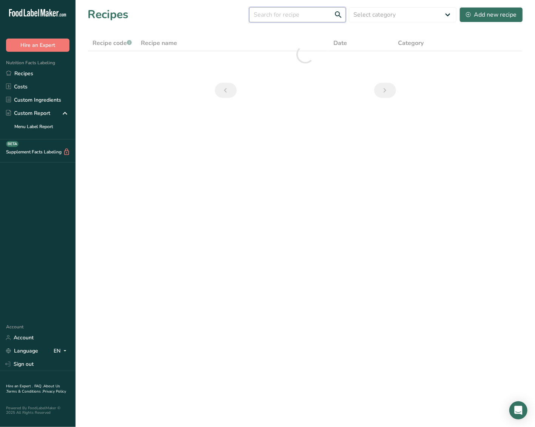
click at [323, 16] on input "text" at bounding box center [297, 14] width 97 height 15
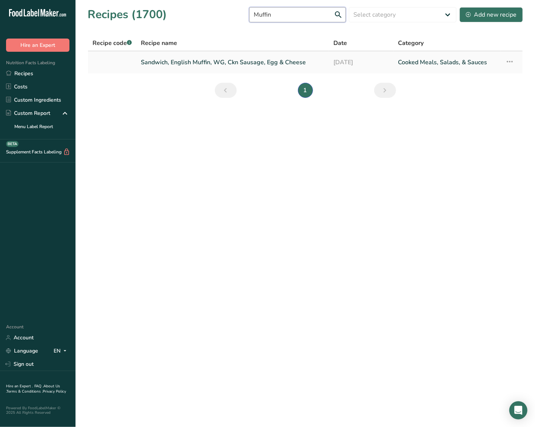
type input "Muffin"
click at [198, 65] on link "Sandwich, English Muffin, WG, Ckn Sausage, Egg & Cheese" at bounding box center [232, 62] width 183 height 16
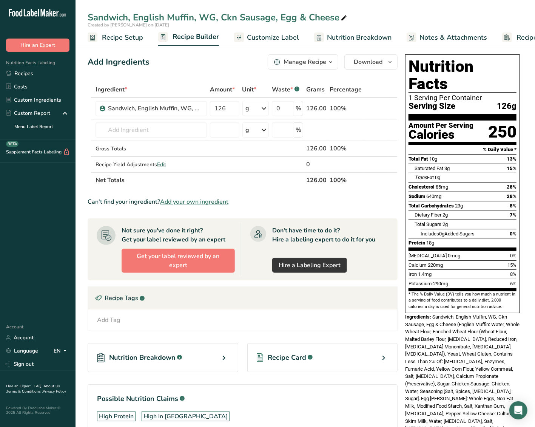
scroll to position [44, 0]
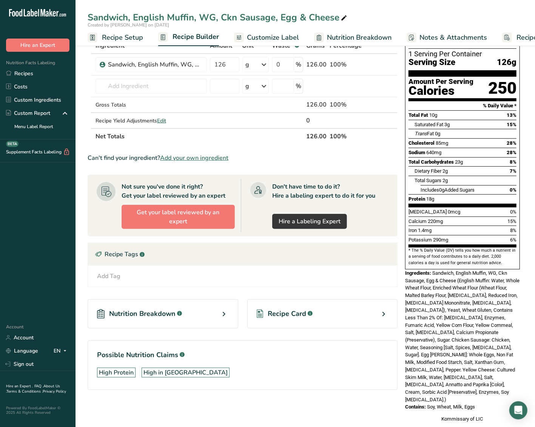
drag, startPoint x: 433, startPoint y: 255, endPoint x: 487, endPoint y: 376, distance: 132.7
click at [487, 376] on div "Nutrition Facts 1 Serving Per Container Serving Size 126g Amount Per Serving Ca…" at bounding box center [462, 217] width 121 height 418
copy div "Sandwich, English Muffin, WG, Ckn Sausage, Egg & Cheese (English Muffin: Water,…"
click at [474, 320] on div "Ingredients: Sandwich, English Muffin, WG, Ckn Sausage, Egg & Cheese (English M…" at bounding box center [462, 336] width 115 height 134
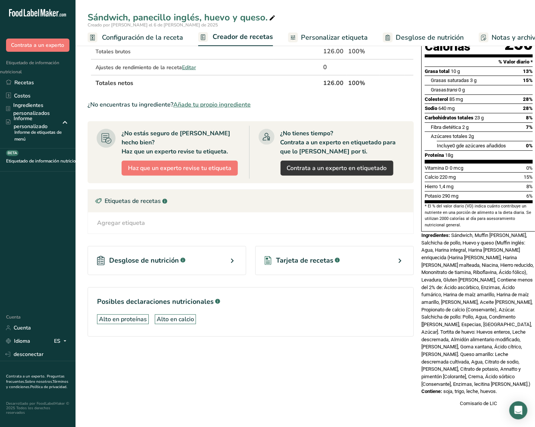
scroll to position [108, 0]
drag, startPoint x: 449, startPoint y: 234, endPoint x: 504, endPoint y: 375, distance: 151.0
click at [504, 375] on div "Información nutricional 1 porción por envase Tamaño de la porción 126 gramos Ca…" at bounding box center [478, 182] width 121 height 456
copy div "Sándwich, Muffin inglés, WG, Salchicha de pollo, Huevo y queso (Muffin inglés: …"
click at [516, 278] on div "Ingredientes: Sándwich, Muffin inglés, WG, Salchicha de pollo, Huevo y queso (M…" at bounding box center [478, 309] width 115 height 156
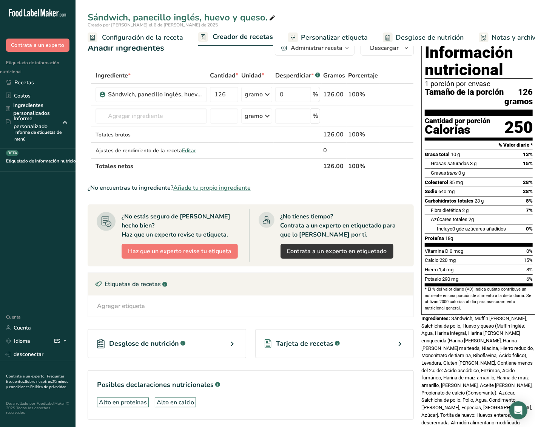
scroll to position [0, 0]
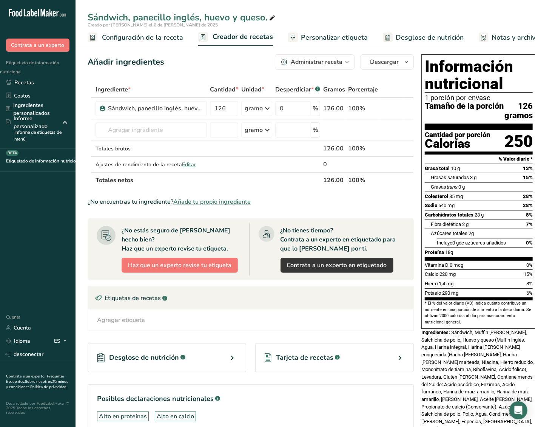
click at [143, 13] on font "Sándwich, panecillo inglés, huevo y queso." at bounding box center [178, 17] width 180 height 12
click at [143, 13] on input "Sandwich, English Muffin, WG, Ckn Sausage, Egg & Cheese" at bounding box center [305, 18] width 435 height 14
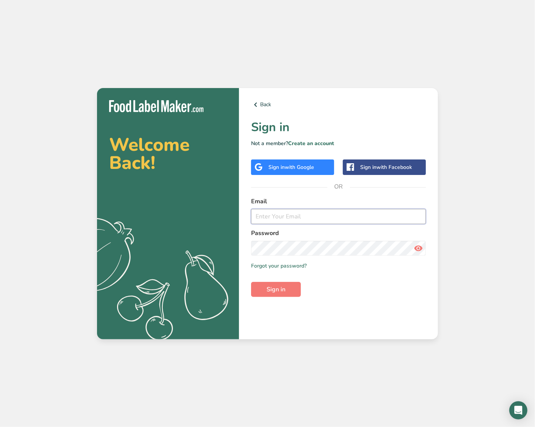
click at [273, 209] on input "email" at bounding box center [338, 216] width 175 height 15
type input "[PERSON_NAME][EMAIL_ADDRESS][PERSON_NAME][DOMAIN_NAME]"
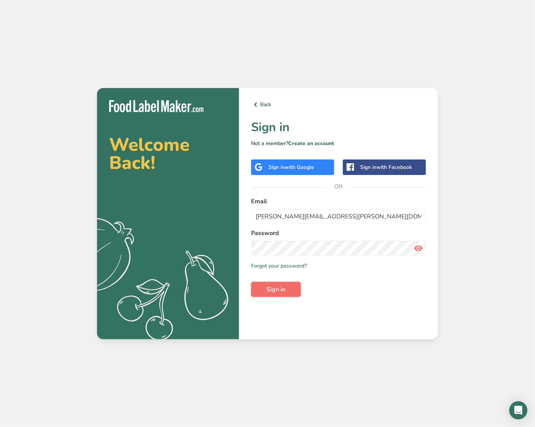
click at [285, 284] on button "Sign in" at bounding box center [276, 289] width 50 height 15
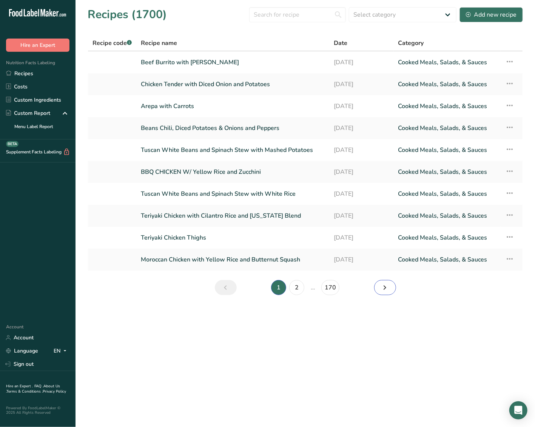
click at [381, 286] on icon "Next page" at bounding box center [384, 287] width 9 height 14
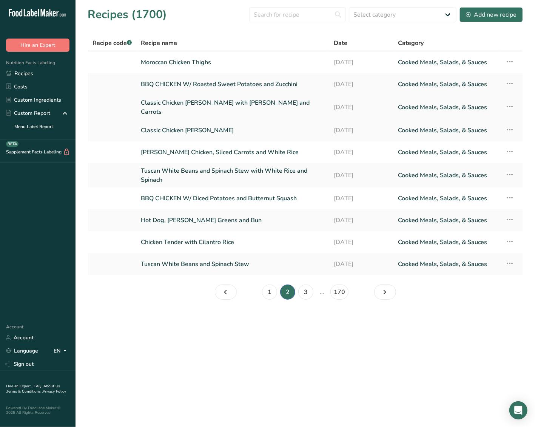
click at [189, 106] on link "Classic Chicken [PERSON_NAME] with [PERSON_NAME] and Carrots" at bounding box center [233, 107] width 184 height 18
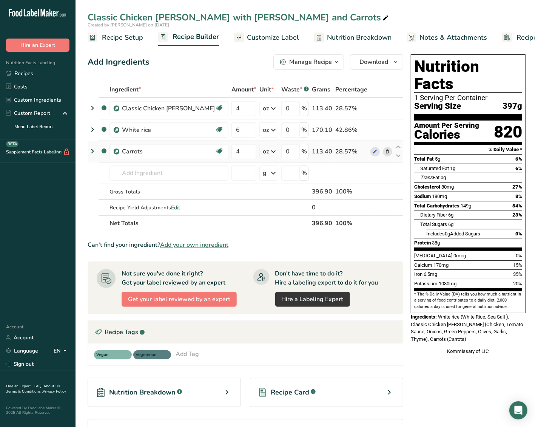
click at [385, 149] on icon at bounding box center [387, 152] width 5 height 8
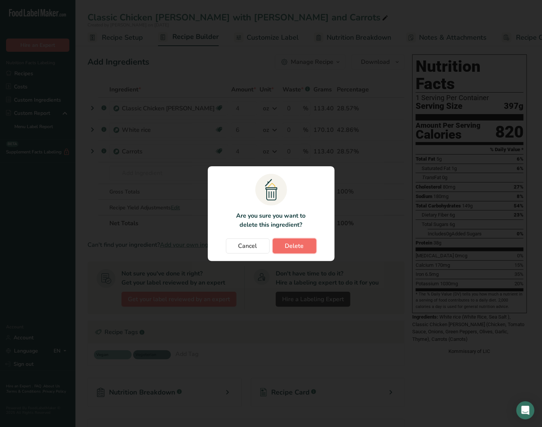
click at [307, 248] on button "Delete" at bounding box center [295, 245] width 44 height 15
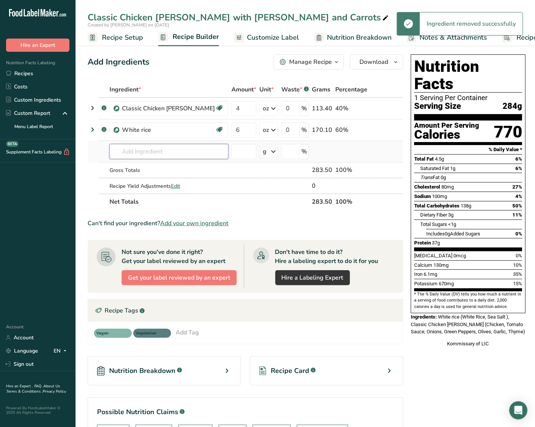
click at [129, 154] on input "text" at bounding box center [168, 151] width 119 height 15
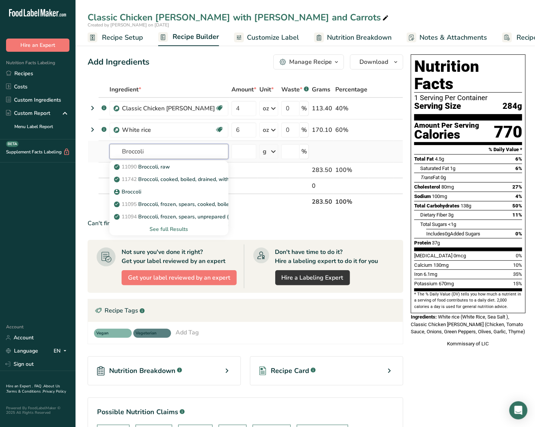
type input "Broccoli"
click at [162, 228] on div "See full Results" at bounding box center [169, 229] width 107 height 8
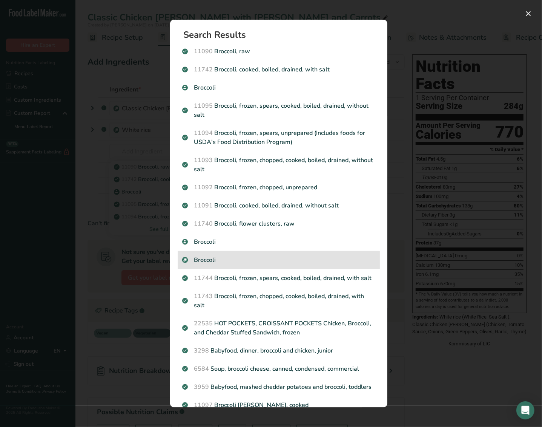
click at [222, 257] on p "Broccoli" at bounding box center [278, 259] width 193 height 9
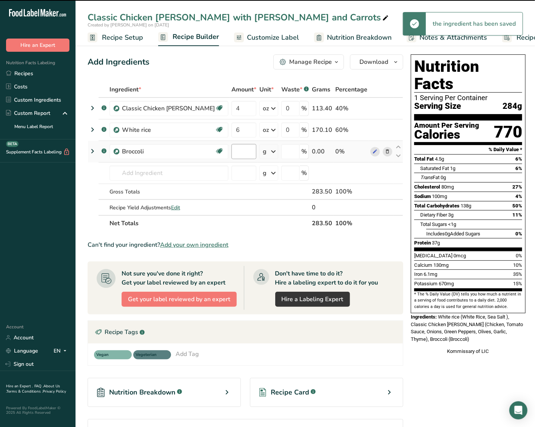
type input "0"
click at [231, 150] on input "0" at bounding box center [243, 151] width 25 height 15
type input "4"
click at [251, 153] on div "Ingredient * Amount * Unit * Waste * .a-a{fill:#347362;}.b-a{fill:#fff;} Grams …" at bounding box center [246, 156] width 316 height 149
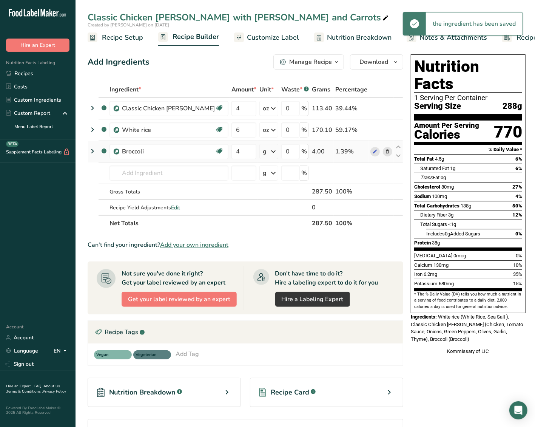
click at [260, 152] on div "g" at bounding box center [268, 151] width 19 height 15
click at [264, 212] on div "See more" at bounding box center [295, 211] width 63 height 8
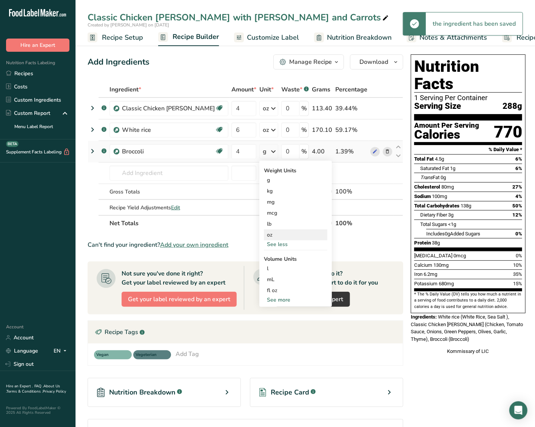
click at [264, 230] on div "oz" at bounding box center [295, 234] width 63 height 11
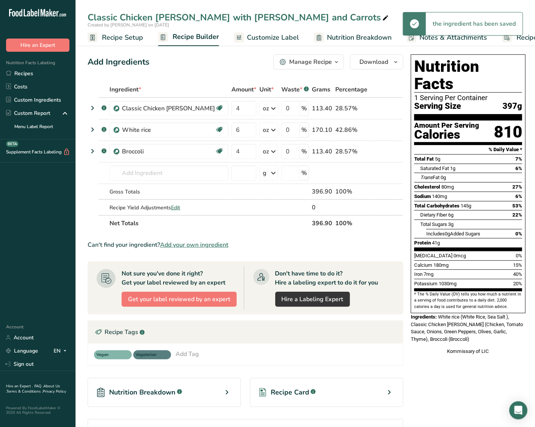
click at [382, 15] on icon at bounding box center [385, 18] width 7 height 11
type input "Classic Chicken [PERSON_NAME] with [PERSON_NAME] and Broccoli"
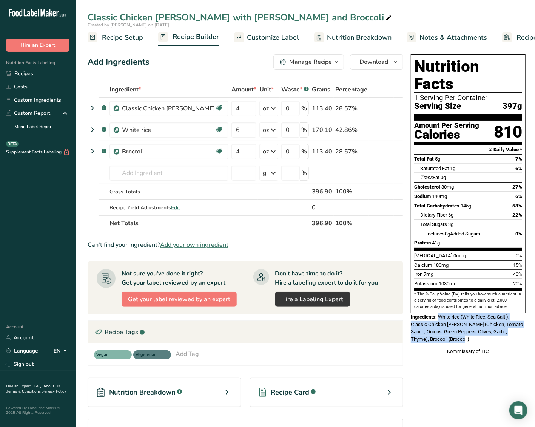
drag, startPoint x: 433, startPoint y: 301, endPoint x: 486, endPoint y: 322, distance: 56.9
click at [486, 322] on div "Ingredients: White rice (White Rice, Sea Salt ), Classic Chicken [PERSON_NAME] …" at bounding box center [468, 328] width 115 height 30
copy span "White rice (White Rice, Sea Salt ), Classic Chicken [PERSON_NAME] (Chicken, Tom…"
click at [37, 74] on link "Recipes" at bounding box center [37, 73] width 75 height 13
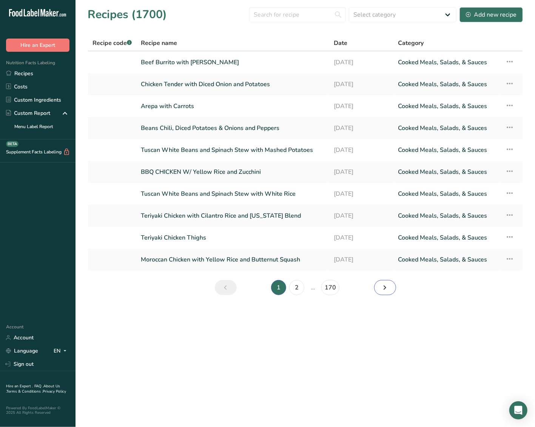
click at [379, 286] on link "Next page" at bounding box center [385, 287] width 22 height 15
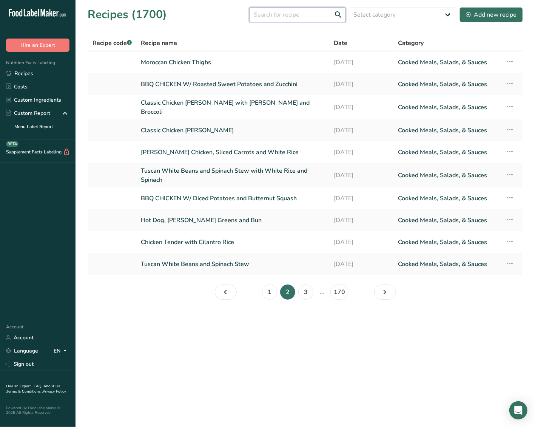
click at [291, 12] on input "text" at bounding box center [297, 14] width 97 height 15
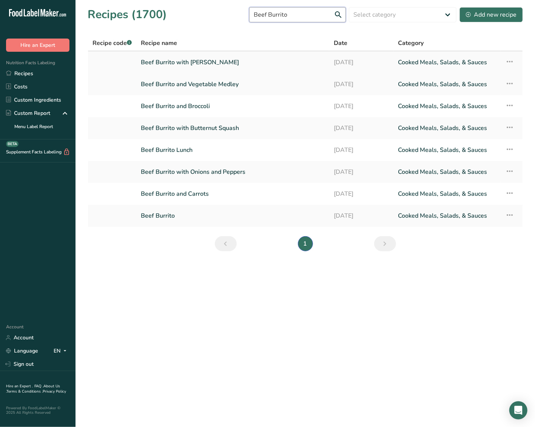
type input "Beef Burrito"
click at [192, 62] on link "Beef Burrito with [PERSON_NAME]" at bounding box center [233, 62] width 184 height 16
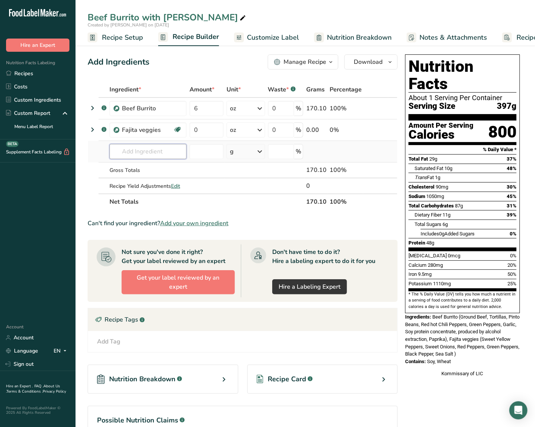
click at [156, 153] on input "text" at bounding box center [147, 151] width 77 height 15
click at [127, 38] on span "Recipe Setup" at bounding box center [122, 37] width 41 height 10
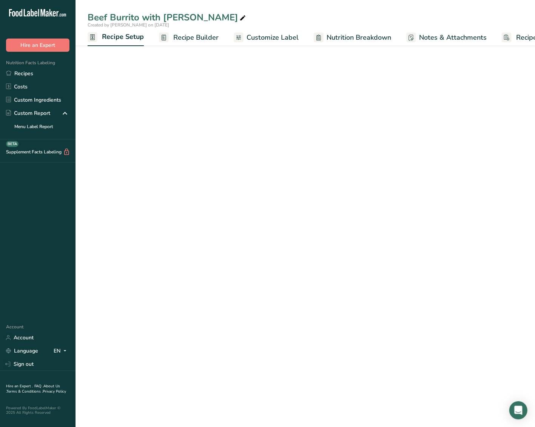
scroll to position [0, 2]
select select "5"
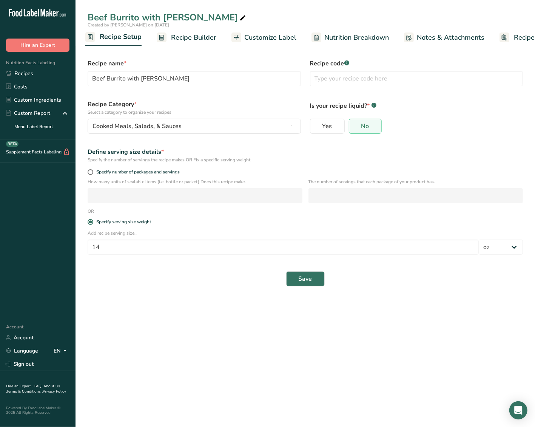
click at [124, 168] on div "Specify number of packages and servings" at bounding box center [305, 173] width 444 height 11
click at [119, 171] on span "Specify number of packages and servings" at bounding box center [136, 172] width 86 height 6
click at [92, 171] on input "Specify number of packages and servings" at bounding box center [90, 171] width 5 height 5
radio input "true"
radio input "false"
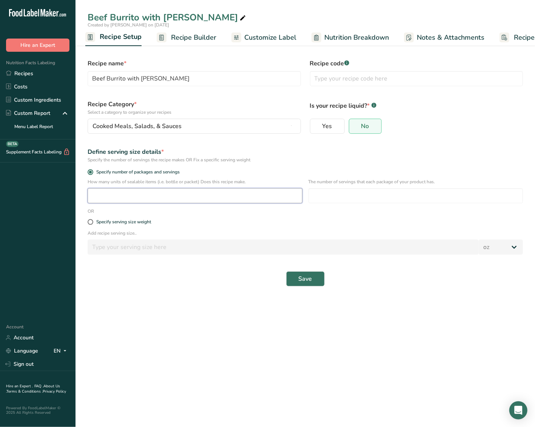
click at [106, 189] on input "number" at bounding box center [195, 195] width 215 height 15
type input "1"
click at [326, 198] on input "number" at bounding box center [415, 195] width 215 height 15
type input "1"
click at [307, 277] on span "Save" at bounding box center [306, 278] width 14 height 9
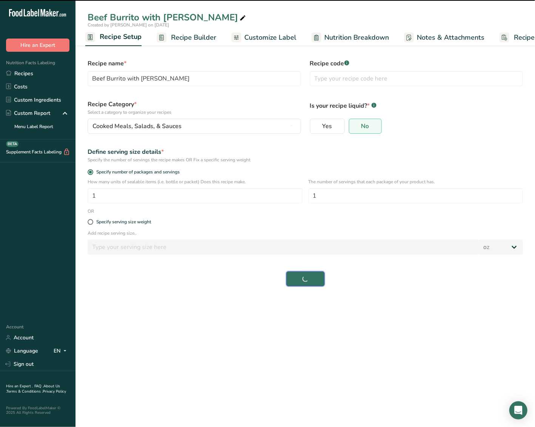
select select "0"
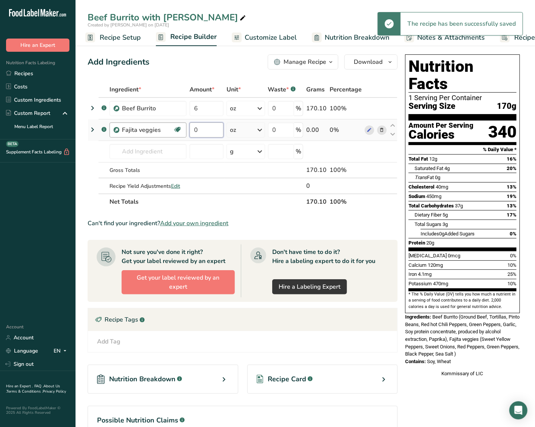
drag, startPoint x: 186, startPoint y: 136, endPoint x: 178, endPoint y: 138, distance: 7.7
click at [178, 137] on tr ".a-a{fill:#347362;}.b-a{fill:#fff;} Fajita veggies Source of Antioxidants [MEDI…" at bounding box center [242, 130] width 309 height 22
type input "4"
click at [165, 146] on div "Ingredient * Amount * Unit * Waste * .a-a{fill:#347362;}.b-a{fill:#fff;} Grams …" at bounding box center [243, 146] width 310 height 128
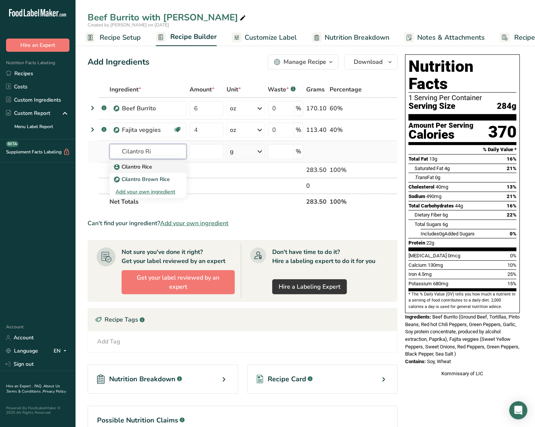
type input "Cilantro Ri"
click at [152, 163] on p "Cilantro Rice" at bounding box center [134, 167] width 37 height 8
type input "Cilantro Rice"
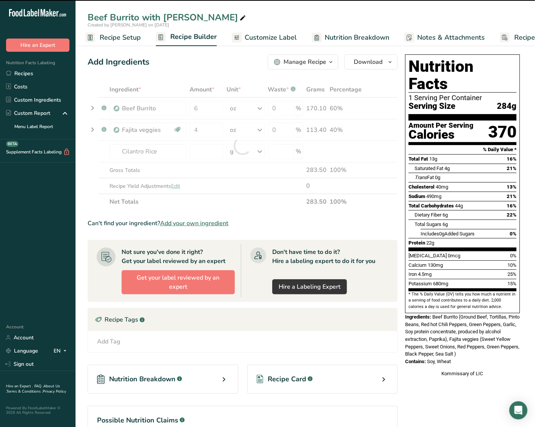
type input "0"
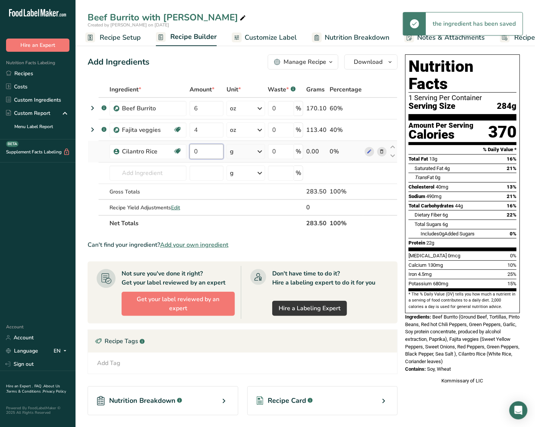
click at [209, 151] on input "0" at bounding box center [206, 151] width 34 height 15
drag, startPoint x: 209, startPoint y: 151, endPoint x: 178, endPoint y: 152, distance: 30.6
click at [178, 152] on tr "Cilantro Rice Source of Antioxidants Dairy free Gluten free Vegan Vegetarian So…" at bounding box center [242, 152] width 309 height 22
type input "4"
click at [246, 151] on div "Ingredient * Amount * Unit * Waste * .a-a{fill:#347362;}.b-a{fill:#fff;} Grams …" at bounding box center [243, 156] width 310 height 149
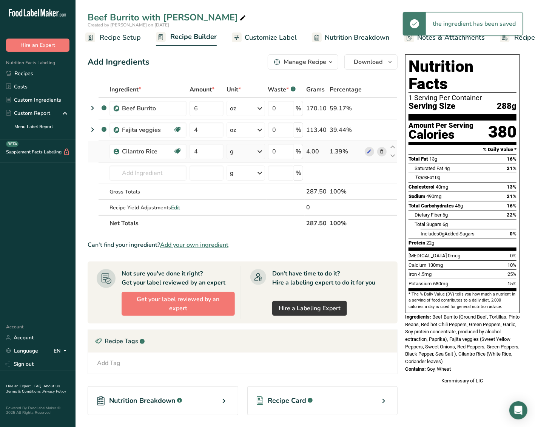
click at [250, 153] on div "g" at bounding box center [245, 151] width 39 height 15
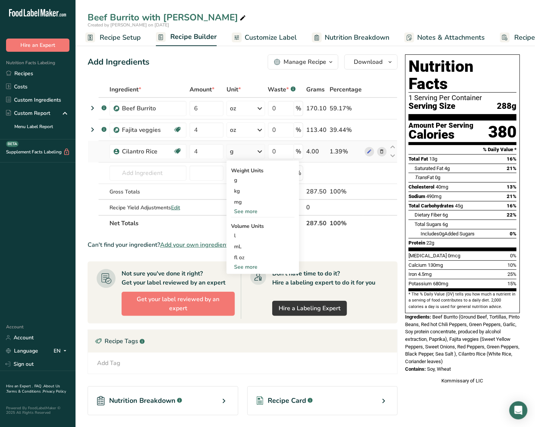
click at [253, 211] on div "See more" at bounding box center [262, 211] width 63 height 8
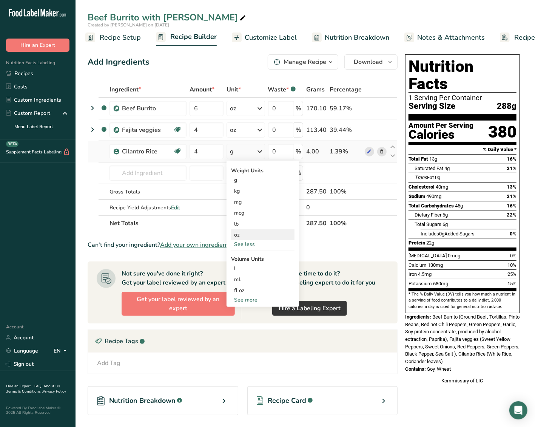
click at [250, 232] on div "oz" at bounding box center [262, 234] width 63 height 11
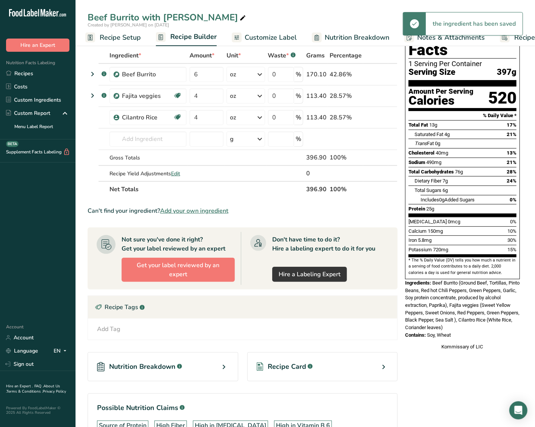
scroll to position [67, 0]
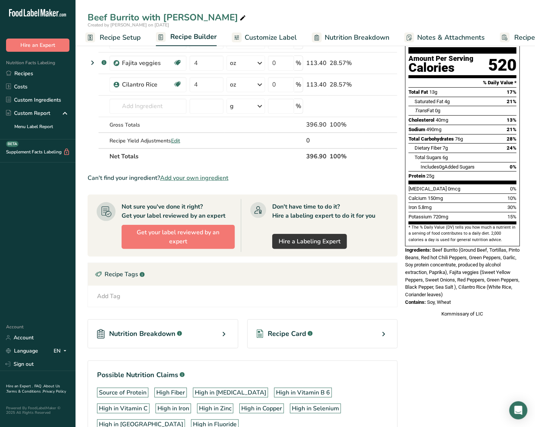
drag, startPoint x: 434, startPoint y: 234, endPoint x: 480, endPoint y: 285, distance: 68.9
click at [480, 285] on div "Nutrition Facts 1 Serving Per Container Serving Size 397g Amount Per Serving Ca…" at bounding box center [462, 153] width 121 height 336
copy div "Beef Burrito (Ground Beef, Tortillas, Pinto Beans, Red hot Chili Peppers, Green…"
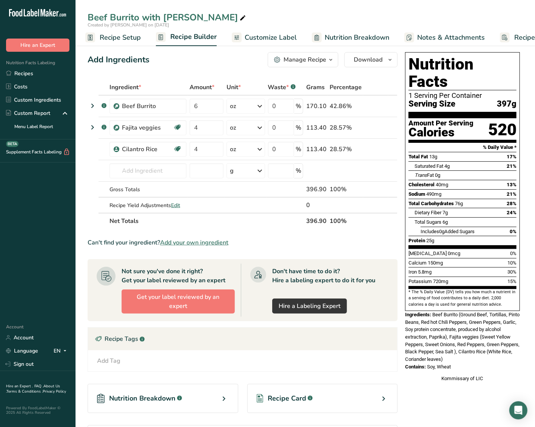
scroll to position [0, 0]
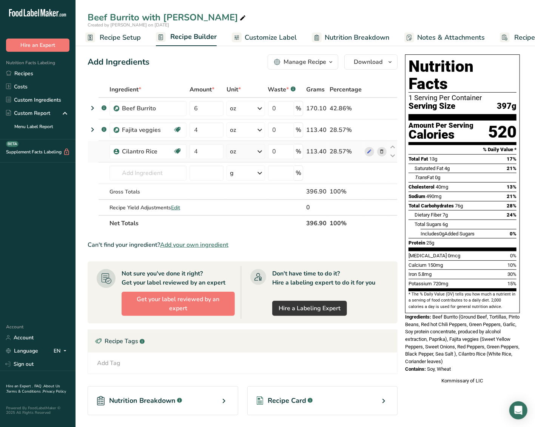
click at [384, 152] on icon at bounding box center [381, 152] width 5 height 8
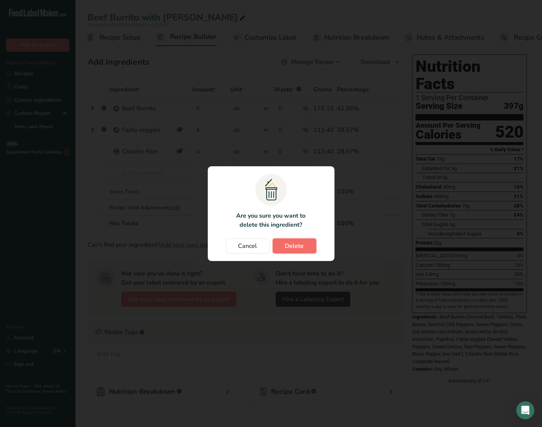
click at [296, 246] on span "Delete" at bounding box center [294, 245] width 19 height 9
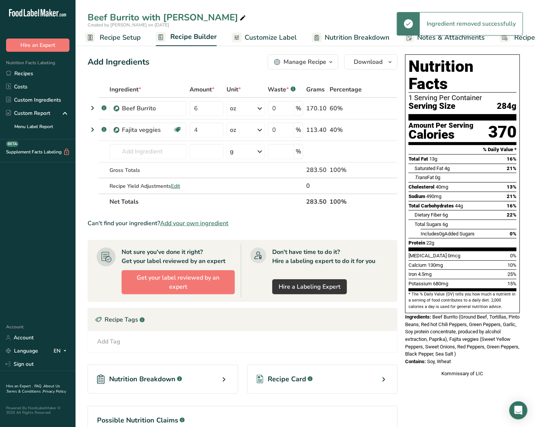
click at [30, 72] on link "Recipes" at bounding box center [37, 73] width 75 height 13
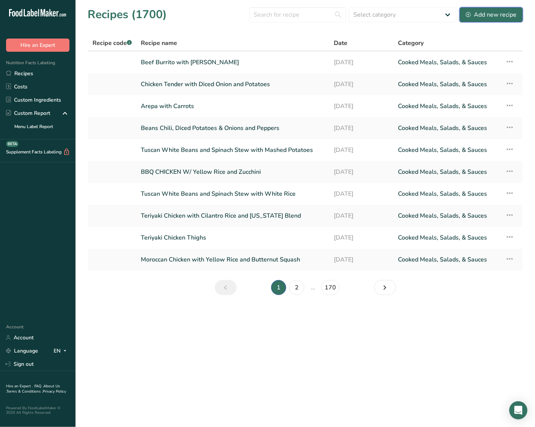
click at [492, 13] on div "Add new recipe" at bounding box center [491, 14] width 51 height 9
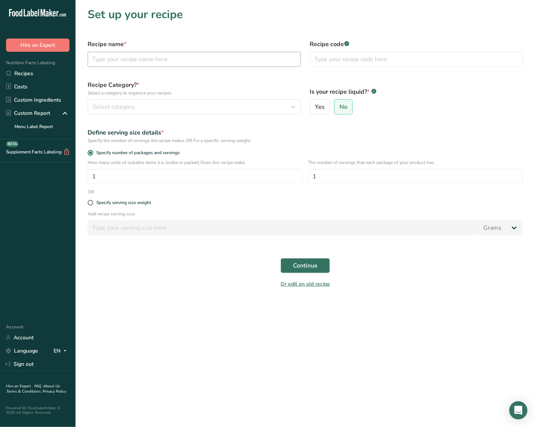
drag, startPoint x: 135, startPoint y: 48, endPoint x: 135, endPoint y: 53, distance: 5.3
click at [135, 52] on div "Recipe name *" at bounding box center [194, 53] width 222 height 36
click at [135, 53] on input "text" at bounding box center [194, 59] width 213 height 15
click at [136, 53] on input "text" at bounding box center [194, 59] width 213 height 15
type input "Gochujang Chicken Thigh"
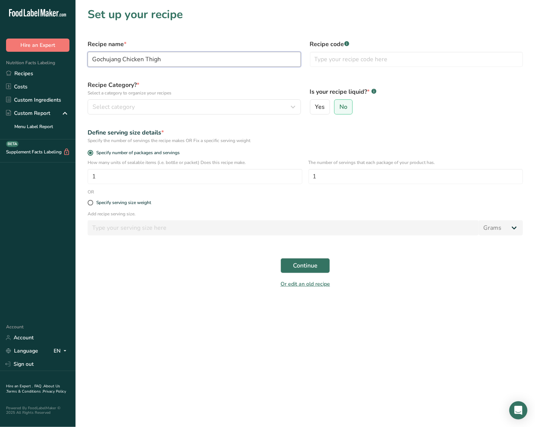
click at [180, 58] on input "Gochujang Chicken Thigh" at bounding box center [194, 59] width 213 height 15
click at [166, 112] on button "Select category" at bounding box center [194, 106] width 213 height 15
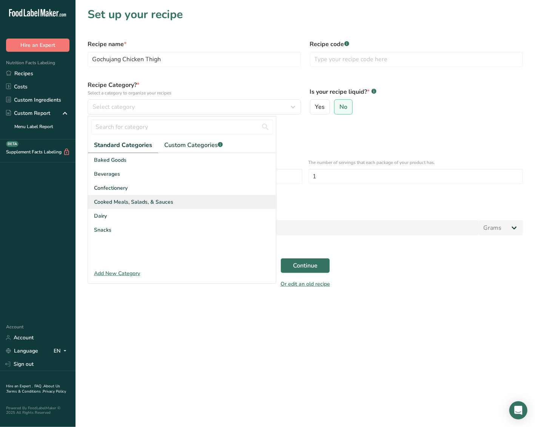
click at [136, 204] on span "Cooked Meals, Salads, & Sauces" at bounding box center [133, 202] width 79 height 8
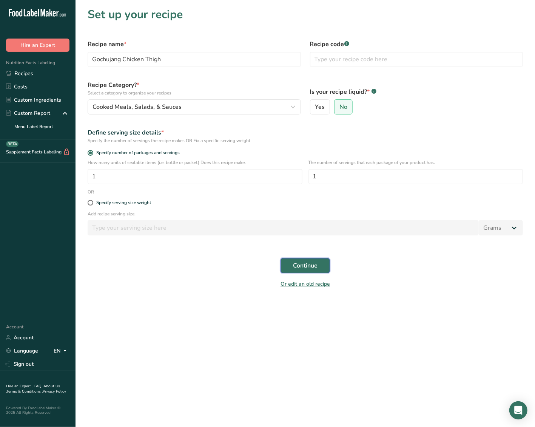
click at [297, 263] on span "Continue" at bounding box center [305, 265] width 25 height 9
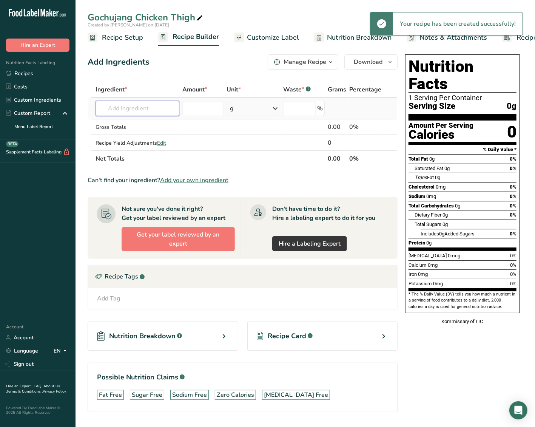
click at [133, 107] on input "text" at bounding box center [138, 108] width 84 height 15
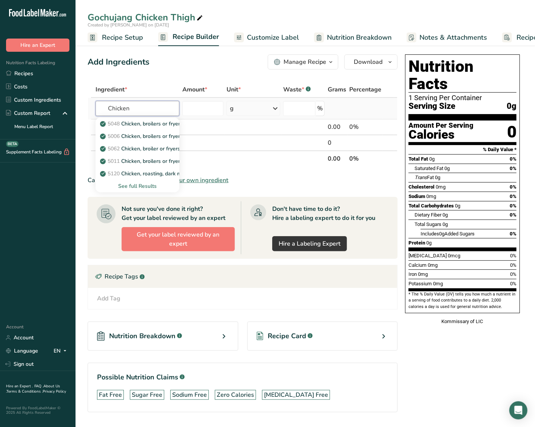
type input "Chicken"
click at [151, 188] on div "See full Results" at bounding box center [138, 186] width 72 height 8
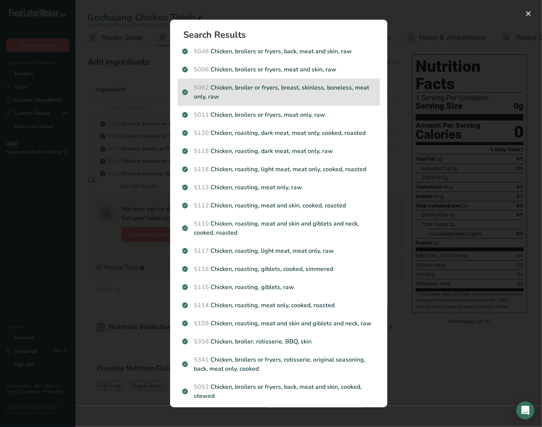
click at [275, 84] on p "5062 Chicken, broiler or fryers, breast, skinless, boneless, meat only, raw" at bounding box center [278, 92] width 193 height 18
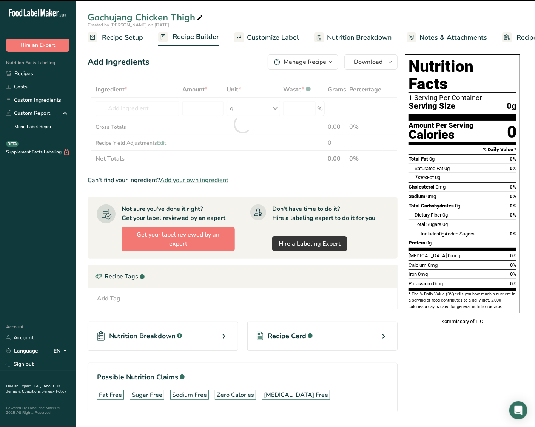
type input "0"
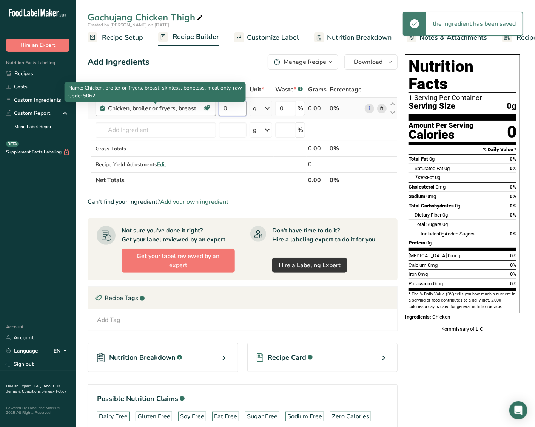
drag, startPoint x: 233, startPoint y: 108, endPoint x: 198, endPoint y: 105, distance: 35.3
click at [198, 105] on tr "Chicken, broiler or fryers, breast, skinless, boneless, meat only, raw Dairy fr…" at bounding box center [242, 109] width 309 height 22
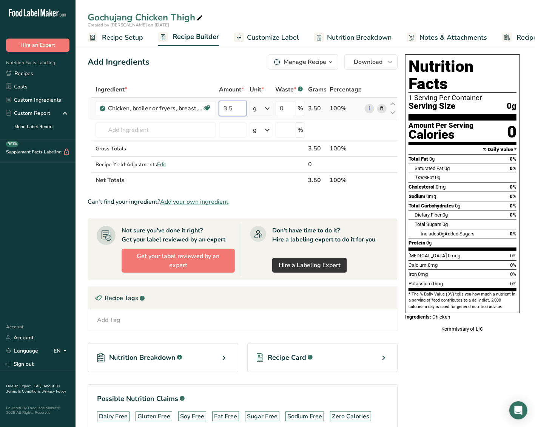
type input "3.5"
click at [266, 107] on div "Ingredient * Amount * Unit * Waste * .a-a{fill:#347362;}.b-a{fill:#fff;} Grams …" at bounding box center [243, 135] width 310 height 106
click at [266, 106] on icon at bounding box center [267, 109] width 9 height 14
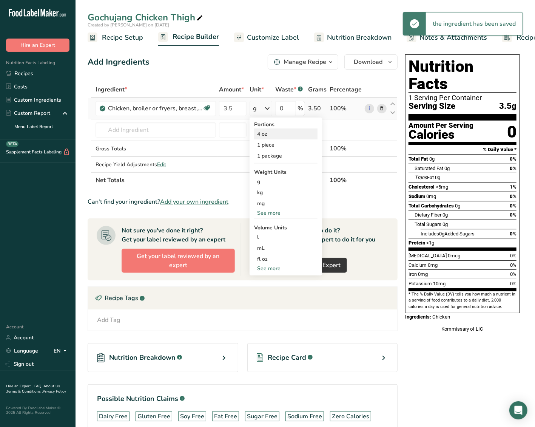
click at [280, 137] on div "4 oz" at bounding box center [285, 133] width 63 height 11
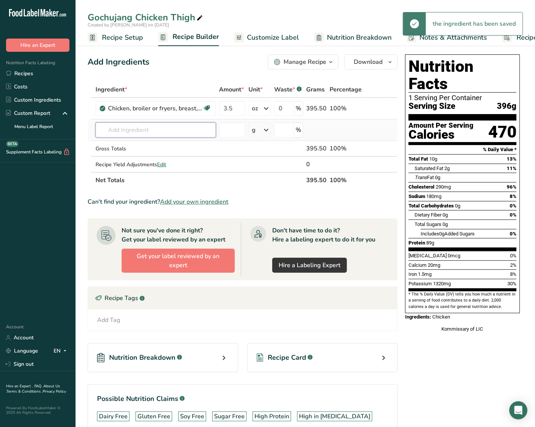
click at [182, 127] on input "text" at bounding box center [156, 129] width 120 height 15
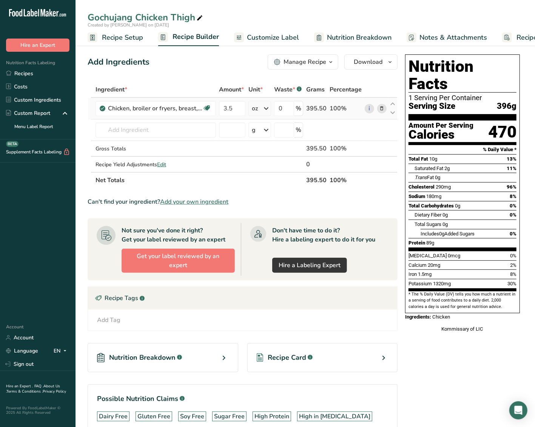
click at [271, 107] on icon at bounding box center [266, 109] width 9 height 14
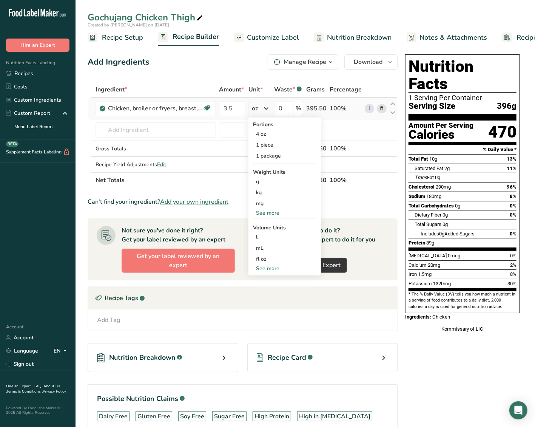
click at [264, 213] on div "See more" at bounding box center [284, 213] width 63 height 8
click at [270, 234] on div "oz" at bounding box center [284, 236] width 63 height 11
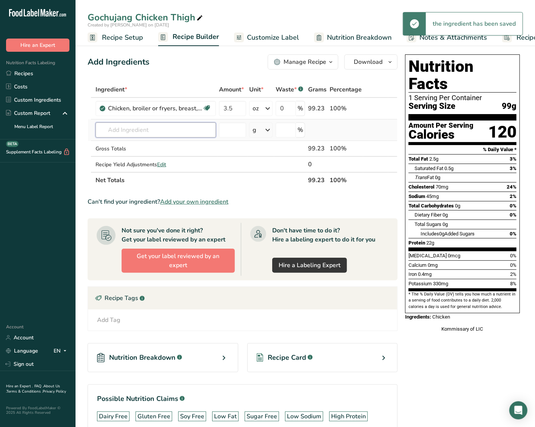
click at [168, 123] on input "text" at bounding box center [156, 129] width 120 height 15
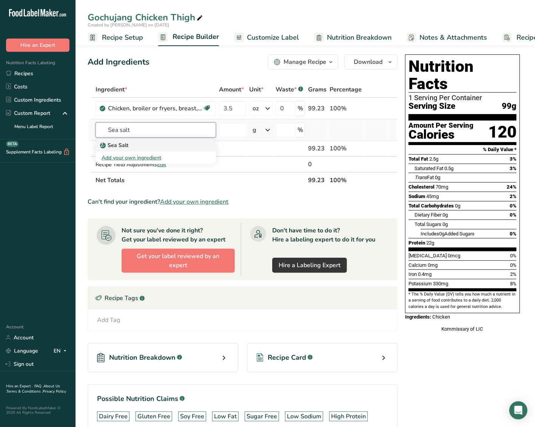
type input "Sea salt"
click at [155, 141] on div "Sea Salt" at bounding box center [150, 145] width 96 height 8
type input "Sea Salt"
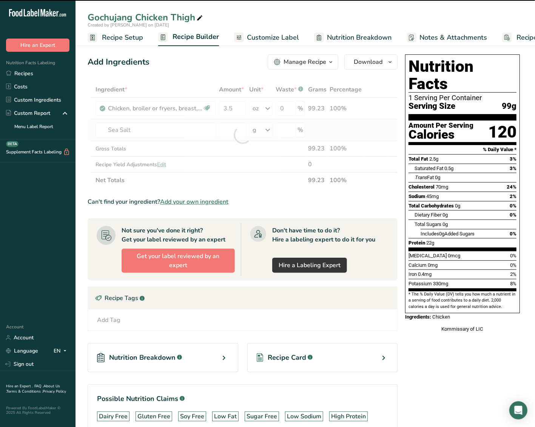
type input "0"
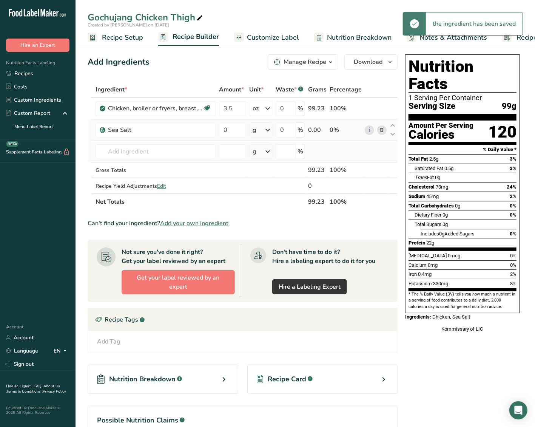
click at [132, 143] on td "Sea Salt Add your own ingredient" at bounding box center [155, 152] width 123 height 22
click at [132, 147] on input "text" at bounding box center [156, 151] width 120 height 15
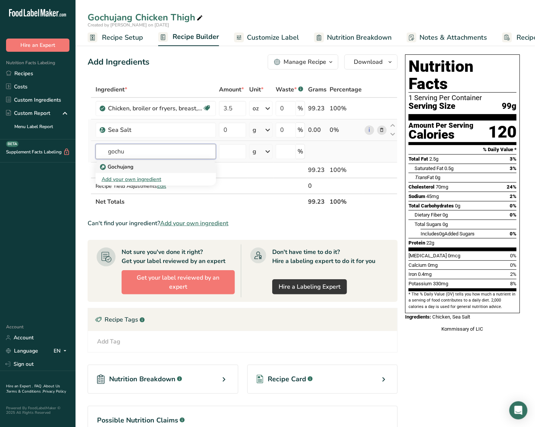
type input "gochu"
click at [124, 167] on p "Gochujang" at bounding box center [118, 167] width 32 height 8
type input "Gochujang"
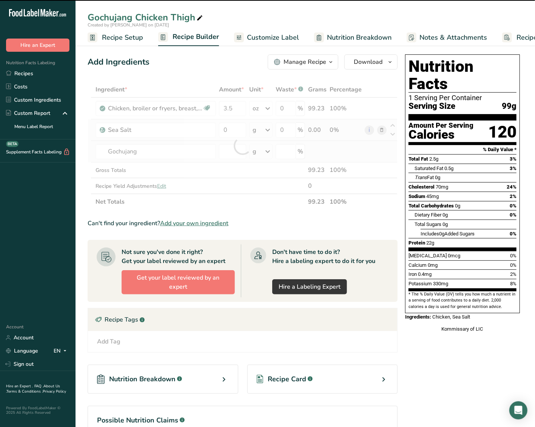
type input "0"
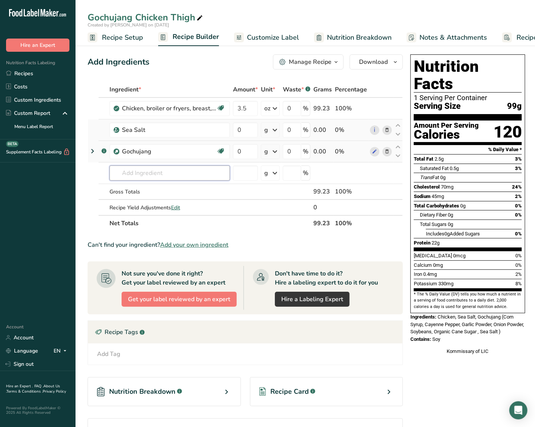
click at [124, 167] on input "text" at bounding box center [169, 172] width 120 height 15
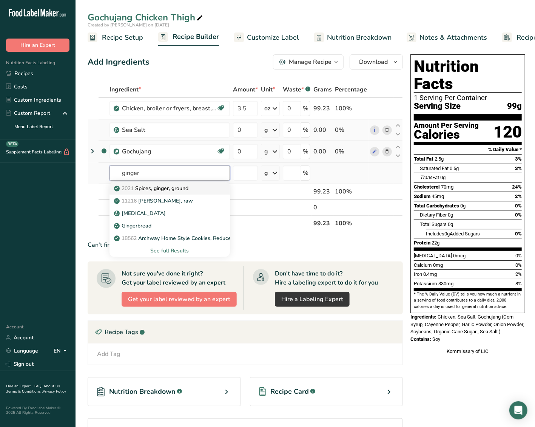
type input "ginger"
click at [166, 185] on p "2021 Spices, ginger, ground" at bounding box center [152, 188] width 73 height 8
type input "Spices, ginger, ground"
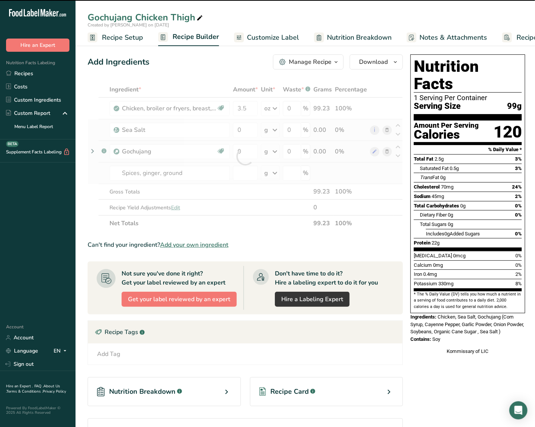
type input "0"
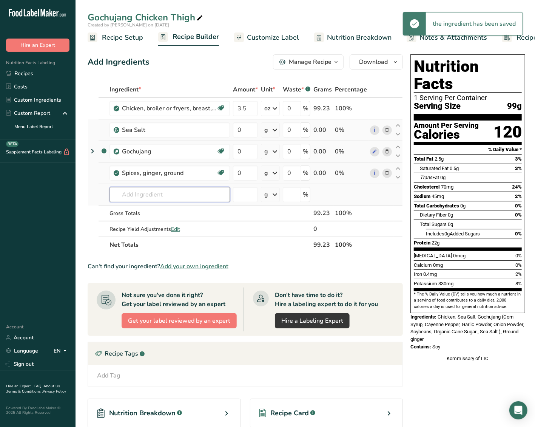
click at [164, 198] on input "text" at bounding box center [169, 194] width 120 height 15
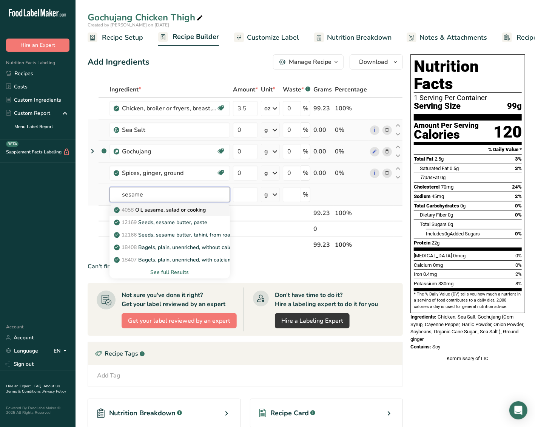
type input "sesame"
click at [173, 211] on p "4058 Oil, sesame, salad or cooking" at bounding box center [161, 210] width 90 height 8
type input "Oil, sesame, salad or cooking"
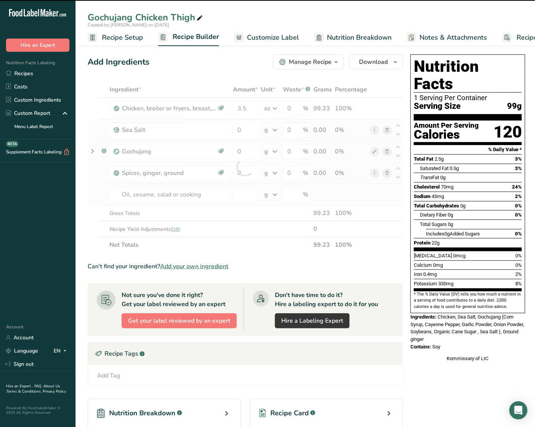
type input "0"
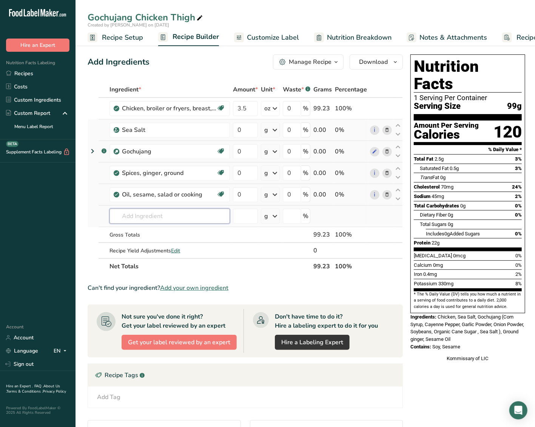
click at [149, 218] on input "text" at bounding box center [169, 215] width 120 height 15
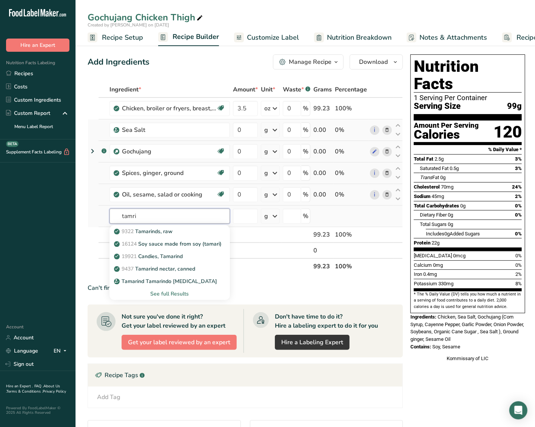
drag, startPoint x: 168, startPoint y: 219, endPoint x: 109, endPoint y: 218, distance: 59.3
click at [109, 218] on input "tamri" at bounding box center [169, 215] width 120 height 15
type input "soy sa"
click at [177, 290] on div "See full Results" at bounding box center [170, 294] width 108 height 8
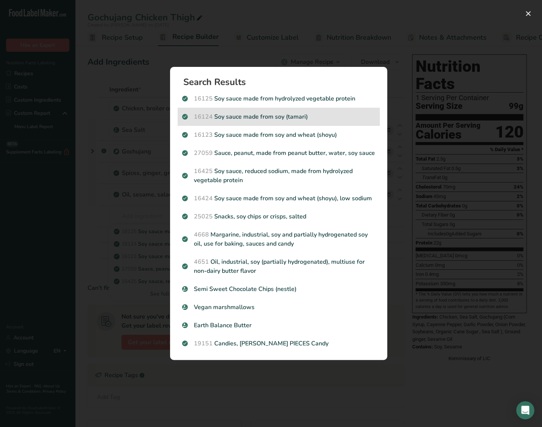
click at [277, 117] on p "16124 Soy sauce made from soy (tamari)" at bounding box center [278, 116] width 193 height 9
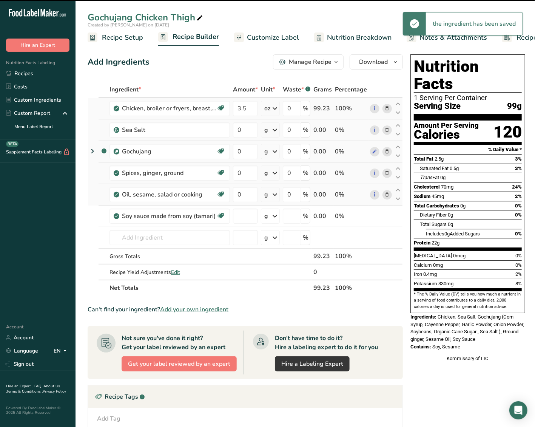
type input "0"
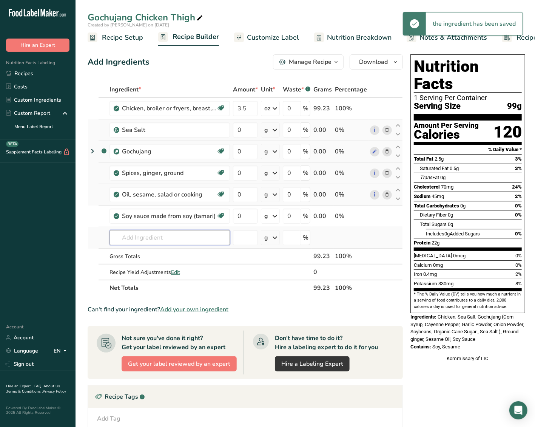
click at [139, 234] on input "text" at bounding box center [169, 237] width 120 height 15
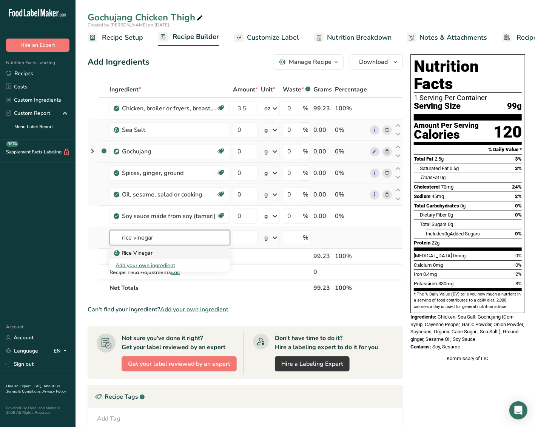
type input "rice vinegar"
click at [153, 248] on link "Rice Vinegar" at bounding box center [169, 252] width 120 height 12
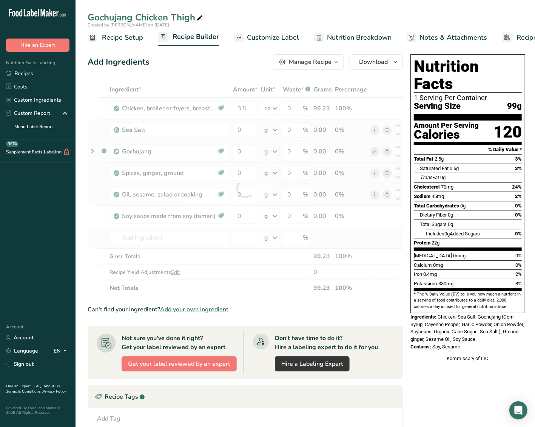
type input "Rice Vinegar"
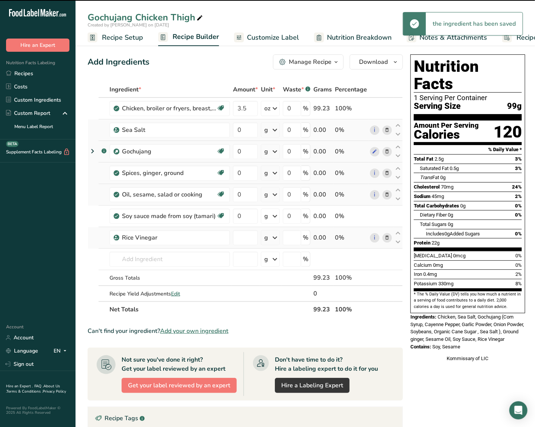
type input "0"
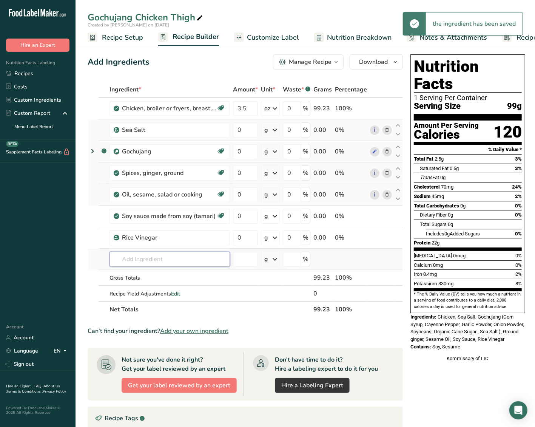
click at [147, 257] on input "text" at bounding box center [169, 258] width 120 height 15
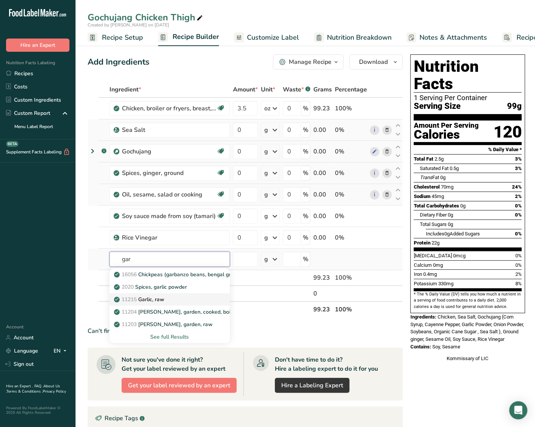
type input "gar"
click at [177, 296] on div "11215 Garlic, raw" at bounding box center [164, 299] width 96 height 8
type input "Garlic, raw"
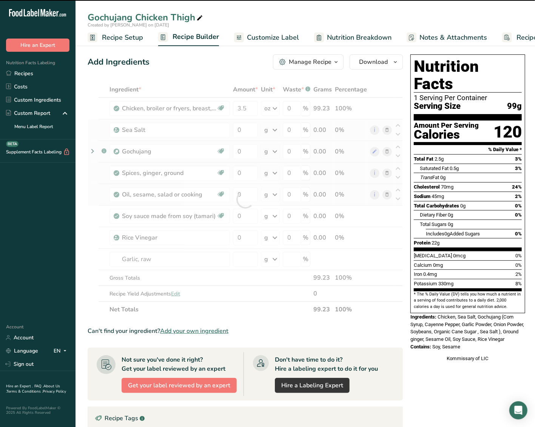
type input "0"
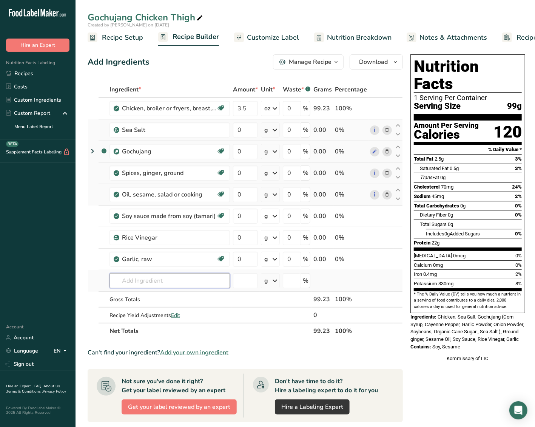
click at [182, 284] on input "text" at bounding box center [169, 280] width 120 height 15
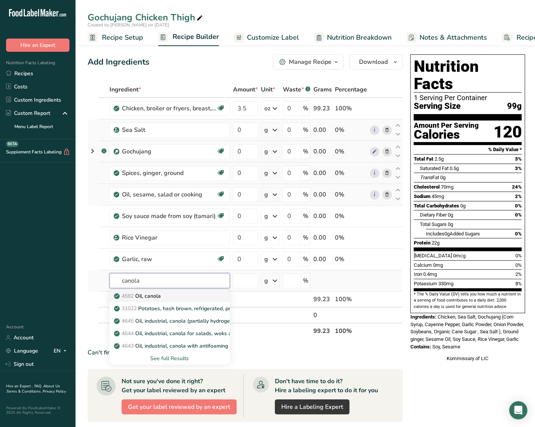
type input "canola"
click at [163, 294] on div "4582 Oil, canola" at bounding box center [164, 296] width 96 height 8
type input "Oil, canola"
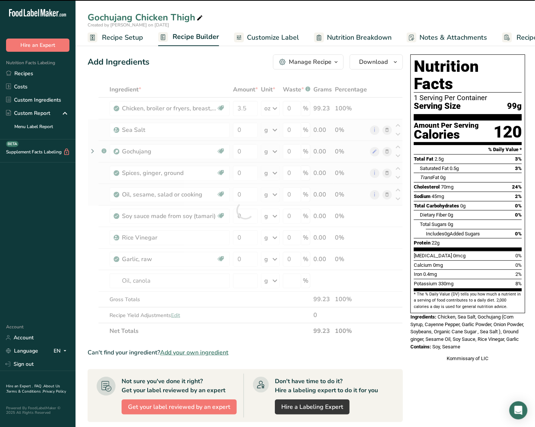
type input "0"
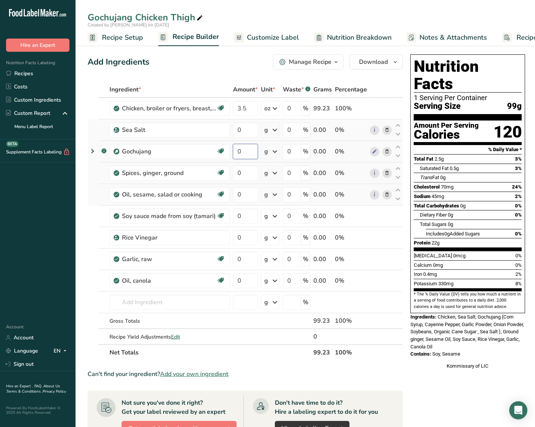
drag, startPoint x: 246, startPoint y: 149, endPoint x: 236, endPoint y: 151, distance: 10.8
click at [236, 151] on input "0" at bounding box center [245, 151] width 25 height 15
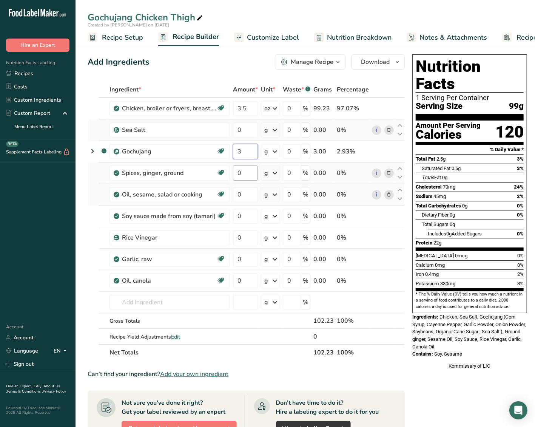
type input "3"
click at [249, 168] on div "Ingredient * Amount * Unit * Waste * .a-a{fill:#347362;}.b-a{fill:#fff;} Grams …" at bounding box center [246, 221] width 317 height 279
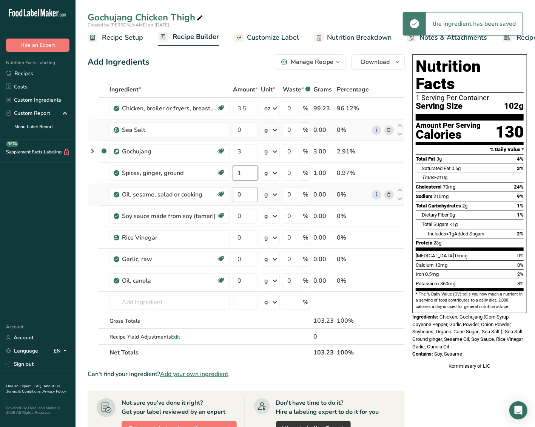
type input "1"
click at [245, 192] on div "Ingredient * Amount * Unit * Waste * .a-a{fill:#347362;}.b-a{fill:#fff;} Grams …" at bounding box center [246, 221] width 317 height 279
type input "1"
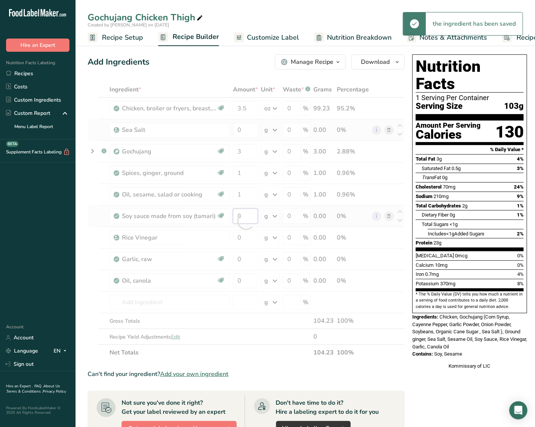
click at [253, 215] on div "Ingredient * Amount * Unit * Waste * .a-a{fill:#347362;}.b-a{fill:#fff;} Grams …" at bounding box center [246, 221] width 317 height 279
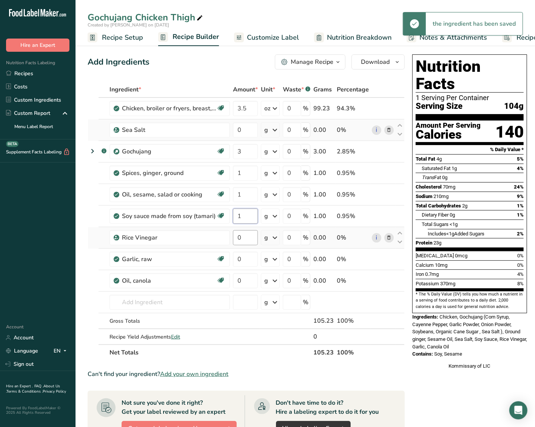
type input "1"
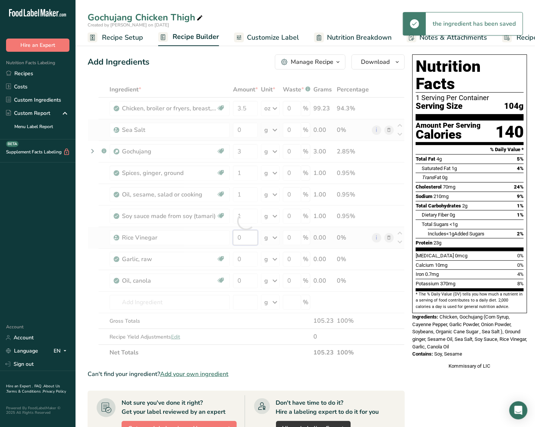
click at [228, 236] on div "Ingredient * Amount * Unit * Waste * .a-a{fill:#347362;}.b-a{fill:#fff;} Grams …" at bounding box center [246, 221] width 317 height 279
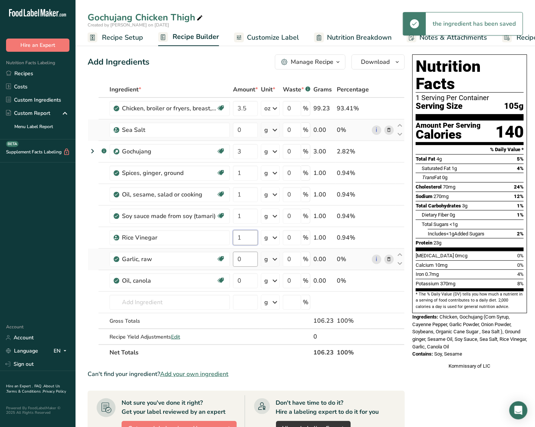
type input "1"
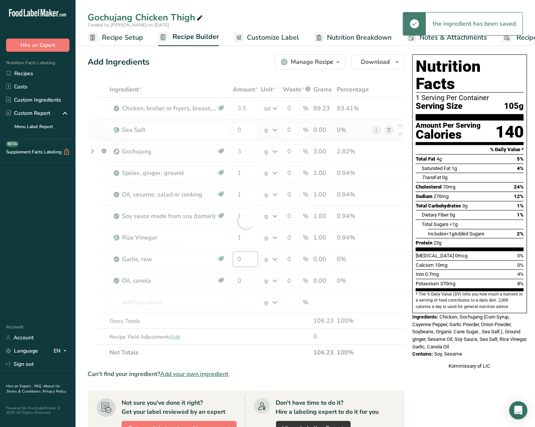
click at [250, 257] on div "Ingredient * Amount * Unit * Waste * .a-a{fill:#347362;}.b-a{fill:#fff;} Grams …" at bounding box center [246, 221] width 317 height 279
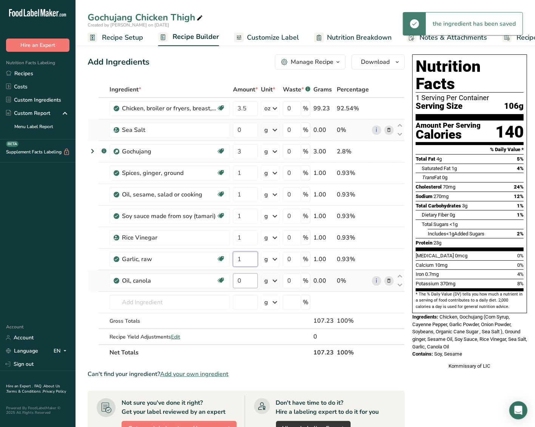
type input "1"
click at [245, 281] on div "Ingredient * Amount * Unit * Waste * .a-a{fill:#347362;}.b-a{fill:#fff;} Grams …" at bounding box center [246, 221] width 317 height 279
type input "2"
click at [272, 340] on div "Ingredient * Amount * Unit * Waste * .a-a{fill:#347362;}.b-a{fill:#fff;} Grams …" at bounding box center [246, 221] width 317 height 279
click at [304, 64] on div "Manage Recipe" at bounding box center [312, 61] width 43 height 9
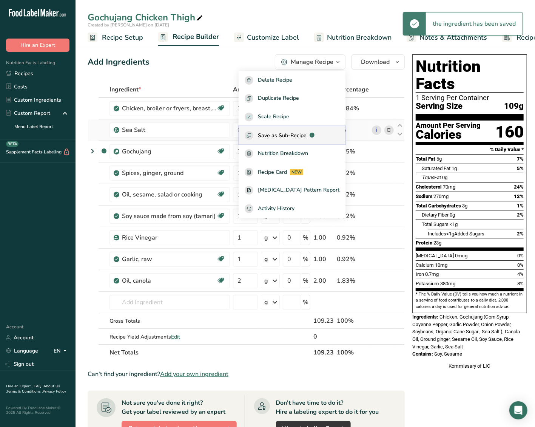
click at [303, 138] on span "Save as Sub-Recipe" at bounding box center [282, 135] width 49 height 8
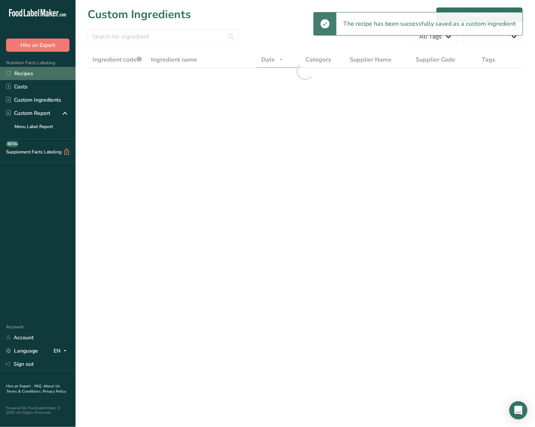
select select "30"
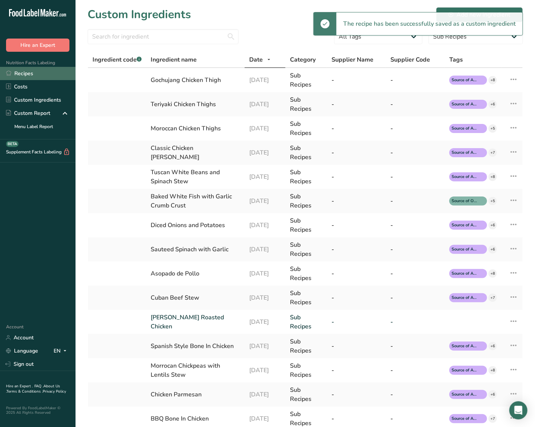
click at [22, 73] on link "Recipes" at bounding box center [37, 73] width 75 height 13
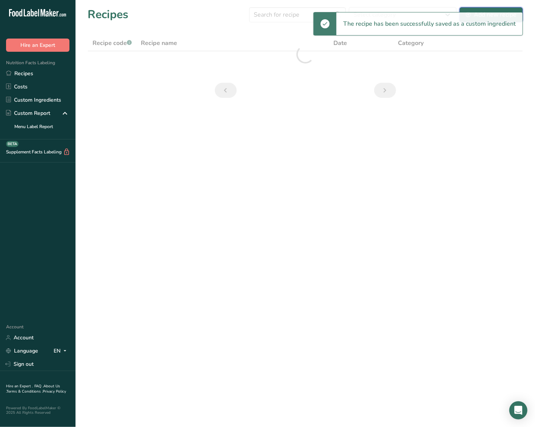
click at [509, 9] on button "Add new recipe" at bounding box center [490, 14] width 63 height 15
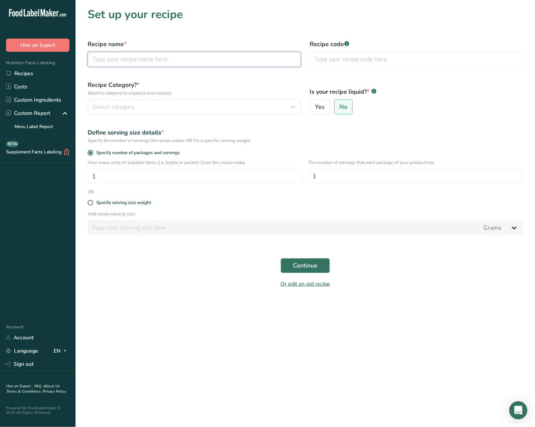
click at [276, 58] on input "text" at bounding box center [194, 59] width 213 height 15
type input "Gochujang Chicken Thigh with White Rice and [US_STATE] Blend"
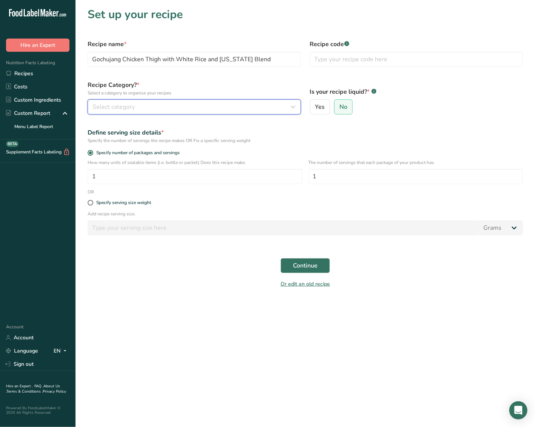
click at [283, 100] on button "Select category" at bounding box center [194, 106] width 213 height 15
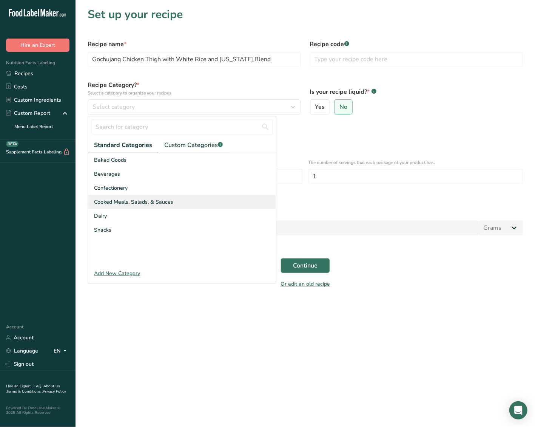
click at [149, 197] on div "Cooked Meals, Salads, & Sauces" at bounding box center [182, 202] width 188 height 14
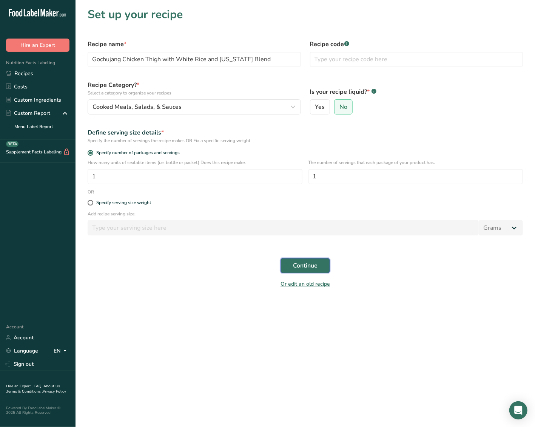
click at [302, 269] on span "Continue" at bounding box center [305, 265] width 25 height 9
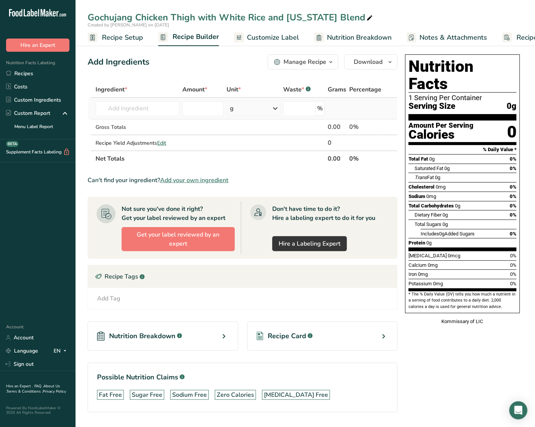
click at [166, 100] on td "Almond flour 1211 Milk, whole, 3.25% milkfat, without added vitamin A and [MEDI…" at bounding box center [137, 109] width 87 height 22
click at [162, 106] on input "text" at bounding box center [138, 108] width 84 height 15
type input "Gochujang Chicken Thigh"
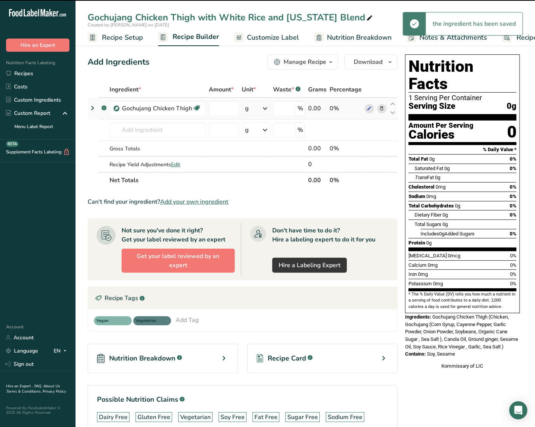
type input "0"
drag, startPoint x: 162, startPoint y: 106, endPoint x: 150, endPoint y: 128, distance: 24.5
click at [150, 128] on input "text" at bounding box center [157, 129] width 96 height 15
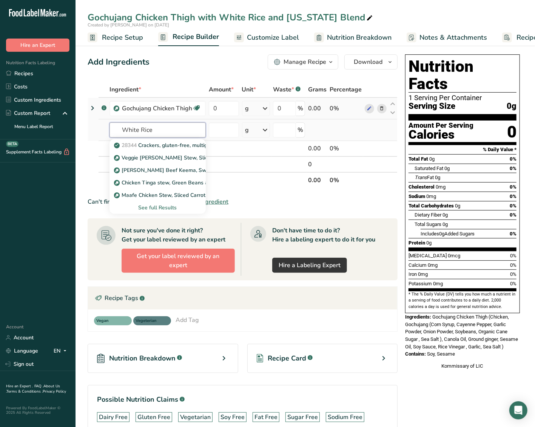
type input "White Rice"
click at [156, 204] on div "See full Results" at bounding box center [158, 207] width 84 height 8
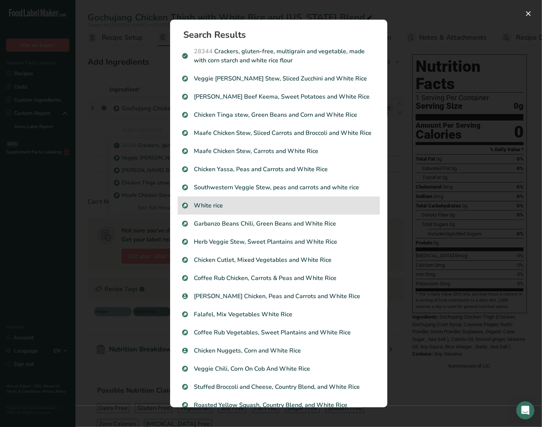
click at [217, 210] on p "White rice" at bounding box center [278, 205] width 193 height 9
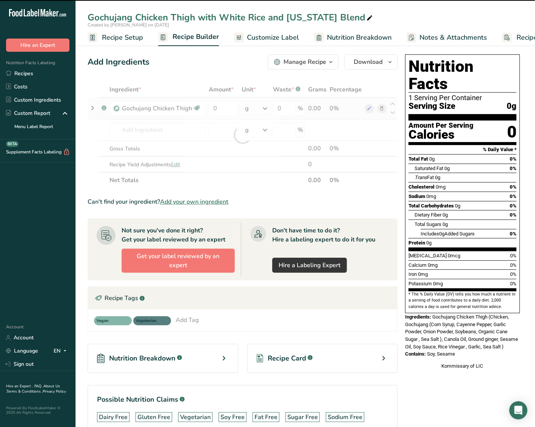
type input "0"
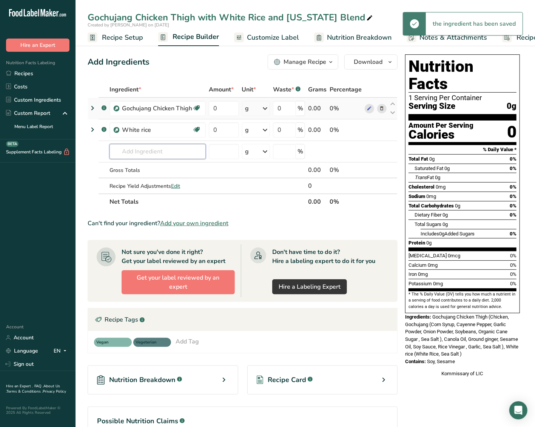
click at [168, 147] on input "text" at bounding box center [157, 151] width 96 height 15
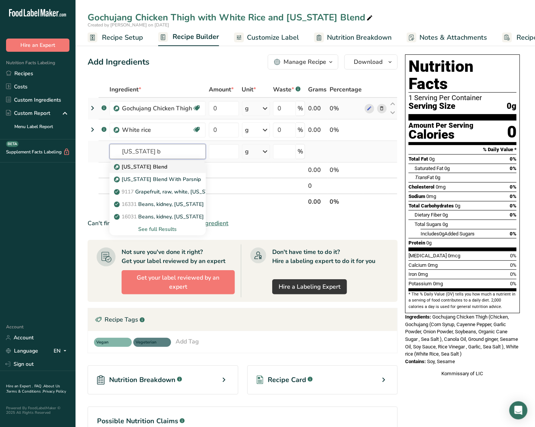
type input "[US_STATE] b"
click at [159, 163] on p "[US_STATE] Blend" at bounding box center [142, 167] width 52 height 8
type input "[US_STATE] Blend"
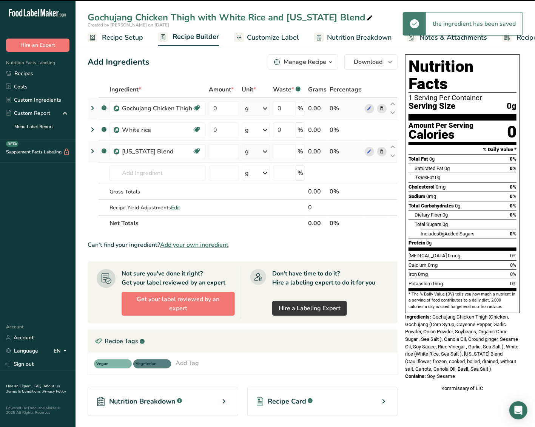
type input "0"
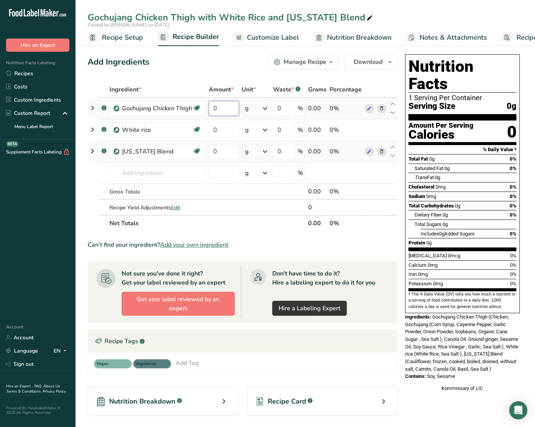
drag, startPoint x: 224, startPoint y: 109, endPoint x: 218, endPoint y: 109, distance: 5.7
click at [220, 109] on input "0" at bounding box center [224, 108] width 30 height 15
type input "4"
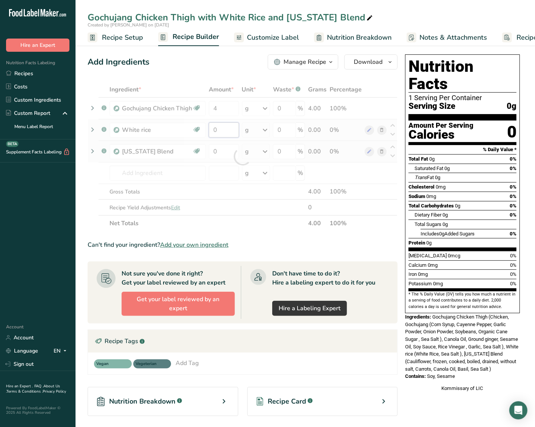
click at [226, 127] on div "Ingredient * Amount * Unit * Waste * .a-a{fill:#347362;}.b-a{fill:#fff;} Grams …" at bounding box center [243, 156] width 310 height 149
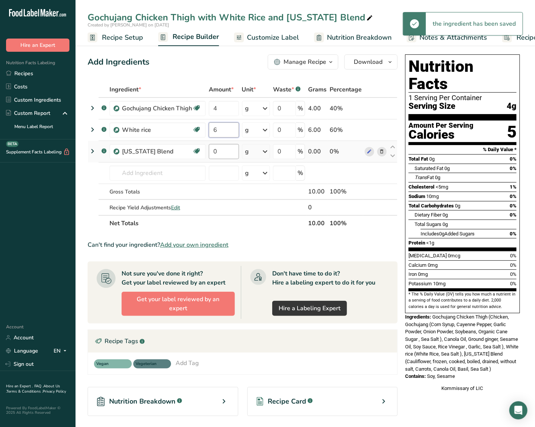
type input "6"
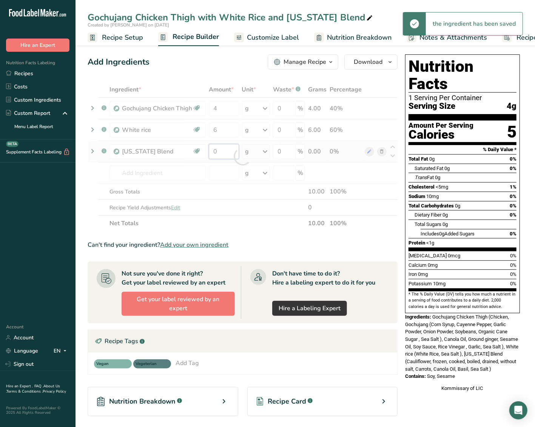
click at [231, 152] on div "Ingredient * Amount * Unit * Waste * .a-a{fill:#347362;}.b-a{fill:#fff;} Grams …" at bounding box center [243, 156] width 310 height 149
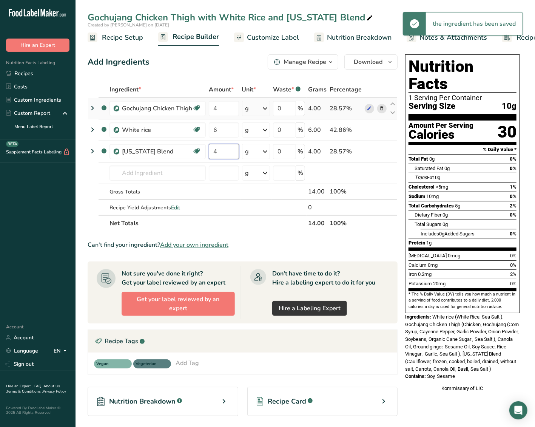
type input "4"
click at [251, 111] on div "Ingredient * Amount * Unit * Waste * .a-a{fill:#347362;}.b-a{fill:#fff;} Grams …" at bounding box center [243, 156] width 310 height 149
click at [263, 111] on icon at bounding box center [264, 109] width 9 height 14
click at [265, 164] on div "See more" at bounding box center [277, 168] width 63 height 8
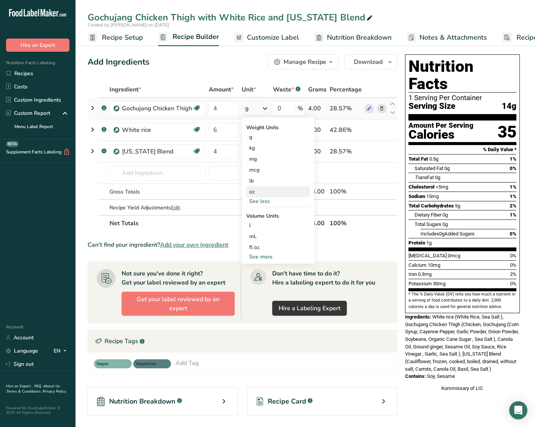
click at [275, 186] on div "oz" at bounding box center [277, 191] width 63 height 11
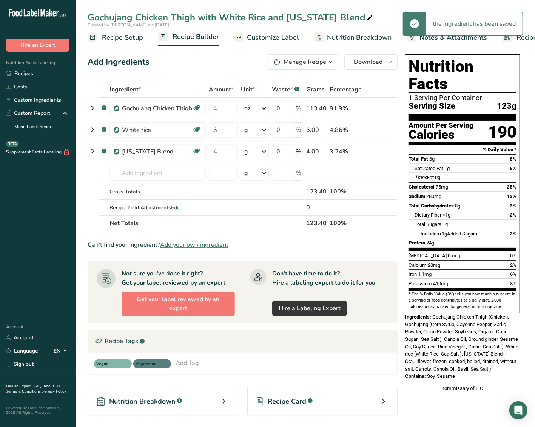
click at [260, 135] on div "g" at bounding box center [255, 129] width 28 height 15
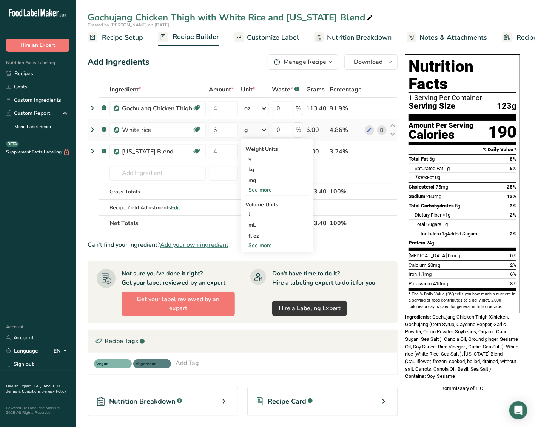
click at [264, 189] on div "See more" at bounding box center [276, 190] width 63 height 8
click at [274, 213] on div "oz" at bounding box center [276, 213] width 63 height 11
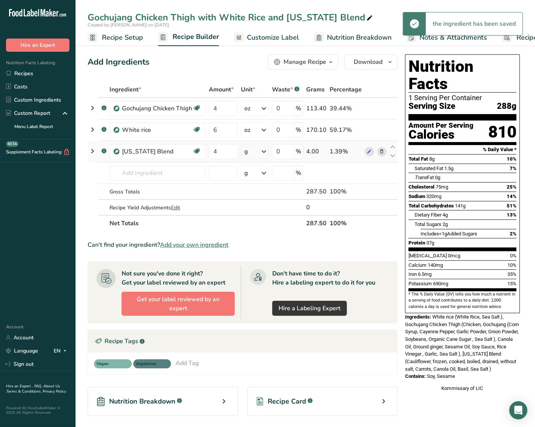
click at [260, 155] on icon at bounding box center [263, 152] width 9 height 14
click at [267, 210] on div "See more" at bounding box center [276, 211] width 63 height 8
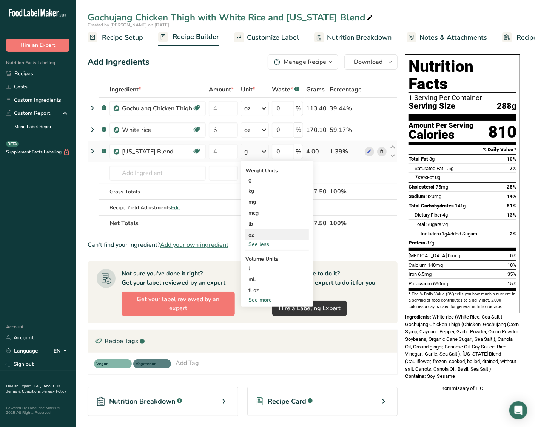
click at [273, 230] on div "oz" at bounding box center [276, 234] width 63 height 11
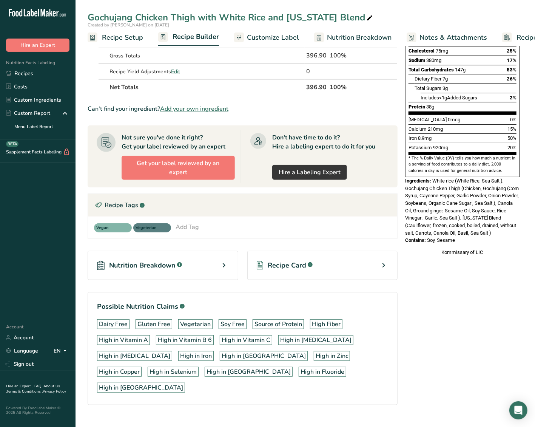
scroll to position [136, 0]
click at [434, 162] on div "Nutrition Facts 1 Serving Per Container Serving Size 397g Amount Per Serving Ca…" at bounding box center [462, 87] width 121 height 344
click at [435, 177] on span "White rice (White Rice, Sea Salt ), Gochujang Chicken Thigh (Chicken, Gochujang…" at bounding box center [462, 206] width 114 height 58
drag, startPoint x: 435, startPoint y: 163, endPoint x: 491, endPoint y: 226, distance: 84.5
click at [491, 226] on div "Nutrition Facts 1 Serving Per Container Serving Size 397g Amount Per Serving Ca…" at bounding box center [462, 87] width 121 height 344
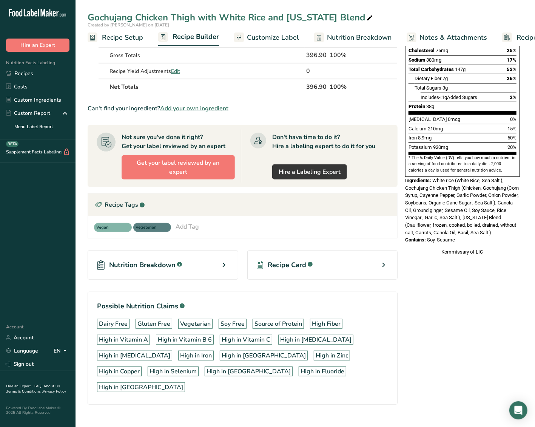
copy div "White rice (White Rice, Sea Salt ), Gochujang Chicken Thigh (Chicken, Gochujang…"
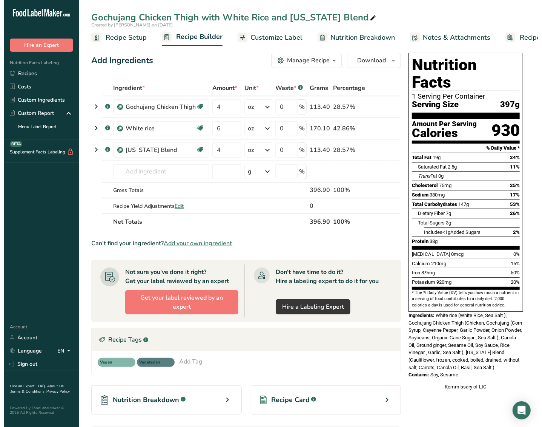
scroll to position [0, 0]
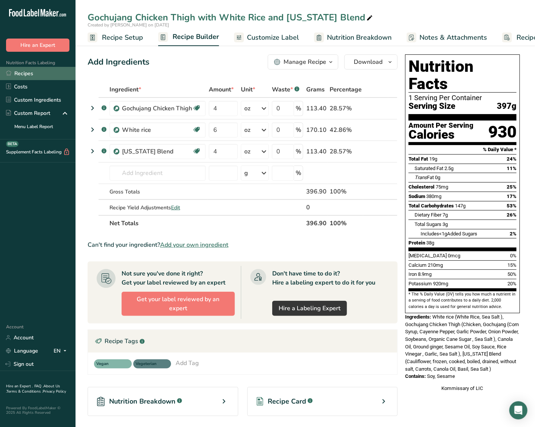
click at [26, 72] on link "Recipes" at bounding box center [37, 73] width 75 height 13
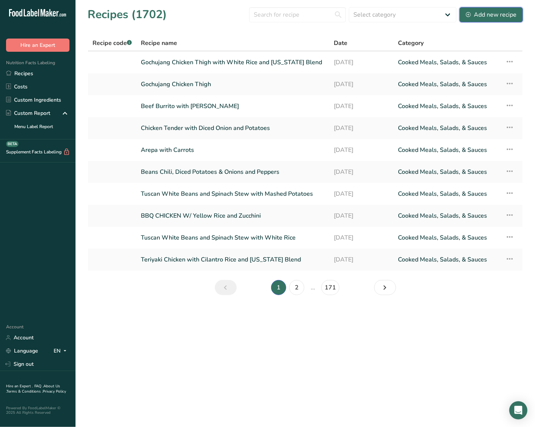
click at [474, 14] on div "Add new recipe" at bounding box center [491, 14] width 51 height 9
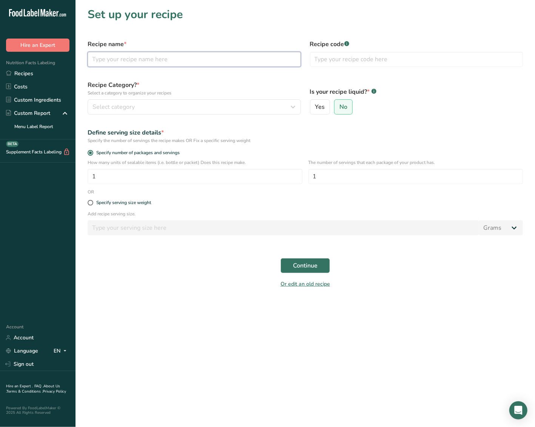
click at [132, 59] on input "text" at bounding box center [194, 59] width 213 height 15
type input "Manicotti with Classic Marinara"
click at [292, 112] on icon "button" at bounding box center [293, 107] width 9 height 14
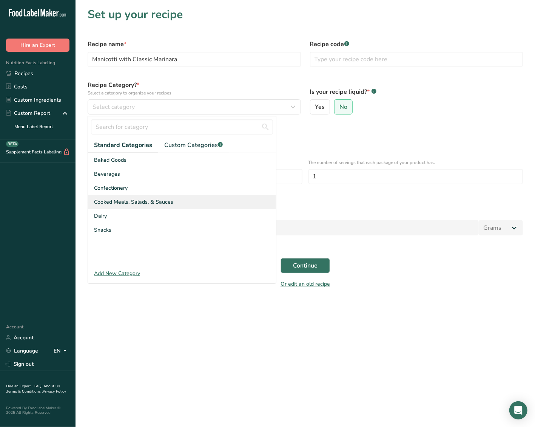
click at [197, 204] on div "Cooked Meals, Salads, & Sauces" at bounding box center [182, 202] width 188 height 14
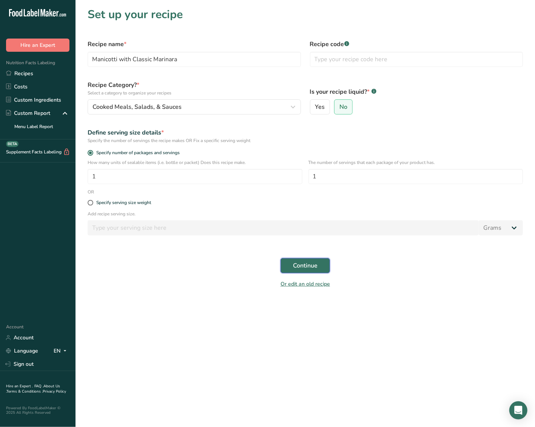
click at [298, 268] on span "Continue" at bounding box center [305, 265] width 25 height 9
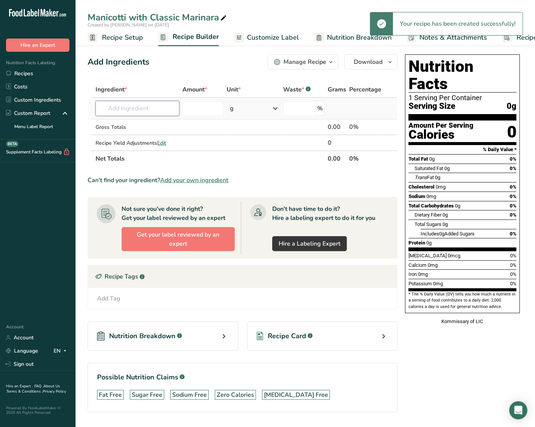
click at [150, 103] on input "text" at bounding box center [138, 108] width 84 height 15
click at [151, 107] on input "text" at bounding box center [138, 108] width 84 height 15
click at [147, 113] on input "text" at bounding box center [138, 108] width 84 height 15
click at [112, 104] on input "text" at bounding box center [138, 108] width 84 height 15
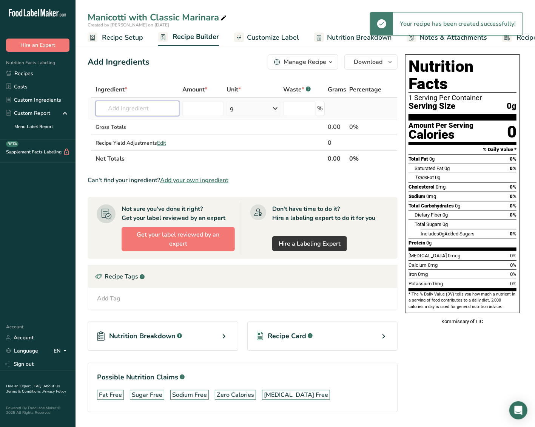
click at [111, 112] on input "text" at bounding box center [138, 108] width 84 height 15
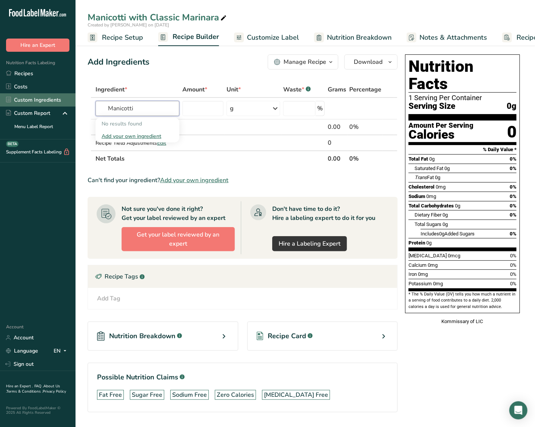
drag, startPoint x: 150, startPoint y: 112, endPoint x: 73, endPoint y: 99, distance: 77.8
click at [73, 99] on div ".a-20{fill:#fff;} Hire an Expert Nutrition Facts Labeling Recipes Costs Custom …" at bounding box center [267, 224] width 535 height 448
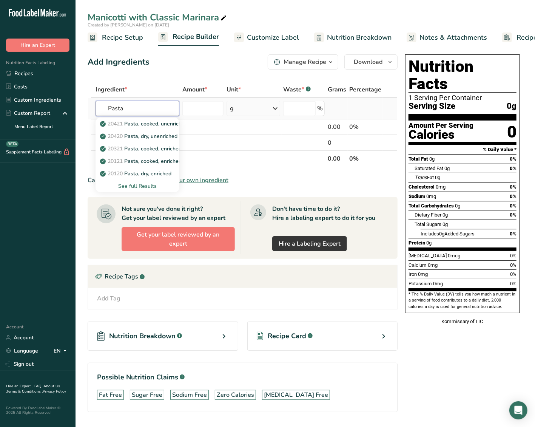
type input "Pasta"
click at [146, 183] on div "See full Results" at bounding box center [138, 186] width 72 height 8
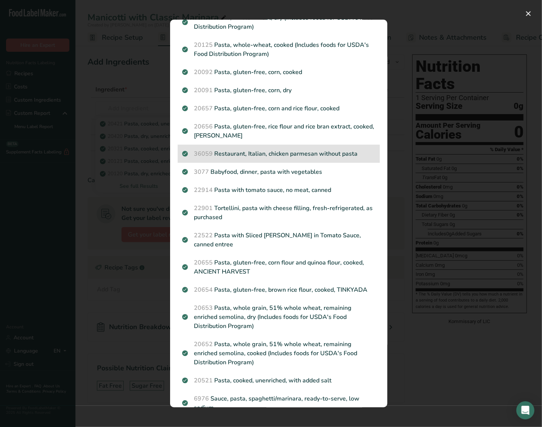
scroll to position [251, 0]
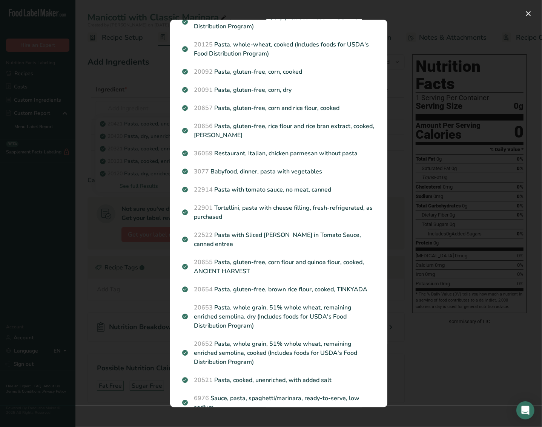
click at [126, 251] on div "Search results modal" at bounding box center [271, 213] width 542 height 427
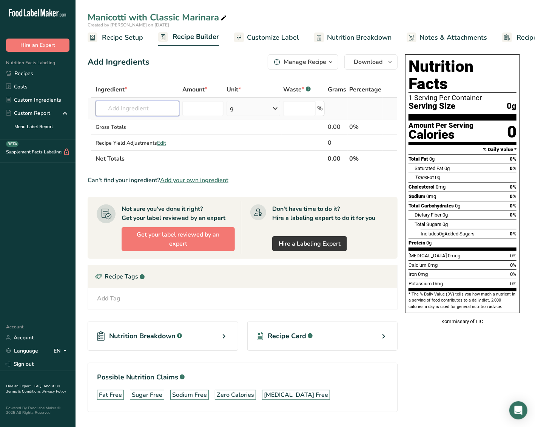
click at [131, 106] on input "text" at bounding box center [138, 108] width 84 height 15
type input "manicotti"
click at [132, 111] on input "text" at bounding box center [138, 108] width 84 height 15
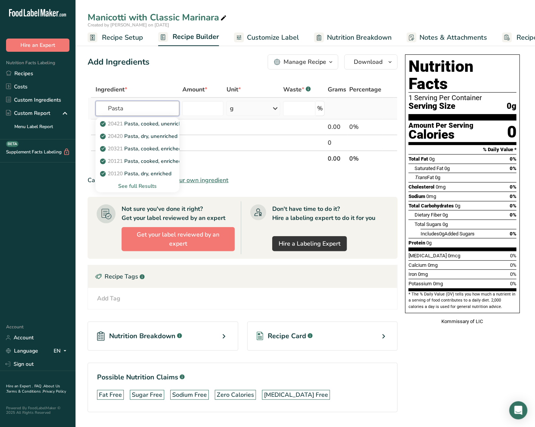
type input "Pasta"
click at [147, 186] on div "See full Results" at bounding box center [138, 186] width 72 height 8
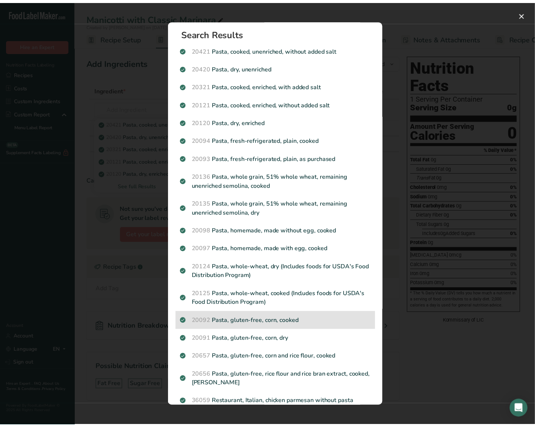
scroll to position [0, 0]
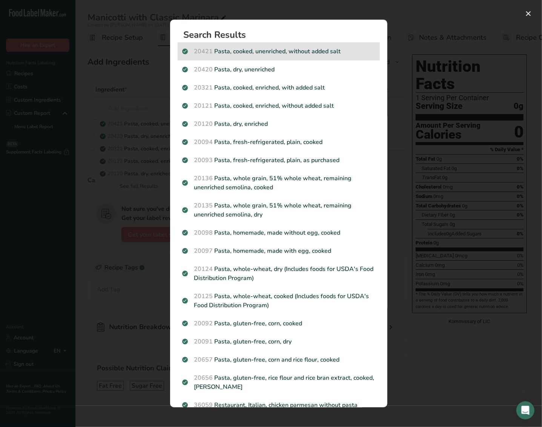
click at [311, 53] on p "20421 Pasta, cooked, unenriched, without added salt" at bounding box center [278, 51] width 193 height 9
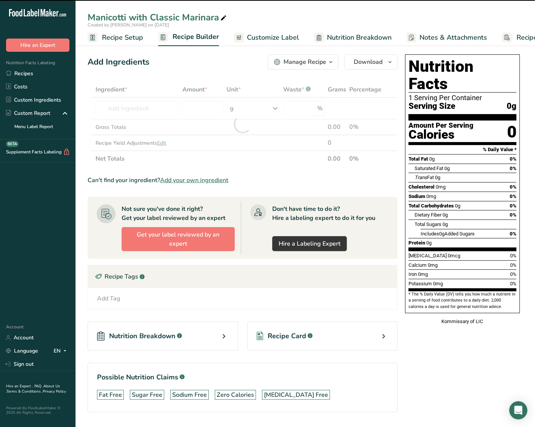
type input "0"
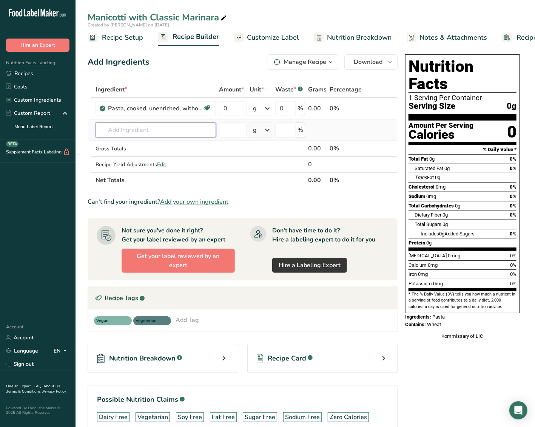
click at [172, 127] on input "text" at bounding box center [156, 129] width 120 height 15
type input "ricott"
click at [190, 148] on p "1037 Cheese, ricotta, part skim milk" at bounding box center [148, 145] width 92 height 8
type input "Cheese, ricotta, part skim milk"
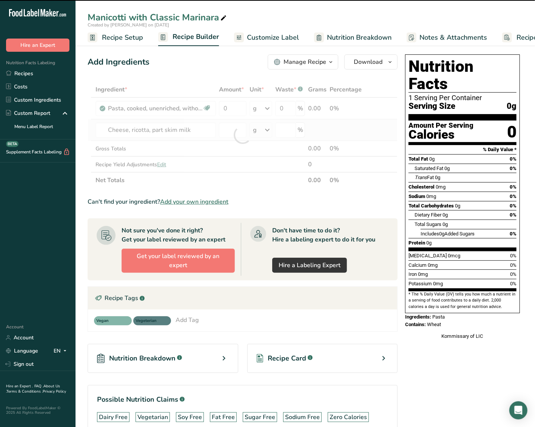
type input "0"
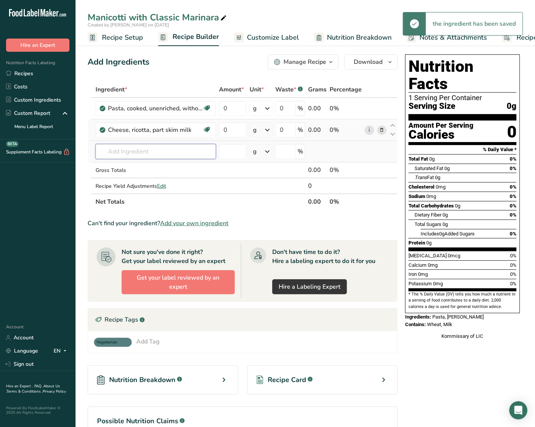
click at [135, 153] on input "text" at bounding box center [156, 151] width 120 height 15
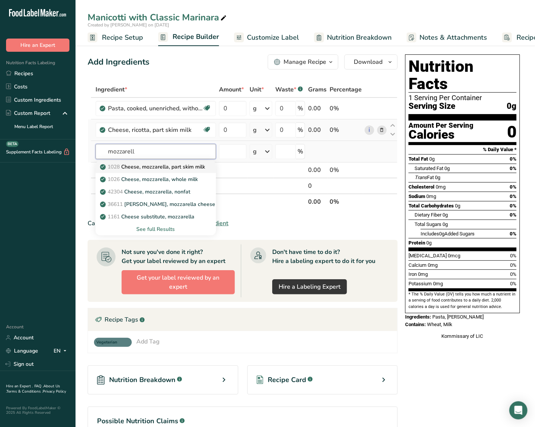
type input "mozzarell"
click at [179, 168] on p "1028 Cheese, mozzarella, part skim milk" at bounding box center [153, 167] width 103 height 8
type input "Cheese, mozzarella, part skim milk"
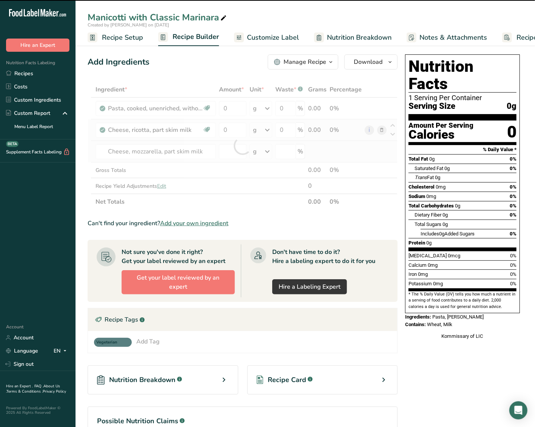
type input "0"
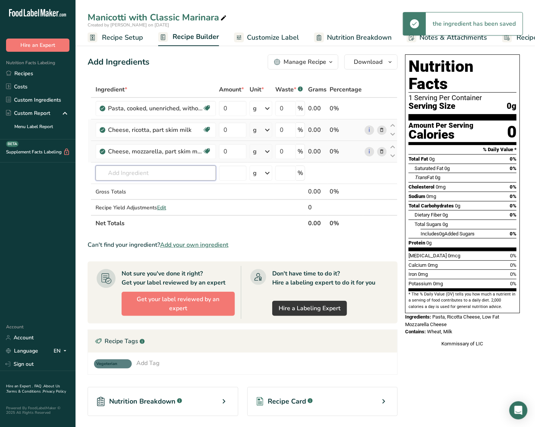
click at [179, 168] on input "text" at bounding box center [156, 172] width 120 height 15
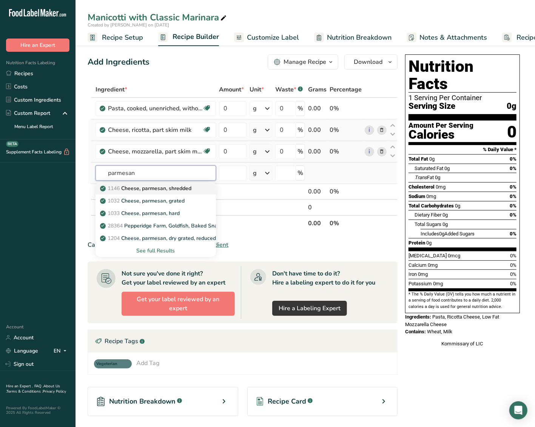
type input "parmesan"
click at [191, 188] on p "1146 Cheese, parmesan, shredded" at bounding box center [147, 188] width 90 height 8
type input "Cheese, parmesan, shredded"
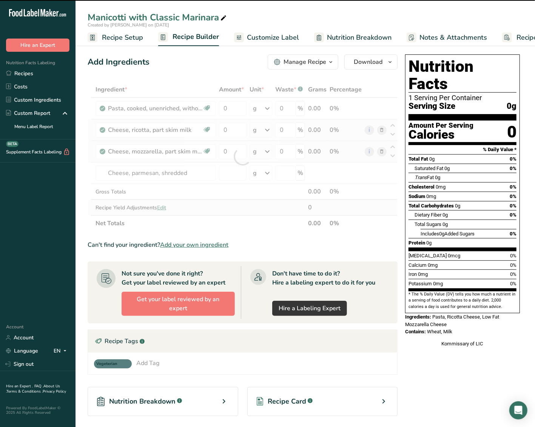
type input "0"
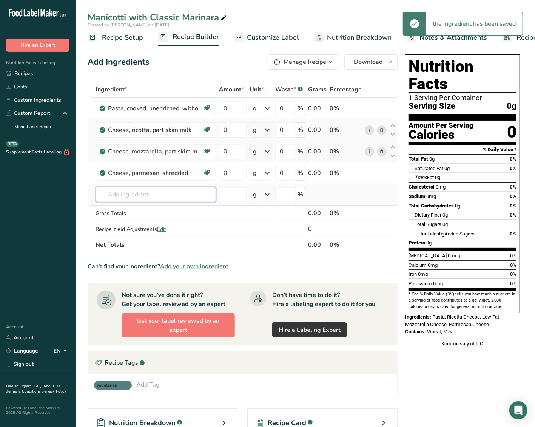
click at [183, 192] on input "text" at bounding box center [156, 194] width 120 height 15
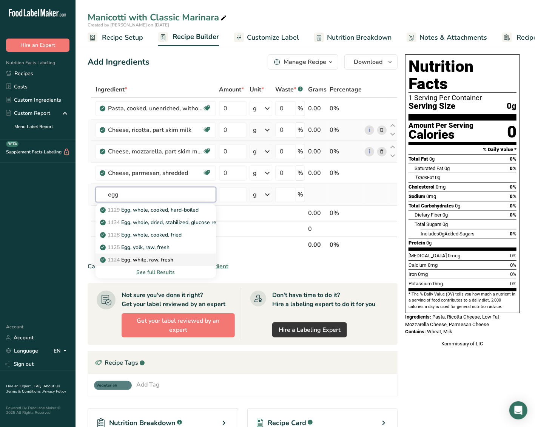
type input "egg"
click at [179, 257] on div "1124 Egg, white, raw, fresh" at bounding box center [150, 260] width 96 height 8
type input "Egg, white, raw, fresh"
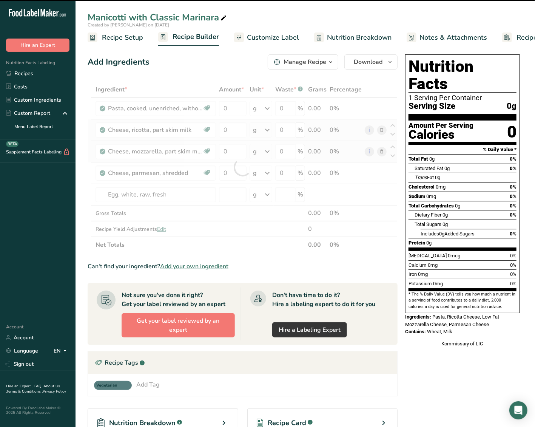
type input "0"
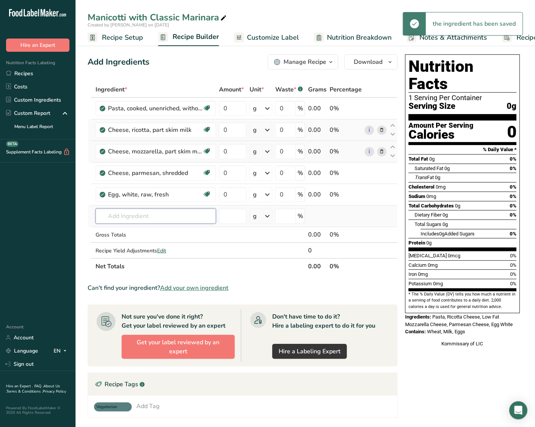
click at [121, 220] on input "text" at bounding box center [156, 215] width 120 height 15
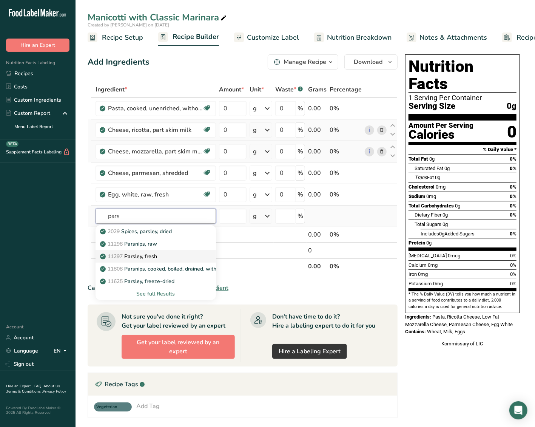
type input "pars"
click at [168, 260] on div "11297 [GEOGRAPHIC_DATA], fresh" at bounding box center [150, 256] width 96 height 8
type input "Parsley, fresh"
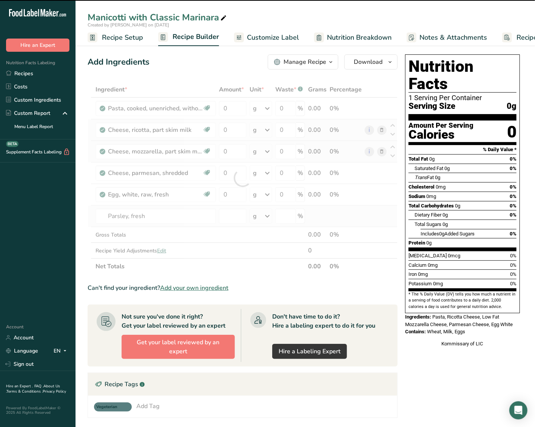
type input "0"
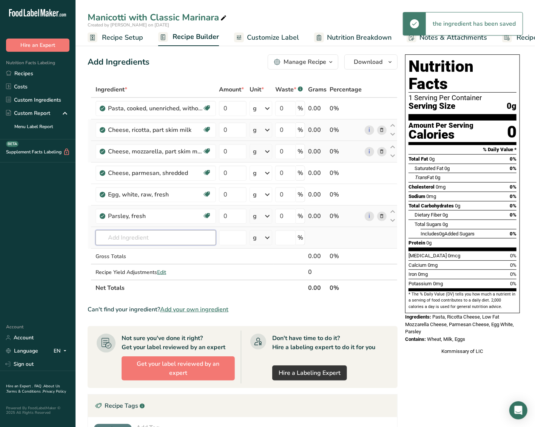
click at [154, 240] on input "text" at bounding box center [156, 237] width 120 height 15
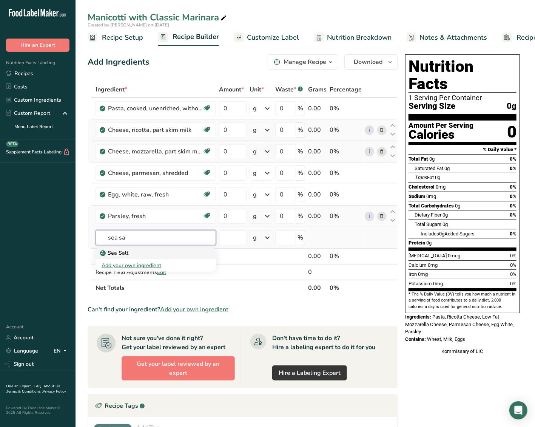
type input "sea sa"
click at [171, 251] on div "Sea Salt" at bounding box center [150, 253] width 96 height 8
type input "Sea Salt"
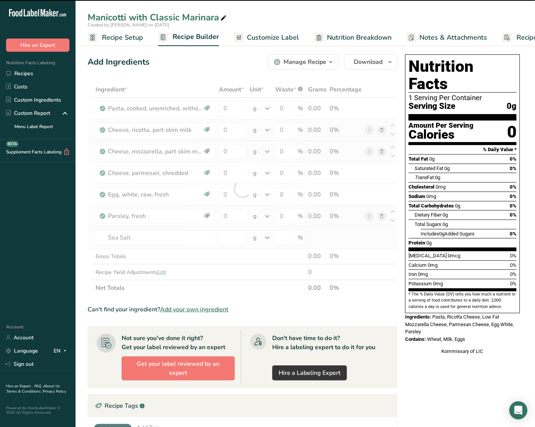
type input "0"
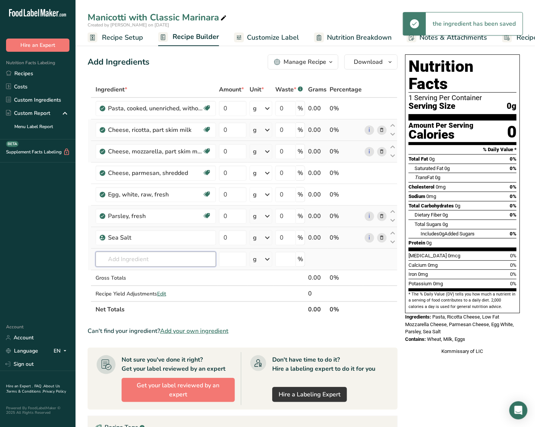
click at [167, 254] on input "text" at bounding box center [156, 258] width 120 height 15
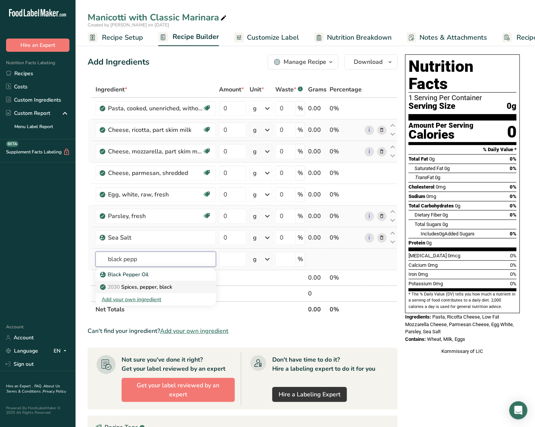
type input "black pepp"
click at [168, 284] on p "2030 Spices, pepper, black" at bounding box center [137, 287] width 71 height 8
type input "Spices, pepper, black"
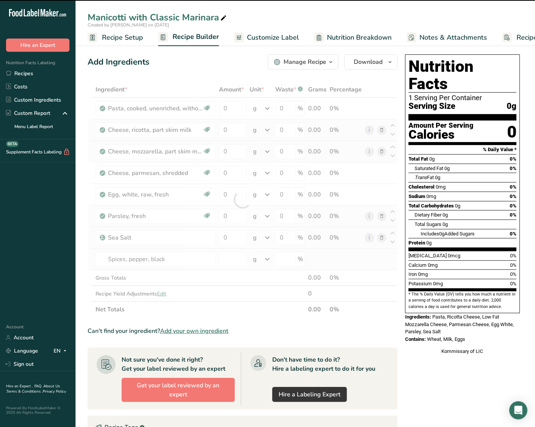
type input "0"
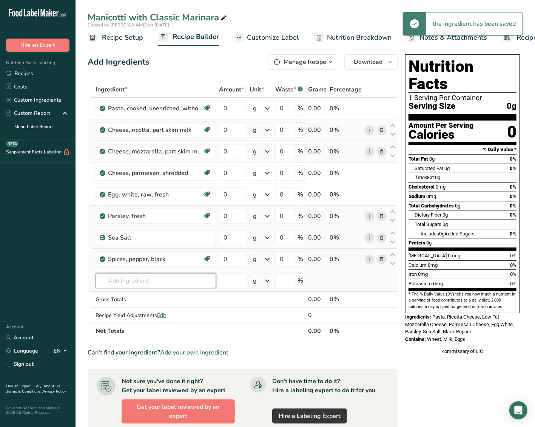
click at [171, 284] on input "text" at bounding box center [156, 280] width 120 height 15
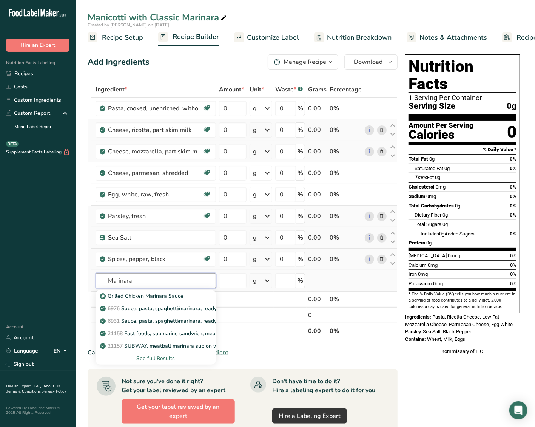
type input "Marinara"
click at [163, 358] on div "See full Results" at bounding box center [156, 358] width 108 height 8
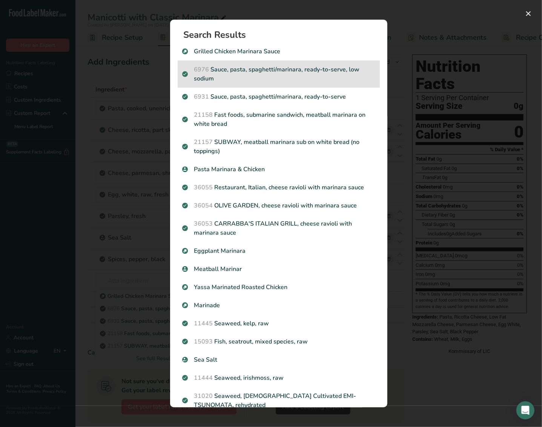
click at [349, 70] on p "6976 Sauce, pasta, spaghetti/marinara, ready-to-serve, low sodium" at bounding box center [278, 74] width 193 height 18
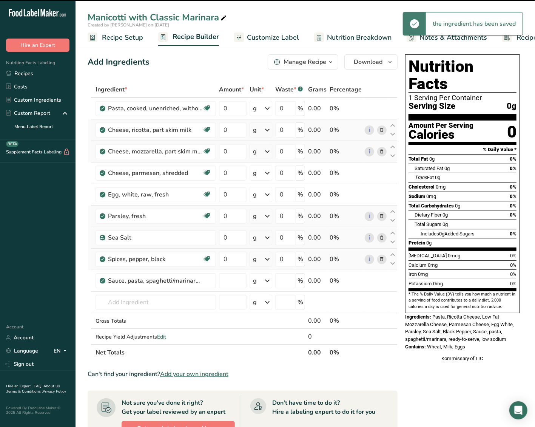
type input "0"
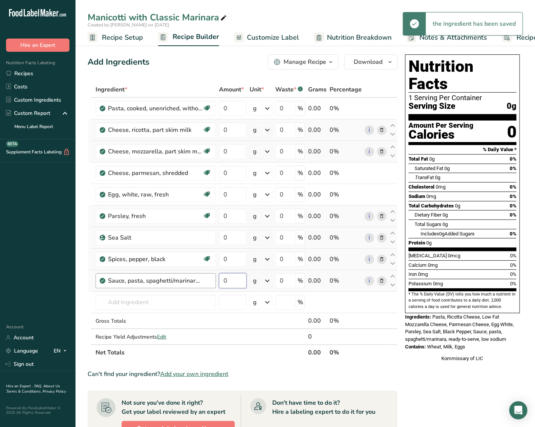
drag, startPoint x: 236, startPoint y: 284, endPoint x: 211, endPoint y: 283, distance: 25.7
click at [211, 283] on tr "Sauce, pasta, spaghetti/marinara, ready-to-serve, low sodium 0 g Portions 1 ser…" at bounding box center [242, 281] width 309 height 22
type input "3"
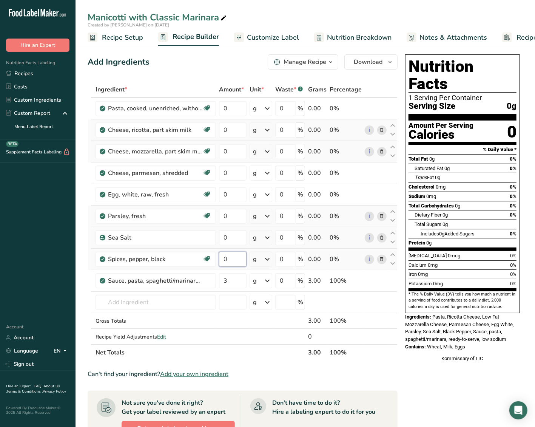
click at [233, 256] on div "Ingredient * Amount * Unit * Waste * .a-a{fill:#347362;}.b-a{fill:#fff;} Grams …" at bounding box center [243, 221] width 310 height 279
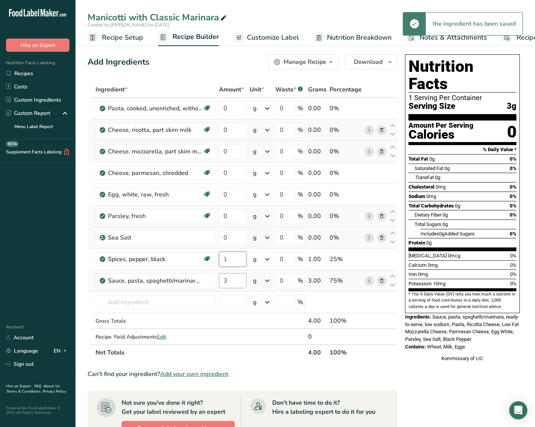
type input "1"
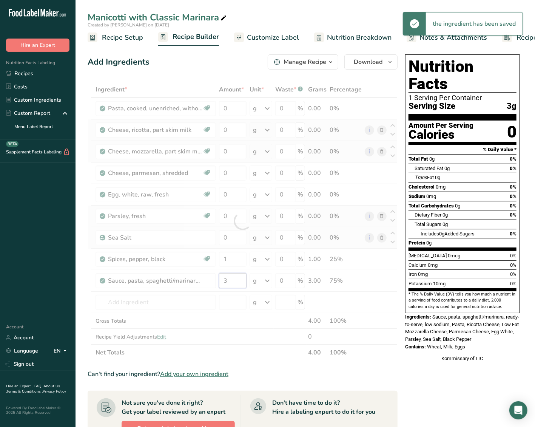
drag, startPoint x: 238, startPoint y: 281, endPoint x: 215, endPoint y: 288, distance: 23.6
click at [215, 288] on div "Ingredient * Amount * Unit * Waste * .a-a{fill:#347362;}.b-a{fill:#fff;} Grams …" at bounding box center [243, 221] width 310 height 279
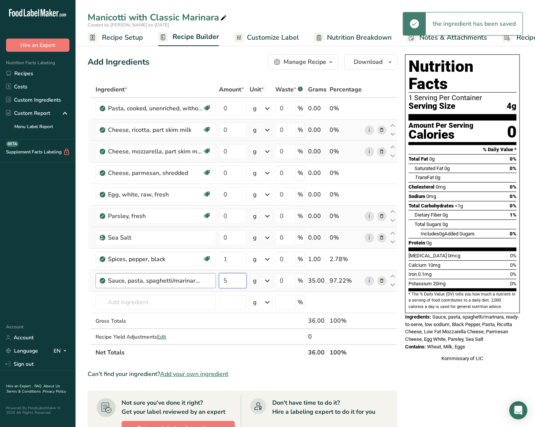
drag, startPoint x: 239, startPoint y: 282, endPoint x: 193, endPoint y: 285, distance: 47.0
click at [193, 285] on tr "Sauce, pasta, spaghetti/marinara, ready-to-serve, low sodium 5 g Portions 1 ser…" at bounding box center [242, 281] width 309 height 22
type input "5"
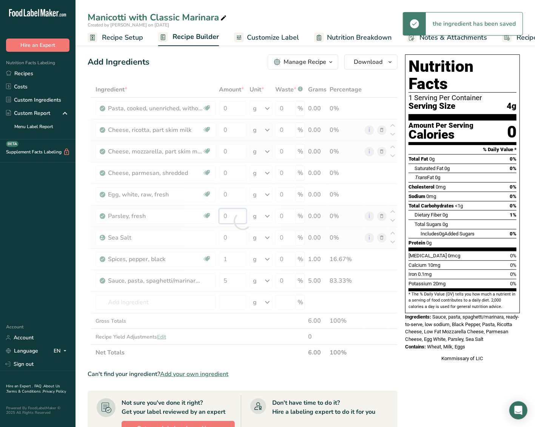
click at [230, 222] on div "Ingredient * Amount * Unit * Waste * .a-a{fill:#347362;}.b-a{fill:#fff;} Grams …" at bounding box center [243, 221] width 310 height 279
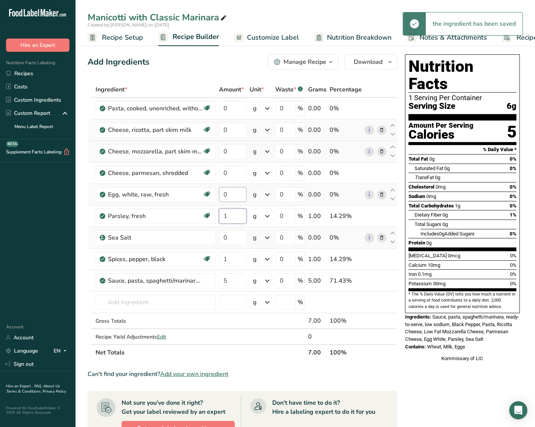
type input "1"
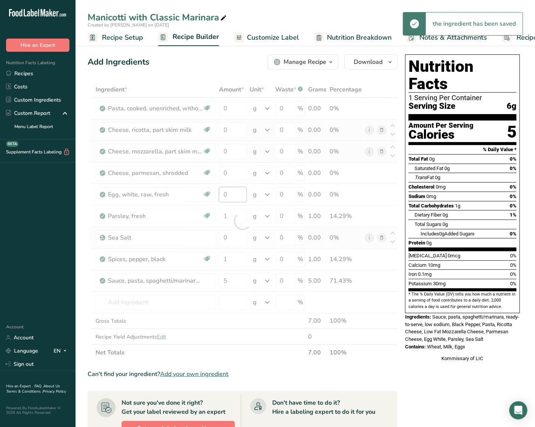
click at [234, 200] on div "Ingredient * Amount * Unit * Waste * .a-a{fill:#347362;}.b-a{fill:#fff;} Grams …" at bounding box center [243, 221] width 310 height 279
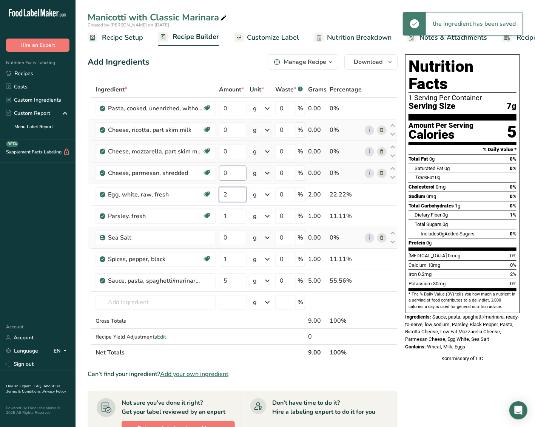
type input "2"
click at [237, 176] on div "Ingredient * Amount * Unit * Waste * .a-a{fill:#347362;}.b-a{fill:#fff;} Grams …" at bounding box center [243, 221] width 310 height 279
click at [259, 171] on div "Ingredient * Amount * Unit * Waste * .a-a{fill:#347362;}.b-a{fill:#fff;} Grams …" at bounding box center [243, 221] width 310 height 279
click at [269, 174] on icon at bounding box center [267, 173] width 9 height 14
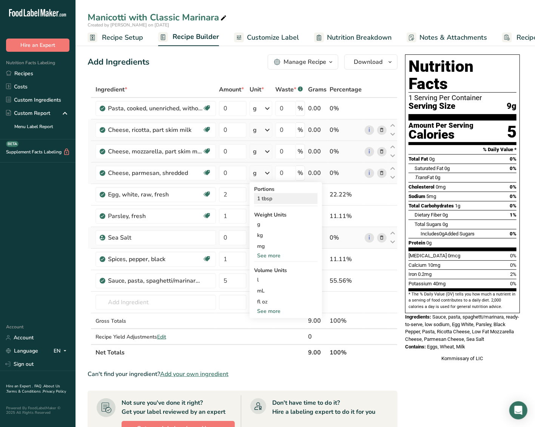
click at [272, 202] on div "1 tbsp" at bounding box center [285, 198] width 63 height 11
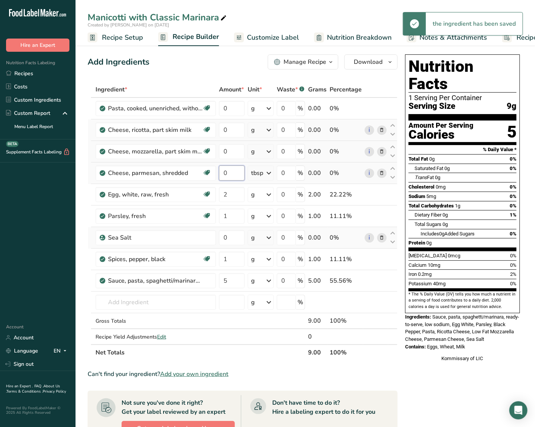
click at [234, 176] on input "0" at bounding box center [232, 172] width 26 height 15
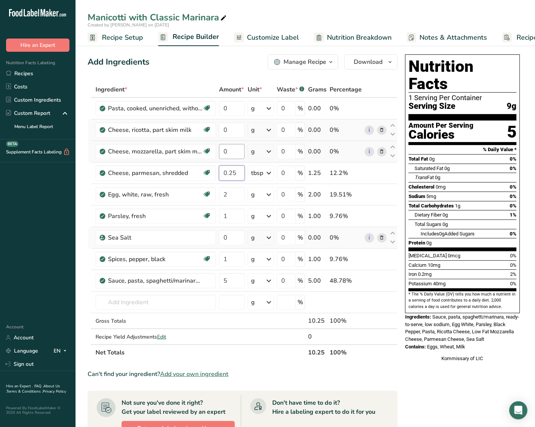
type input "0.25"
click at [235, 156] on div "Ingredient * Amount * Unit * Waste * .a-a{fill:#347362;}.b-a{fill:#fff;} Grams …" at bounding box center [243, 221] width 310 height 279
type input "2"
click at [269, 150] on div "Ingredient * Amount * Unit * Waste * .a-a{fill:#347362;}.b-a{fill:#fff;} Grams …" at bounding box center [243, 221] width 310 height 279
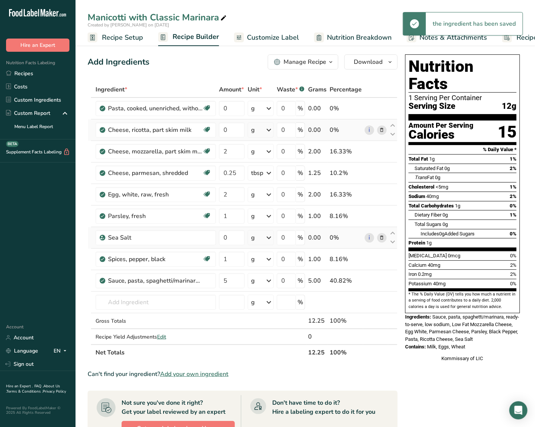
click at [268, 151] on icon at bounding box center [268, 152] width 9 height 14
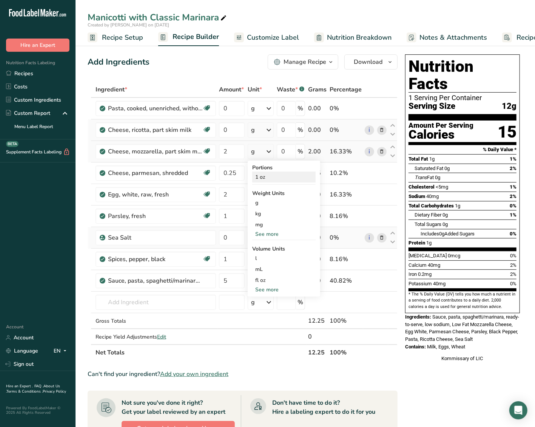
click at [264, 179] on div "1 oz" at bounding box center [283, 176] width 63 height 11
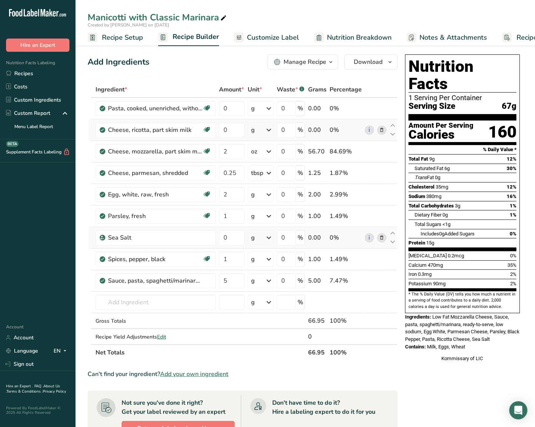
click at [250, 130] on div "g" at bounding box center [261, 129] width 26 height 15
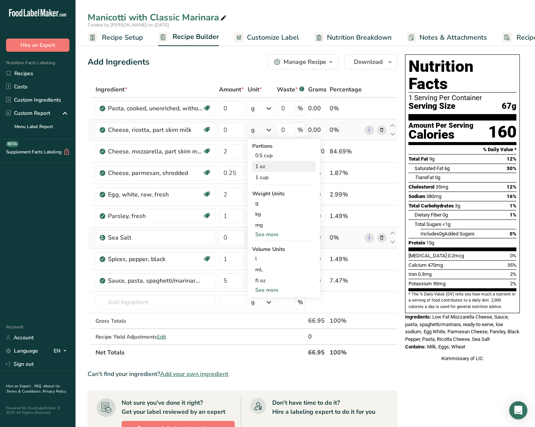
click at [275, 166] on div "1 oz" at bounding box center [283, 166] width 63 height 11
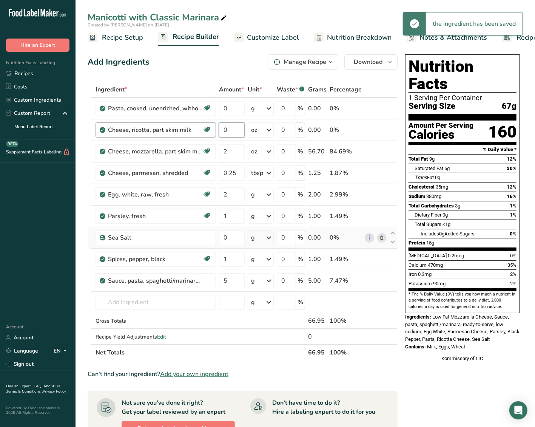
drag, startPoint x: 234, startPoint y: 131, endPoint x: 210, endPoint y: 131, distance: 24.2
click at [210, 131] on tr "Cheese, ricotta, part skim milk Gluten free Vegetarian Soy free 0 oz Portions 0…" at bounding box center [242, 130] width 309 height 22
type input "0.5"
click at [233, 109] on div "Ingredient * Amount * Unit * Waste * .a-a{fill:#347362;}.b-a{fill:#fff;} Grams …" at bounding box center [243, 221] width 310 height 279
drag, startPoint x: 232, startPoint y: 106, endPoint x: 203, endPoint y: 109, distance: 28.8
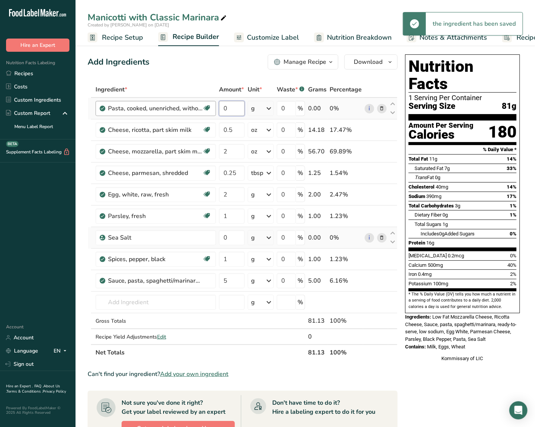
click at [203, 109] on tr "Pasta, cooked, unenriched, without added salt Dairy free Vegan Vegetarian Soy f…" at bounding box center [242, 109] width 309 height 22
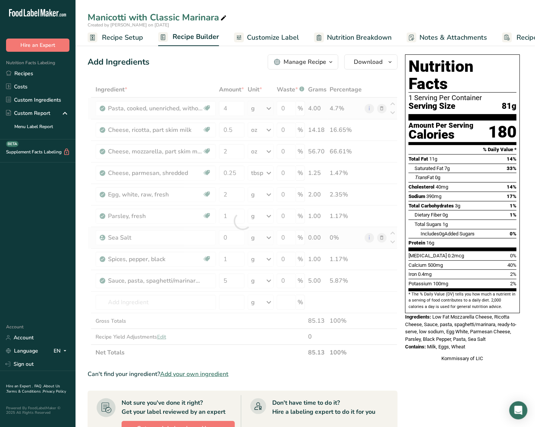
click at [264, 105] on div "Ingredient * Amount * Unit * Waste * .a-a{fill:#347362;}.b-a{fill:#fff;} Grams …" at bounding box center [243, 221] width 310 height 279
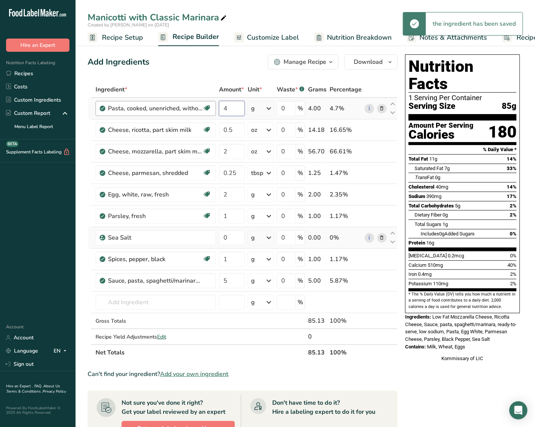
click at [213, 112] on tr "Pasta, cooked, unenriched, without added salt Dairy free Vegan Vegetarian Soy f…" at bounding box center [242, 109] width 309 height 22
type input "3"
click at [256, 106] on div "Ingredient * Amount * Unit * Waste * .a-a{fill:#347362;}.b-a{fill:#fff;} Grams …" at bounding box center [243, 221] width 310 height 279
click at [264, 108] on div "g" at bounding box center [261, 108] width 26 height 15
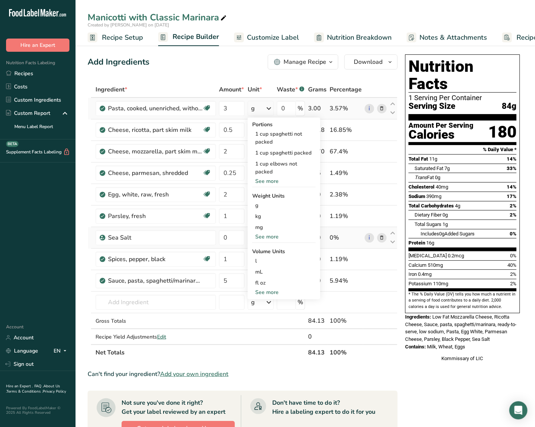
click at [271, 237] on div "See more" at bounding box center [283, 237] width 63 height 8
click at [275, 255] on div "oz" at bounding box center [283, 259] width 63 height 11
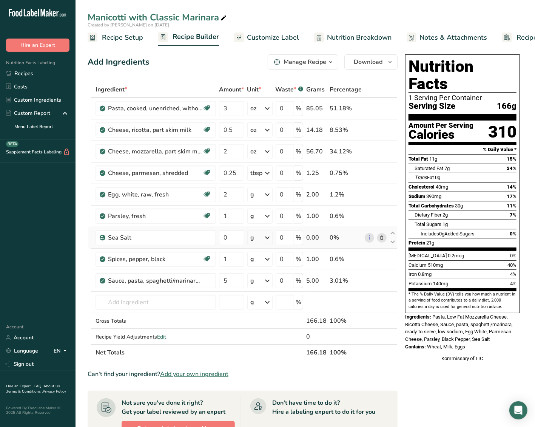
click at [310, 61] on div "Manage Recipe" at bounding box center [304, 61] width 43 height 9
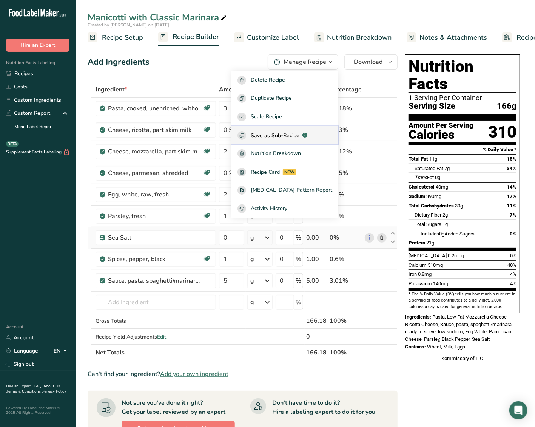
click at [295, 136] on span "Save as Sub-Recipe" at bounding box center [275, 135] width 49 height 8
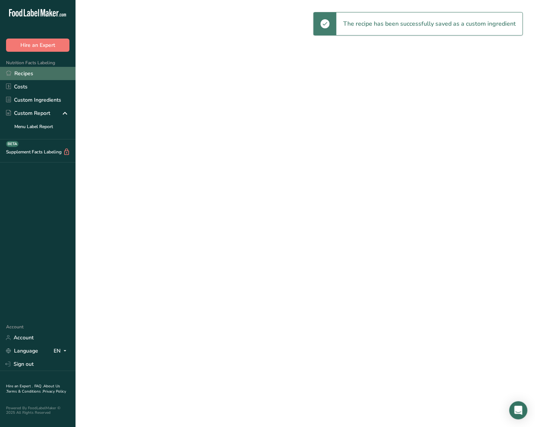
select select "30"
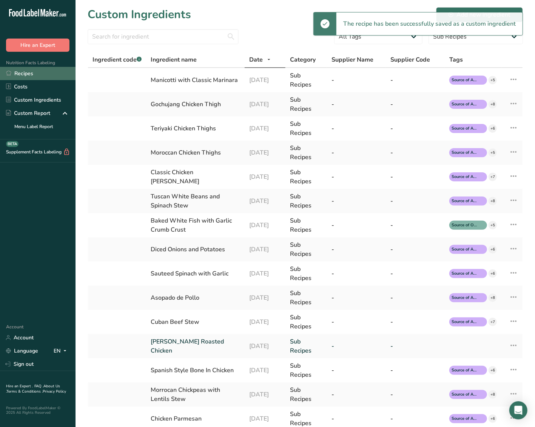
click at [29, 72] on link "Recipes" at bounding box center [37, 73] width 75 height 13
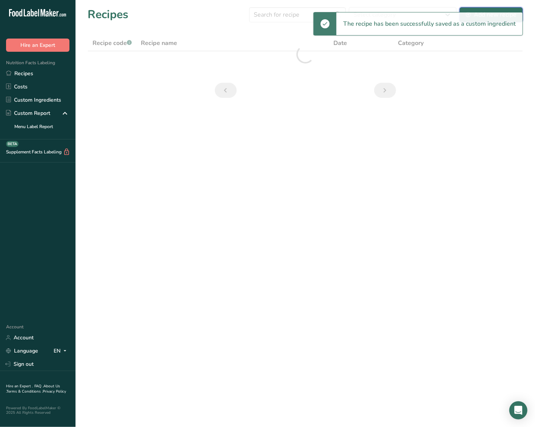
click at [500, 11] on div "Add new recipe" at bounding box center [491, 14] width 51 height 9
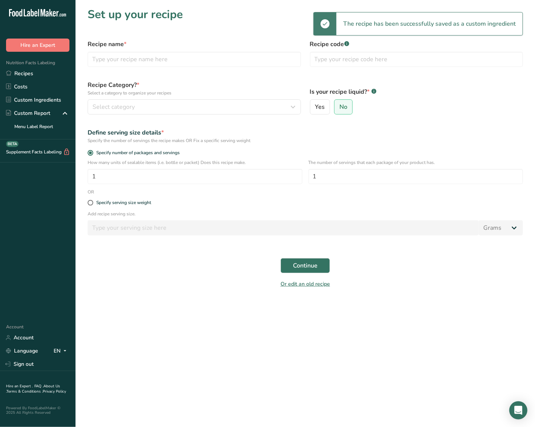
click at [166, 69] on div "Recipe name *" at bounding box center [194, 53] width 222 height 36
click at [168, 64] on input "text" at bounding box center [194, 59] width 213 height 15
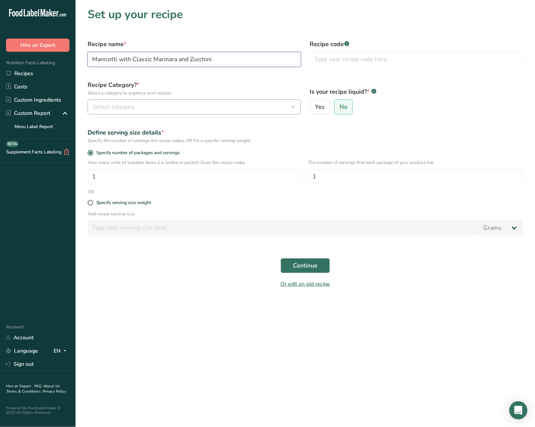
type input "Manicotti with Classic Marinara and Zucchini"
click at [136, 102] on button "Select category" at bounding box center [194, 106] width 213 height 15
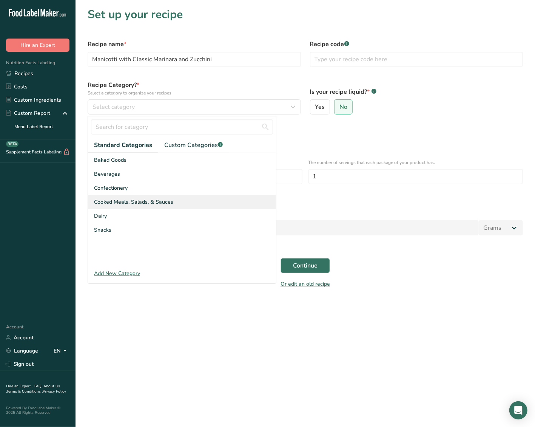
click at [128, 200] on span "Cooked Meals, Salads, & Sauces" at bounding box center [133, 202] width 79 height 8
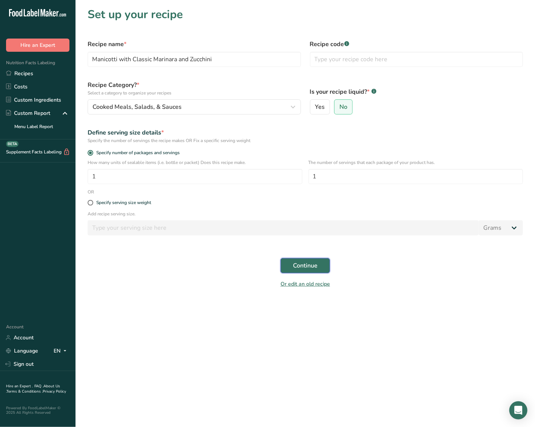
click at [310, 263] on span "Continue" at bounding box center [305, 265] width 25 height 9
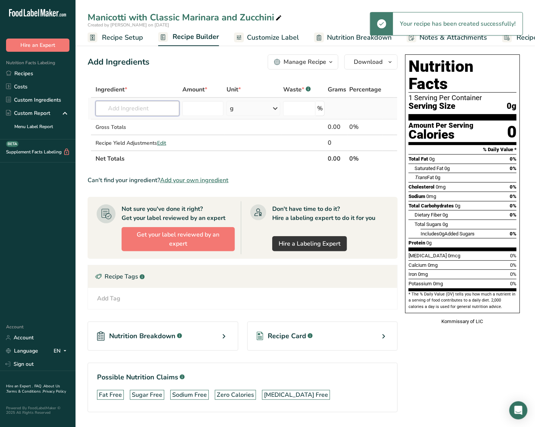
click at [129, 109] on input "text" at bounding box center [138, 108] width 84 height 15
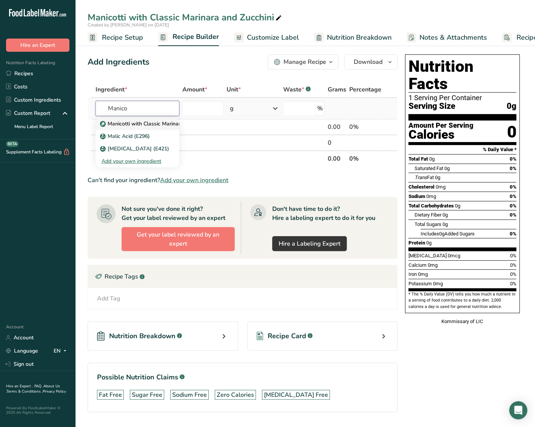
type input "Manico"
click at [138, 120] on p "Manicotti with Classic Marinara" at bounding box center [143, 124] width 82 height 8
type input "Manicotti with Classic Marinara"
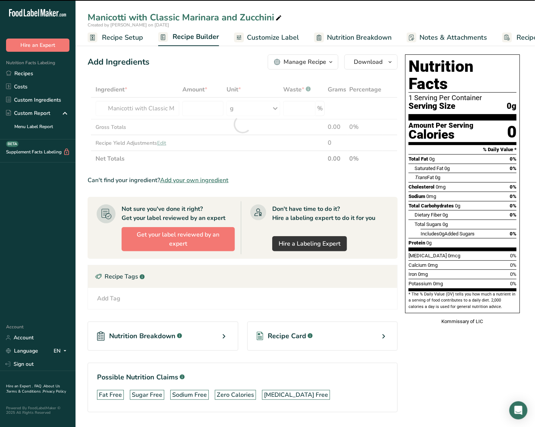
type input "0"
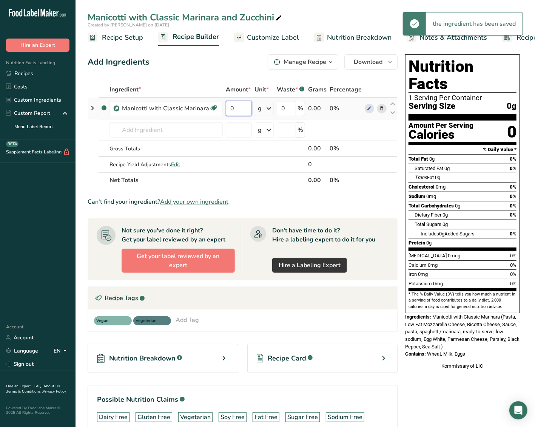
click at [245, 109] on input "0" at bounding box center [239, 108] width 26 height 15
type input "6"
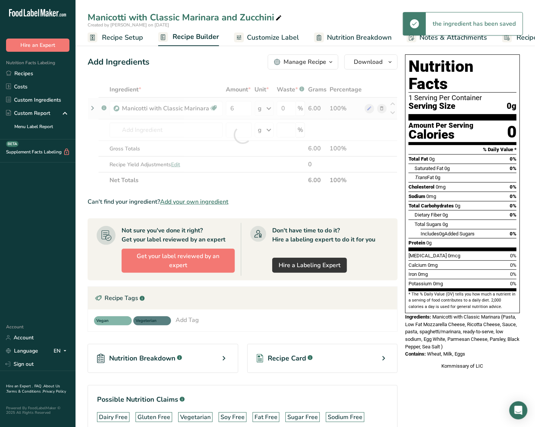
click at [266, 106] on div "Ingredient * Amount * Unit * Waste * .a-a{fill:#347362;}.b-a{fill:#fff;} Grams …" at bounding box center [243, 135] width 310 height 106
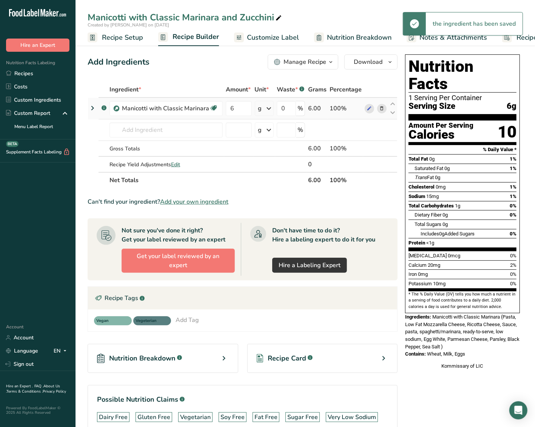
click at [270, 107] on icon at bounding box center [268, 109] width 9 height 14
click at [273, 169] on div "See more" at bounding box center [290, 168] width 63 height 8
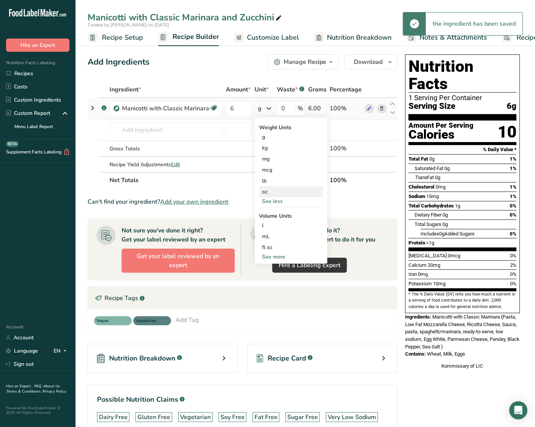
click at [286, 188] on div "oz" at bounding box center [290, 191] width 63 height 11
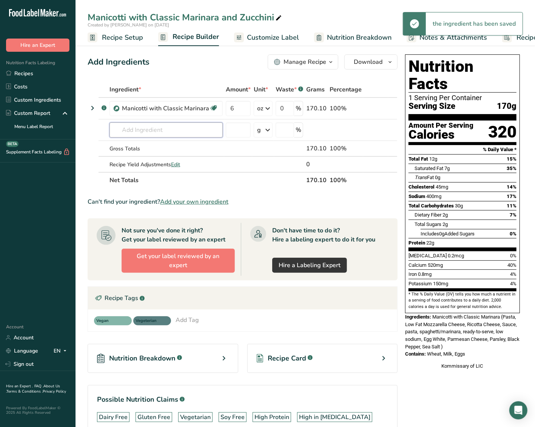
click at [167, 130] on input "text" at bounding box center [165, 129] width 113 height 15
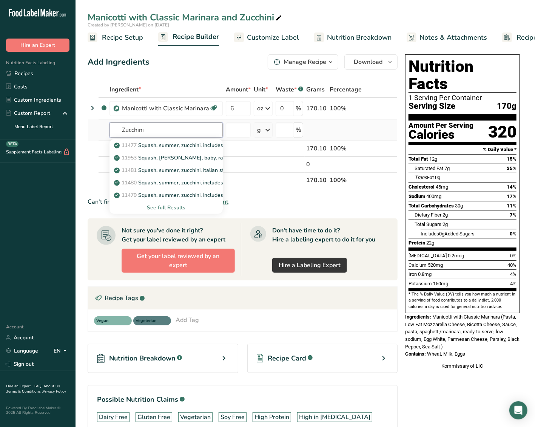
type input "Zucchini"
click at [171, 206] on div "See full Results" at bounding box center [166, 207] width 101 height 8
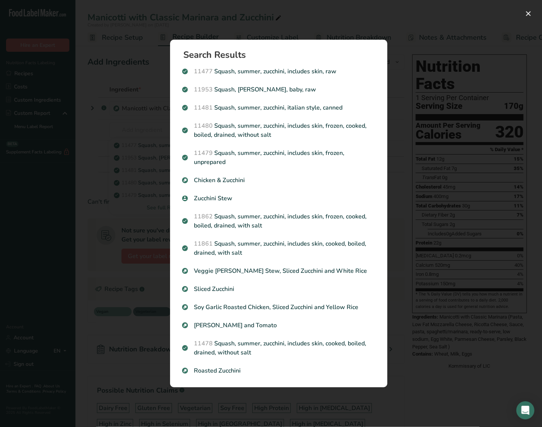
click at [206, 368] on p "Roasted Zucchini" at bounding box center [278, 370] width 193 height 9
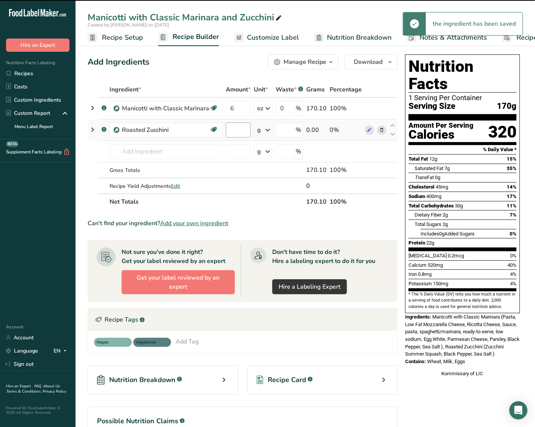
type input "0"
click at [237, 126] on input "0" at bounding box center [238, 129] width 25 height 15
type input "4"
click at [260, 132] on div "Ingredient * Amount * Unit * Waste * .a-a{fill:#347362;}.b-a{fill:#fff;} Grams …" at bounding box center [243, 146] width 310 height 128
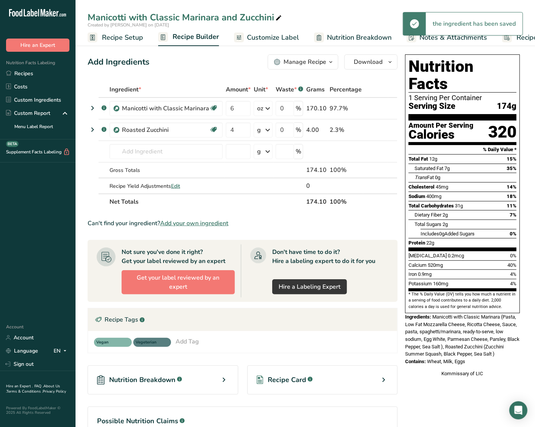
click at [263, 133] on div "g" at bounding box center [263, 129] width 19 height 15
click at [280, 188] on div "See more" at bounding box center [289, 190] width 63 height 8
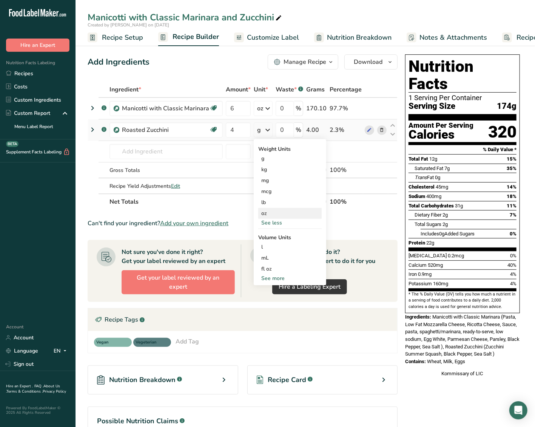
click at [278, 213] on div "oz" at bounding box center [289, 213] width 63 height 11
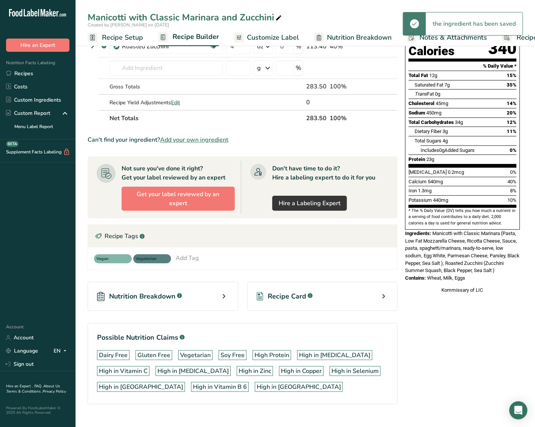
scroll to position [84, 0]
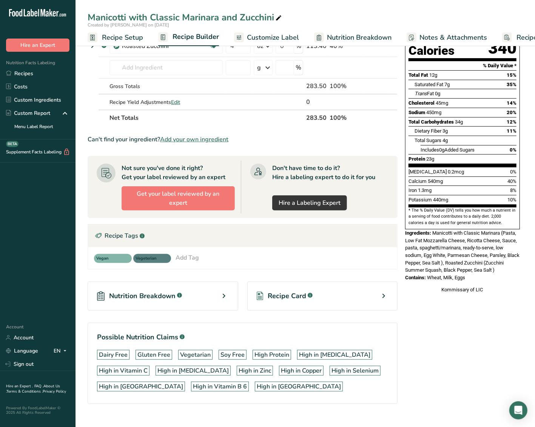
drag, startPoint x: 433, startPoint y: 216, endPoint x: 498, endPoint y: 259, distance: 77.9
click at [498, 259] on div "Nutrition Facts 1 Serving Per Container Serving Size 284g Amount Per Serving Ca…" at bounding box center [462, 132] width 121 height 328
copy div "Manicotti with Classic Marinara (Pasta, Low Fat Mozzarella Cheese, Ricotta Chee…"
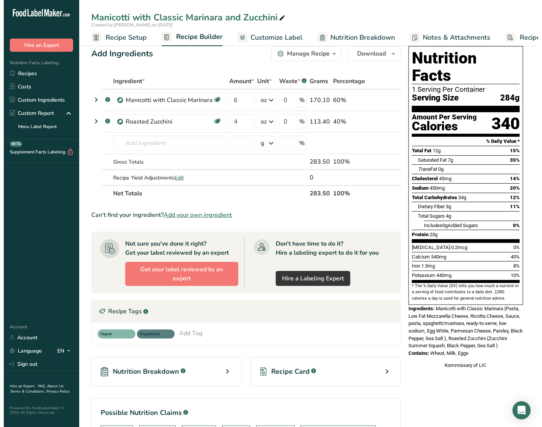
scroll to position [0, 0]
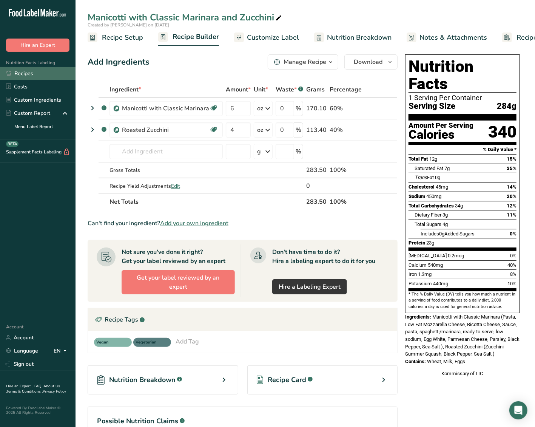
click at [57, 72] on link "Recipes" at bounding box center [37, 73] width 75 height 13
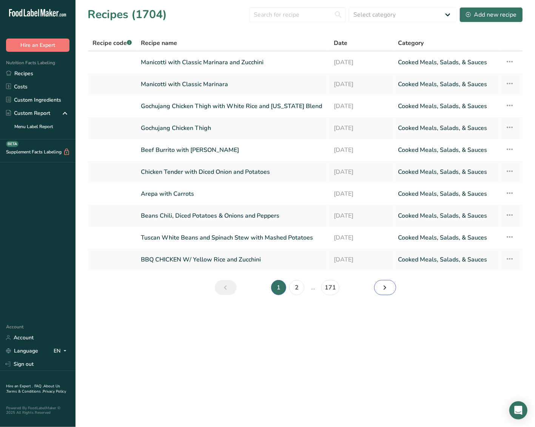
click at [377, 287] on link "Next page" at bounding box center [385, 287] width 22 height 15
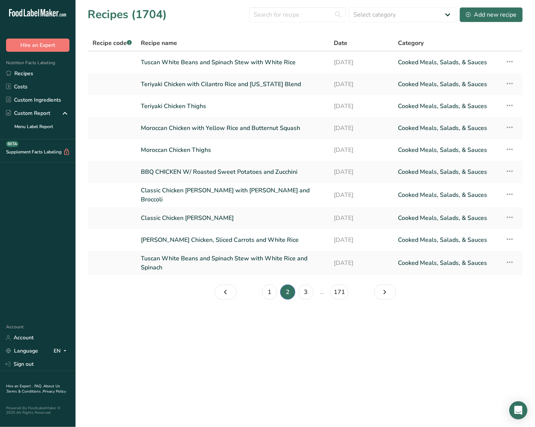
click at [391, 297] on section "Recipes (1704) Select category All Baked Goods [GEOGRAPHIC_DATA] Confectionery …" at bounding box center [304, 155] width 459 height 311
click at [390, 297] on section "Recipes (1704) Select category All Baked Goods [GEOGRAPHIC_DATA] Confectionery …" at bounding box center [304, 155] width 459 height 311
click at [387, 292] on icon "Page 3." at bounding box center [384, 292] width 9 height 14
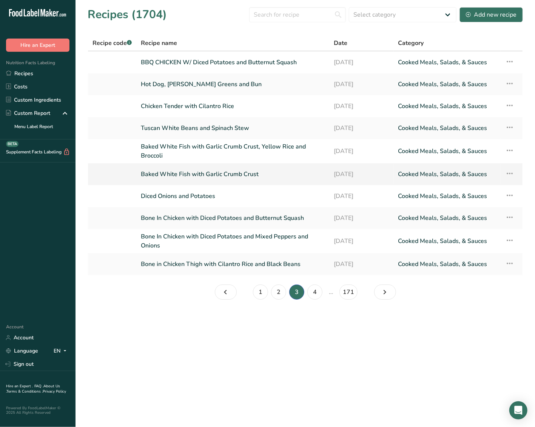
click at [513, 172] on icon at bounding box center [509, 173] width 9 height 14
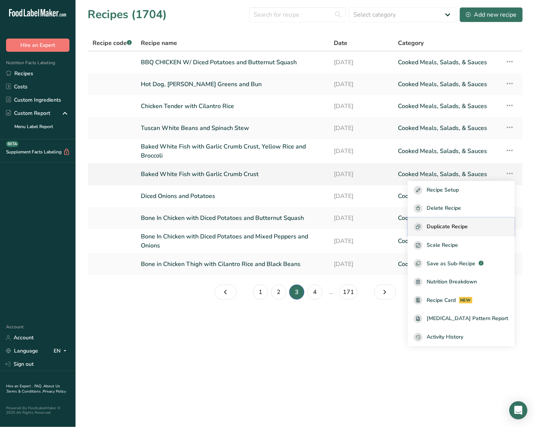
click at [466, 228] on span "Duplicate Recipe" at bounding box center [447, 226] width 41 height 9
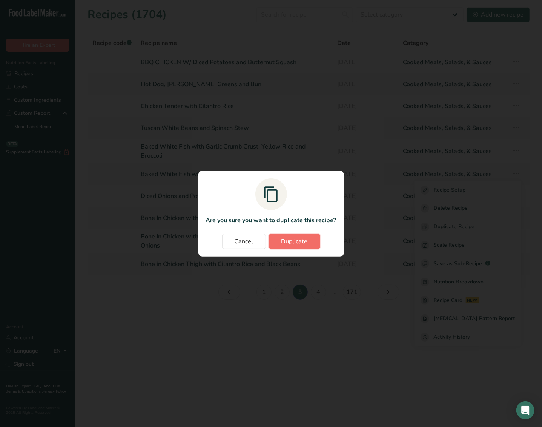
click at [299, 239] on span "Duplicate" at bounding box center [295, 241] width 26 height 9
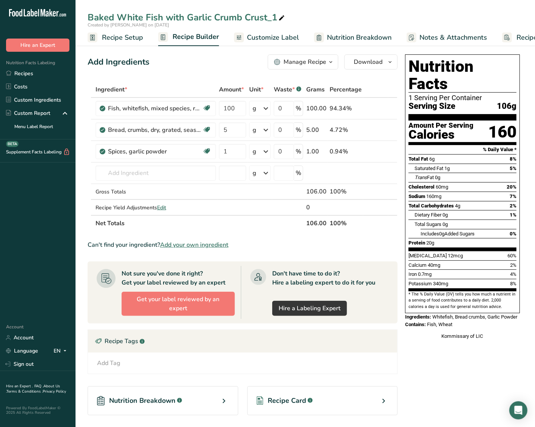
click at [280, 12] on div at bounding box center [281, 18] width 9 height 14
drag, startPoint x: 256, startPoint y: 15, endPoint x: 170, endPoint y: 17, distance: 85.7
click at [170, 17] on input "Baked White Fish with Garlic Crumb Crust_1" at bounding box center [305, 18] width 435 height 14
type input "Baked White Fish"
click at [188, 64] on div "Add Ingredients Manage Recipe Delete Recipe Duplicate Recipe Scale Recipe Save …" at bounding box center [243, 61] width 310 height 15
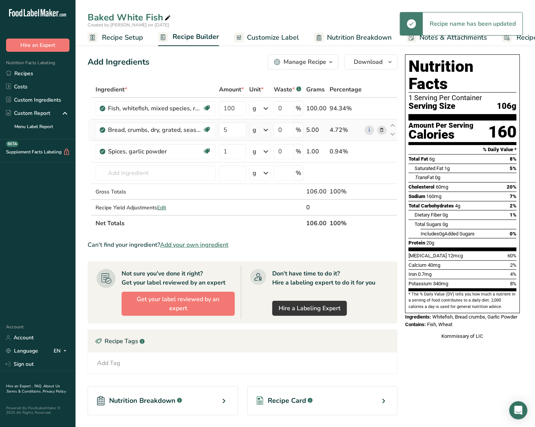
click at [382, 127] on icon at bounding box center [381, 130] width 5 height 8
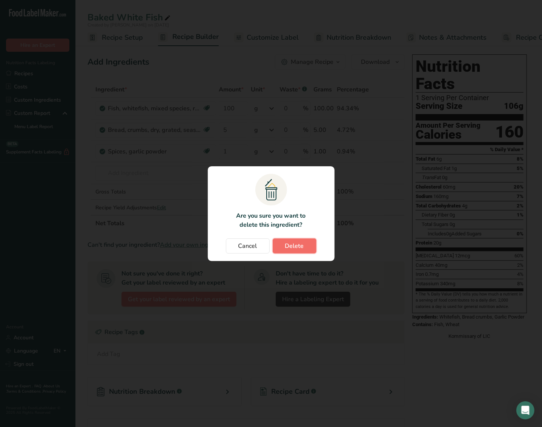
click at [314, 242] on button "Delete" at bounding box center [295, 245] width 44 height 15
type input "1"
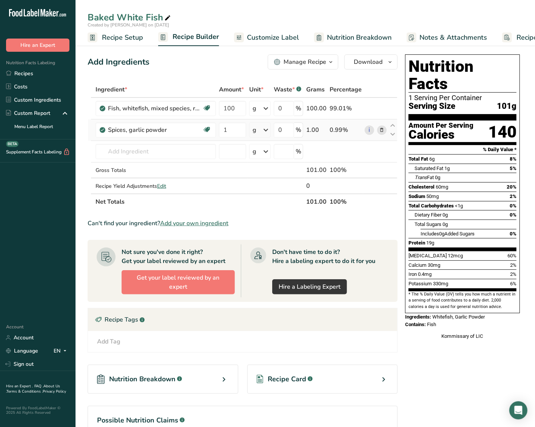
click at [382, 130] on icon at bounding box center [381, 130] width 5 height 8
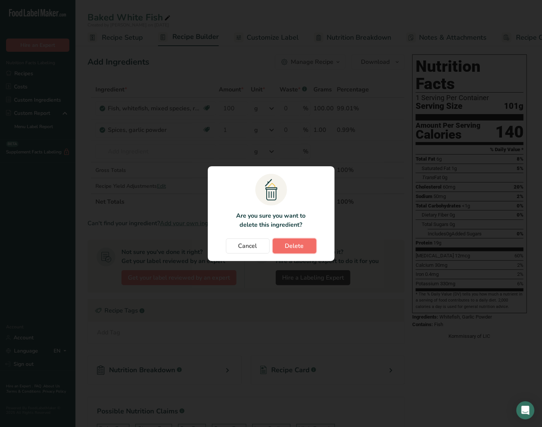
click at [301, 247] on span "Delete" at bounding box center [294, 245] width 19 height 9
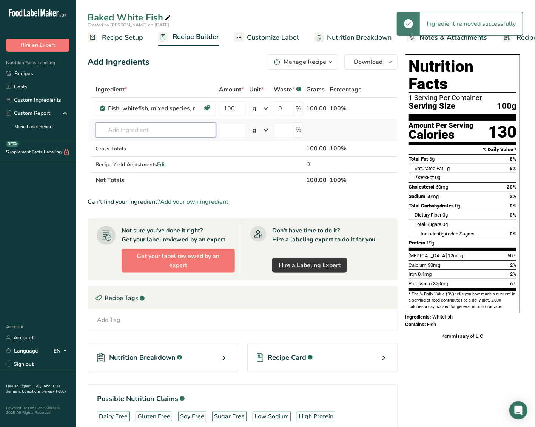
click at [149, 132] on input "text" at bounding box center [156, 129] width 120 height 15
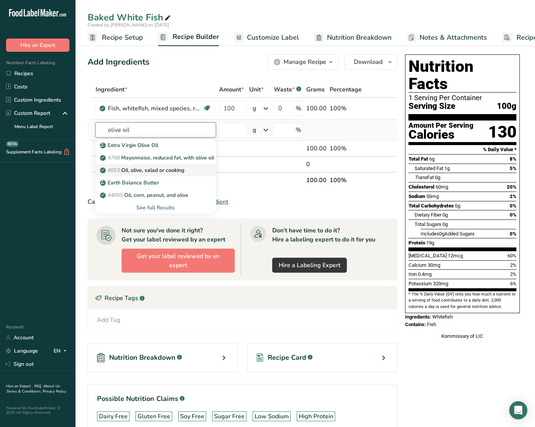
type input "olive oil"
click at [160, 169] on p "4053 Oil, olive, salad or cooking" at bounding box center [143, 170] width 83 height 8
type input "Oil, olive, salad or cooking"
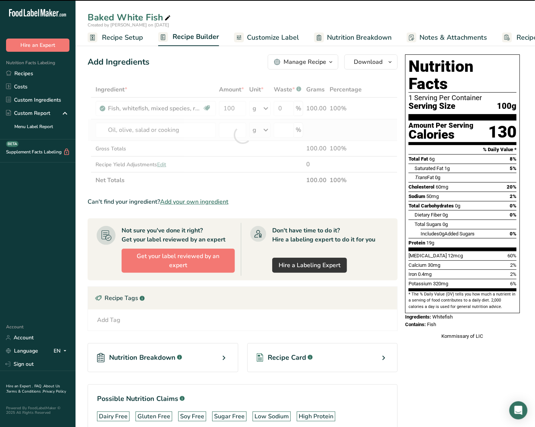
type input "0"
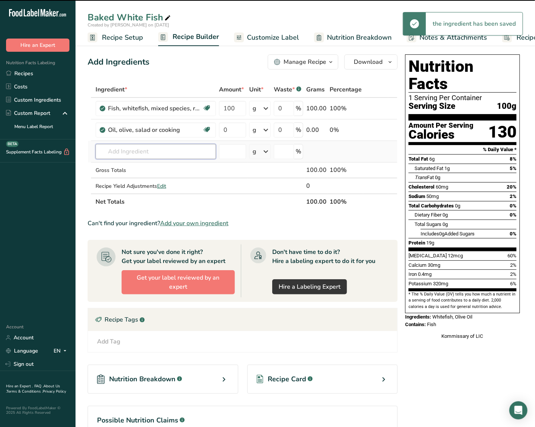
click at [146, 145] on input "text" at bounding box center [156, 151] width 120 height 15
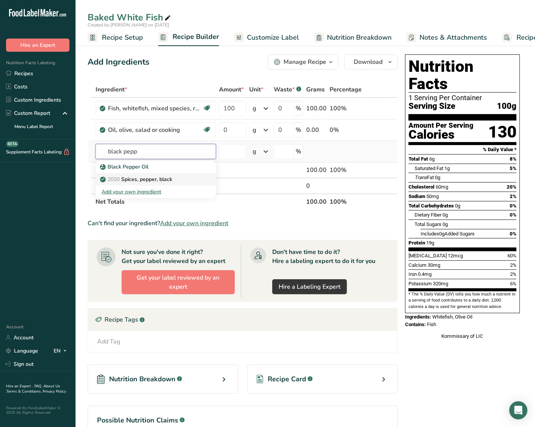
type input "black pepp"
click at [142, 177] on p "2030 Spices, pepper, black" at bounding box center [137, 179] width 71 height 8
type input "Spices, pepper, black"
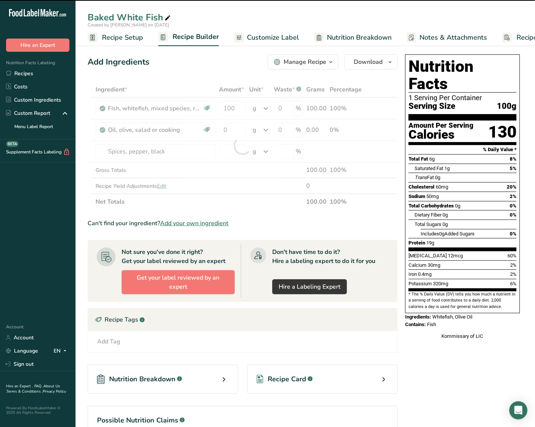
type input "0"
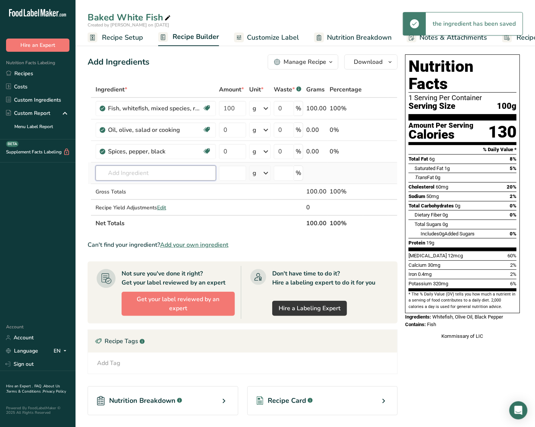
click at [146, 171] on input "text" at bounding box center [156, 172] width 120 height 15
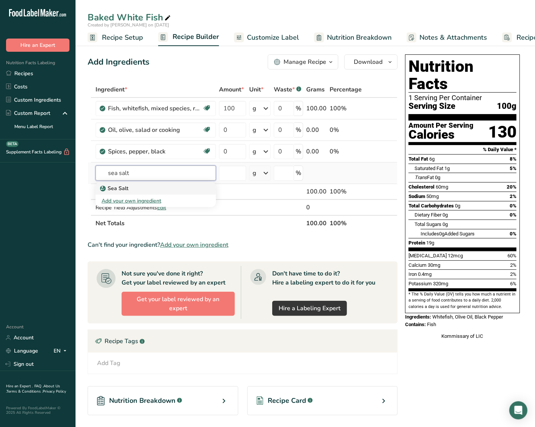
type input "sea salt"
click at [145, 185] on div "Sea Salt" at bounding box center [150, 188] width 96 height 8
type input "Sea Salt"
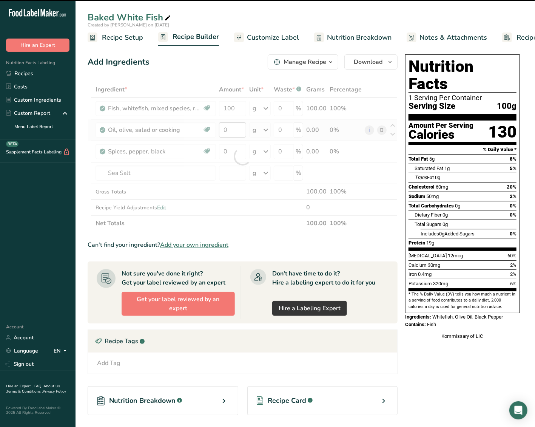
type input "0"
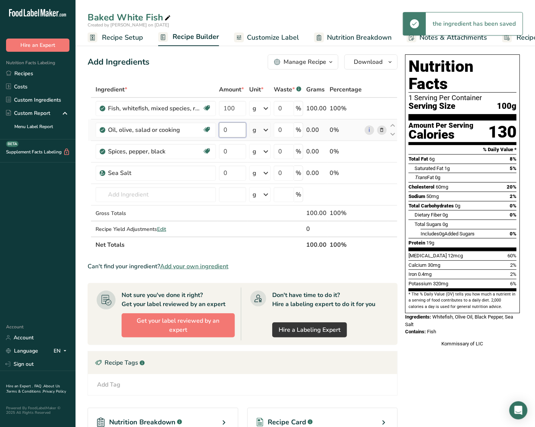
click at [236, 128] on input "0" at bounding box center [232, 129] width 27 height 15
type input "1"
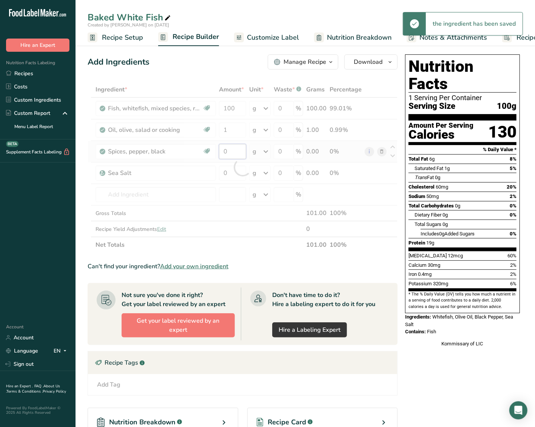
click at [230, 157] on div "Ingredient * Amount * Unit * Waste * .a-a{fill:#347362;}.b-a{fill:#fff;} Grams …" at bounding box center [243, 167] width 310 height 171
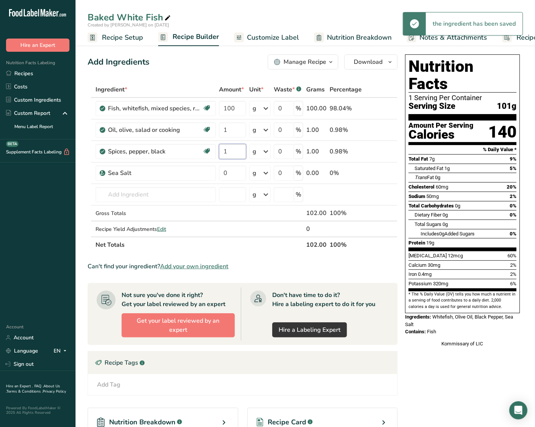
type input "1"
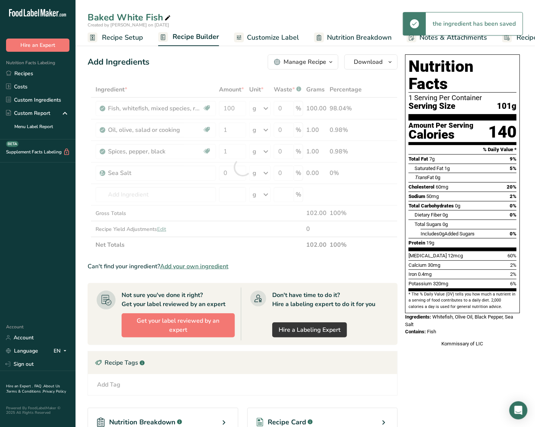
click at [319, 60] on div "Manage Recipe" at bounding box center [304, 61] width 43 height 9
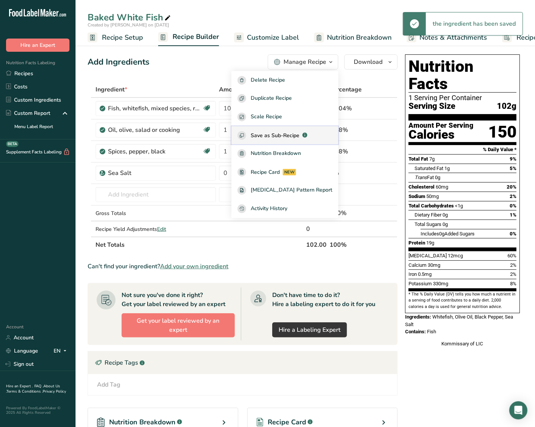
click at [295, 135] on span "Save as Sub-Recipe" at bounding box center [275, 135] width 49 height 8
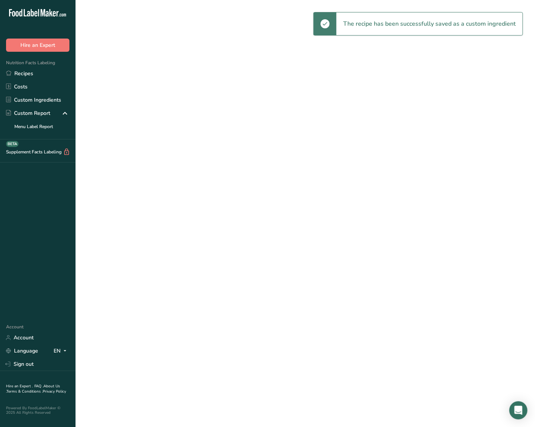
select select "30"
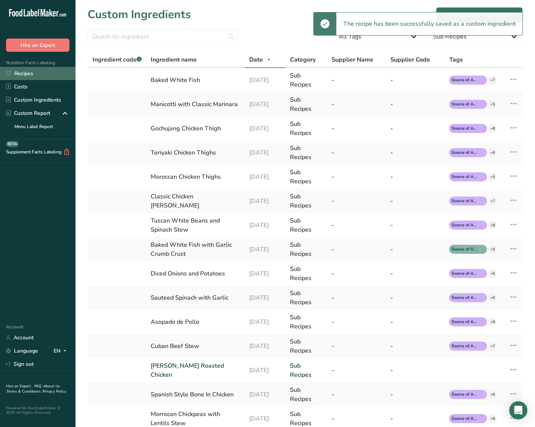
click at [48, 73] on link "Recipes" at bounding box center [37, 73] width 75 height 13
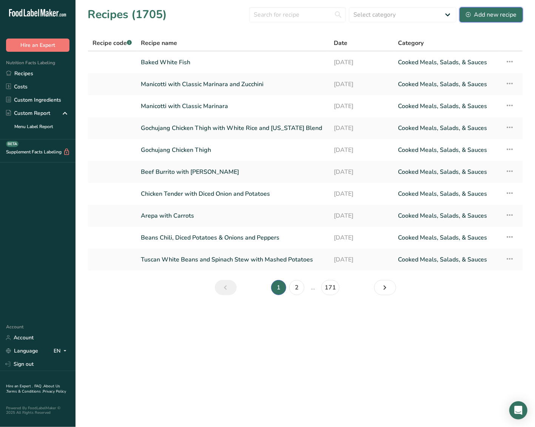
click at [482, 12] on div "Add new recipe" at bounding box center [491, 14] width 51 height 9
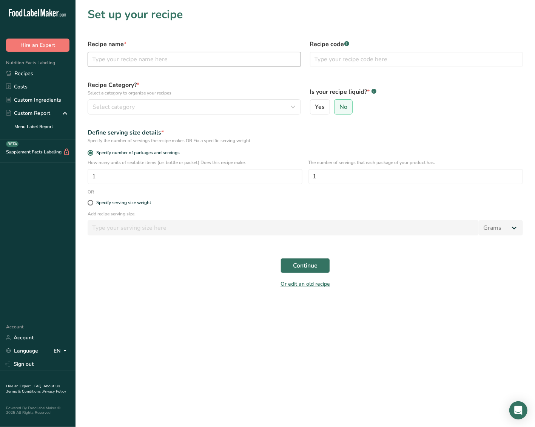
drag, startPoint x: 151, startPoint y: 67, endPoint x: 158, endPoint y: 56, distance: 13.0
click at [153, 65] on div "Recipe name *" at bounding box center [194, 53] width 222 height 36
click at [158, 56] on input "text" at bounding box center [194, 59] width 213 height 15
type input "Herb Rice"
click at [165, 103] on div "Select category" at bounding box center [191, 106] width 199 height 9
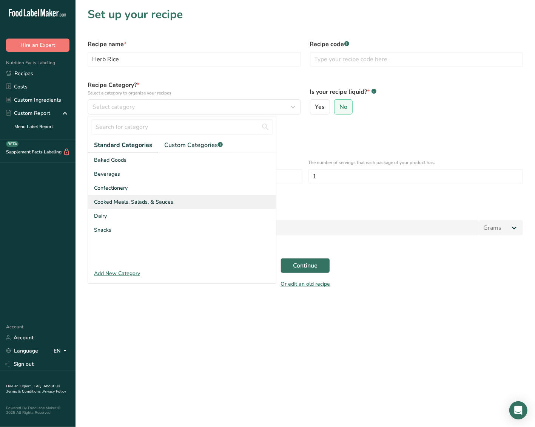
click at [131, 204] on span "Cooked Meals, Salads, & Sauces" at bounding box center [133, 202] width 79 height 8
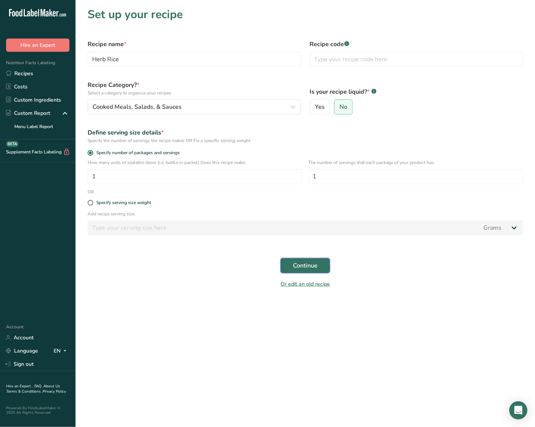
drag, startPoint x: 313, startPoint y: 265, endPoint x: 313, endPoint y: 259, distance: 5.7
click at [313, 264] on span "Continue" at bounding box center [305, 265] width 25 height 9
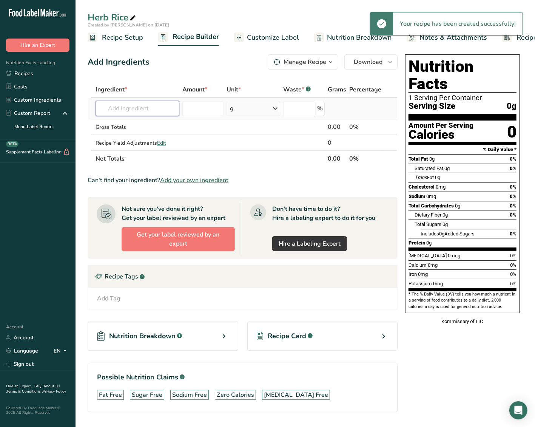
click at [119, 113] on input "text" at bounding box center [138, 108] width 84 height 15
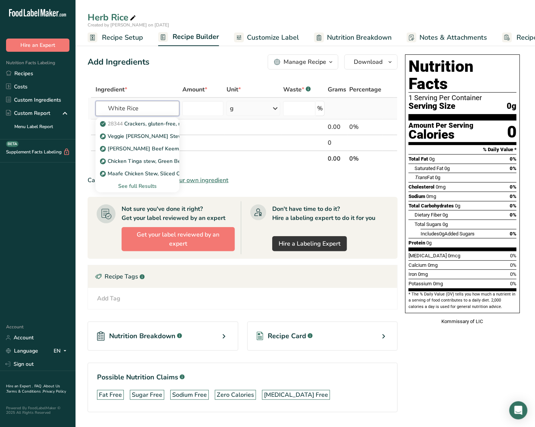
type input "White Rice"
click at [142, 185] on div "See full Results" at bounding box center [138, 186] width 72 height 8
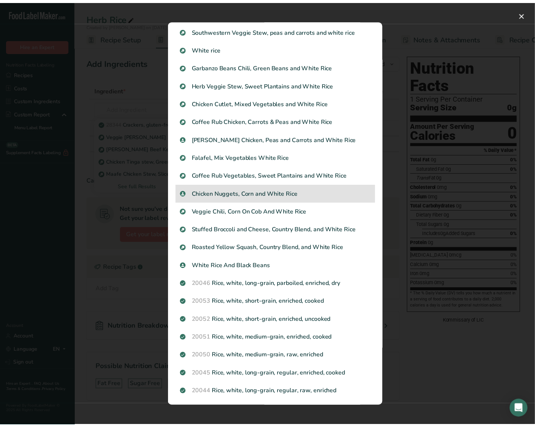
scroll to position [168, 0]
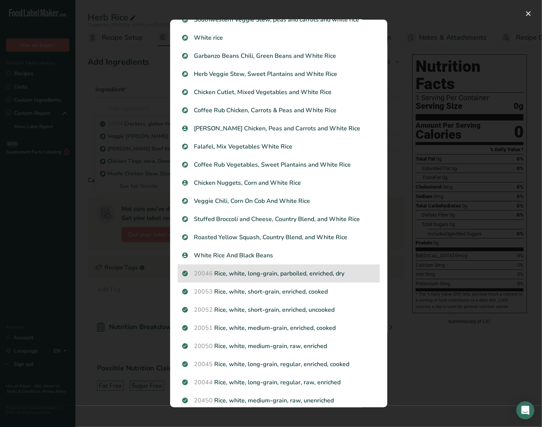
click at [304, 278] on p "20046 Rice, white, long-grain, parboiled, enriched, dry" at bounding box center [278, 273] width 193 height 9
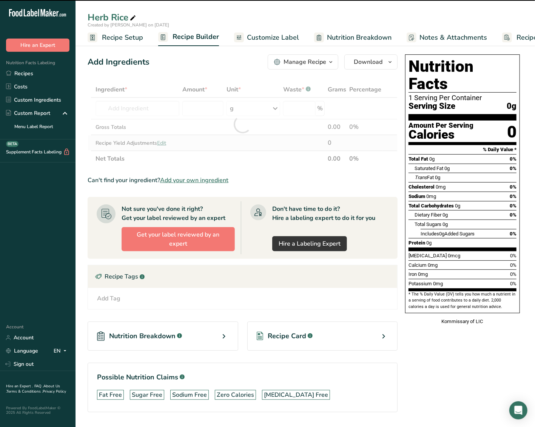
type input "0"
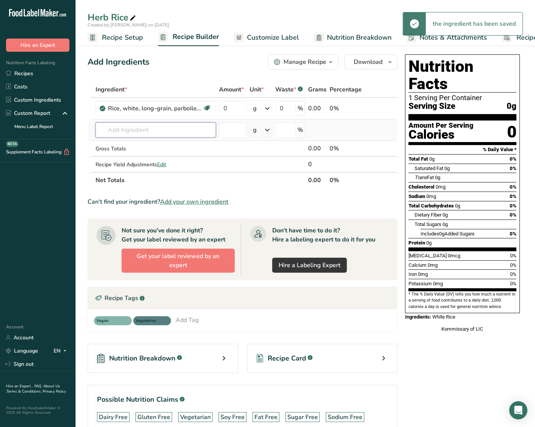
click at [163, 133] on input "text" at bounding box center [156, 129] width 120 height 15
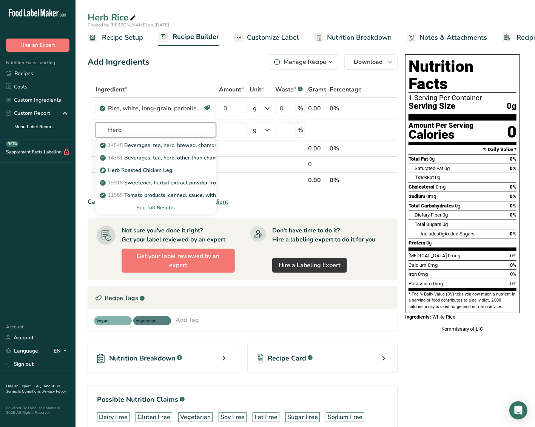
drag, startPoint x: 152, startPoint y: 124, endPoint x: 69, endPoint y: 135, distance: 83.7
click at [69, 135] on div ".a-20{fill:#fff;} Hire an Expert Nutrition Facts Labeling Recipes Costs Custom …" at bounding box center [267, 243] width 535 height 486
type input "Garlic"
click at [159, 141] on div "11215 Garlic, raw" at bounding box center [150, 145] width 96 height 8
type input "Garlic, raw"
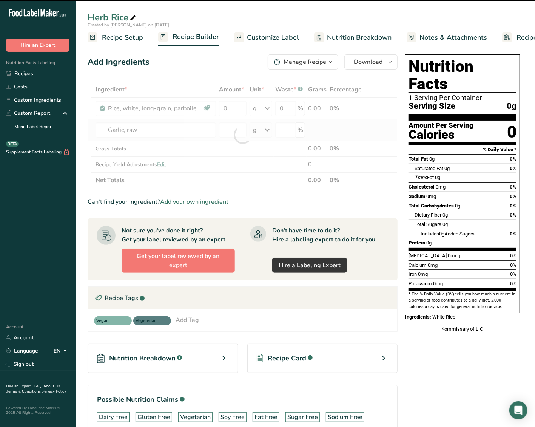
type input "0"
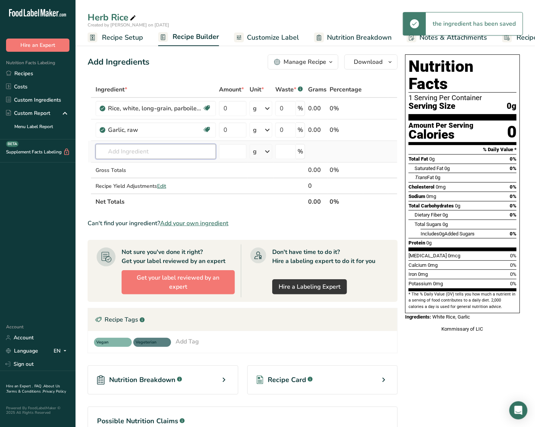
click at [136, 144] on input "text" at bounding box center [156, 151] width 120 height 15
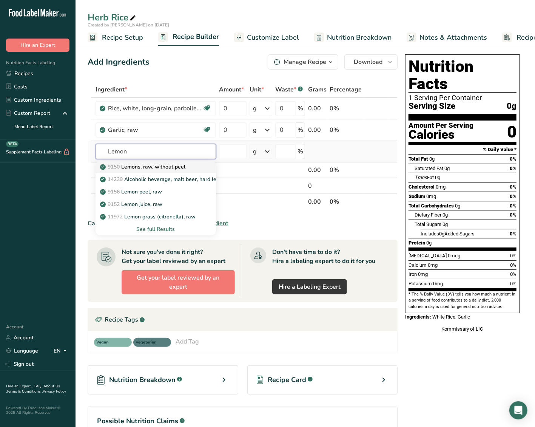
type input "Lemon"
click at [181, 166] on p "9150 Lemons, raw, without peel" at bounding box center [144, 167] width 84 height 8
type input "Lemons, raw, without peel"
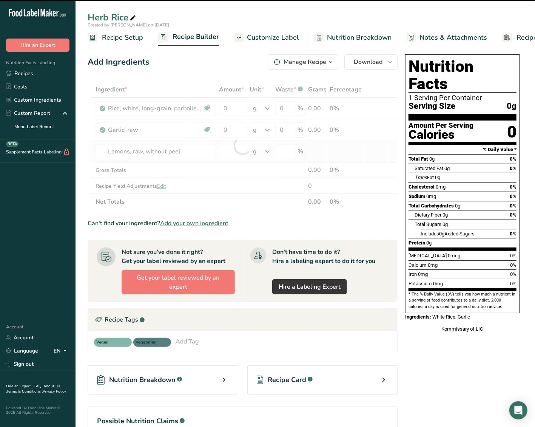
type input "0"
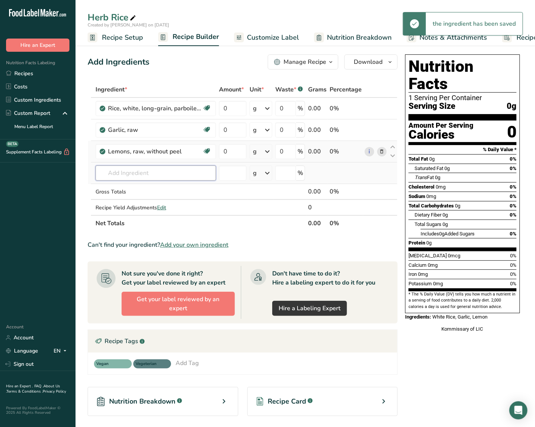
click at [165, 168] on input "text" at bounding box center [156, 172] width 120 height 15
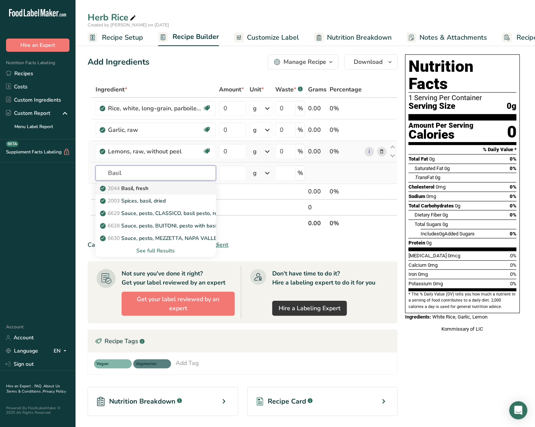
type input "Basil"
click at [146, 187] on p "2044 Basil, fresh" at bounding box center [125, 188] width 47 height 8
type input "Basil, fresh"
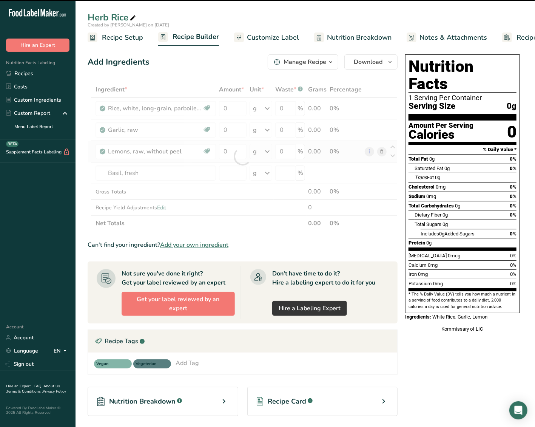
type input "0"
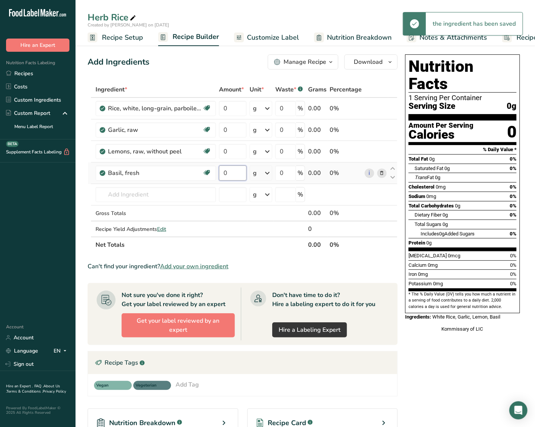
drag, startPoint x: 233, startPoint y: 169, endPoint x: 228, endPoint y: 171, distance: 5.5
click at [225, 174] on input "0" at bounding box center [233, 172] width 28 height 15
type input "1"
click at [204, 153] on div "Ingredient * Amount * Unit * Waste * .a-a{fill:#347362;}.b-a{fill:#fff;} Grams …" at bounding box center [243, 167] width 310 height 171
drag, startPoint x: 235, startPoint y: 150, endPoint x: 230, endPoint y: 151, distance: 5.0
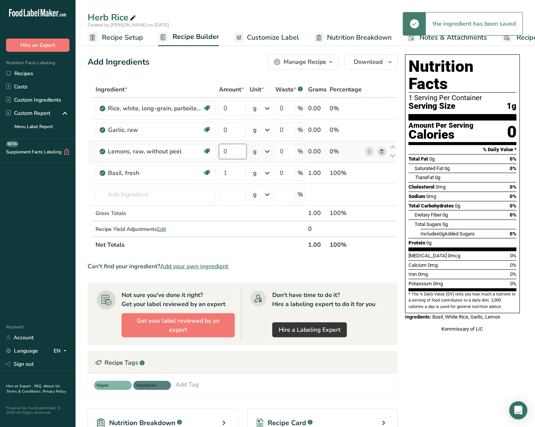
click at [230, 151] on input "0" at bounding box center [233, 151] width 28 height 15
drag, startPoint x: 230, startPoint y: 151, endPoint x: 223, endPoint y: 151, distance: 6.4
click at [223, 151] on input "0" at bounding box center [233, 151] width 28 height 15
type input "1"
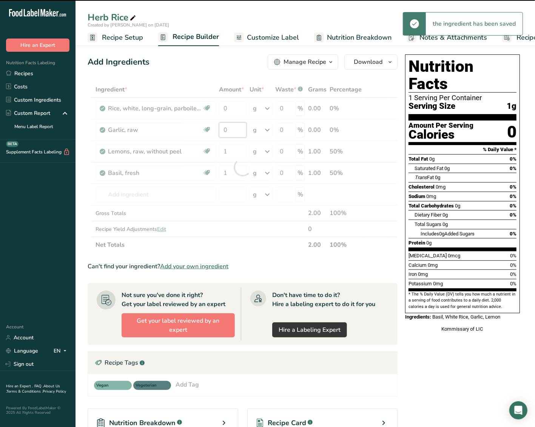
drag, startPoint x: 236, startPoint y: 131, endPoint x: 221, endPoint y: 127, distance: 15.2
click at [210, 132] on div "Ingredient * Amount * Unit * Waste * .a-a{fill:#347362;}.b-a{fill:#fff;} Grams …" at bounding box center [243, 167] width 310 height 171
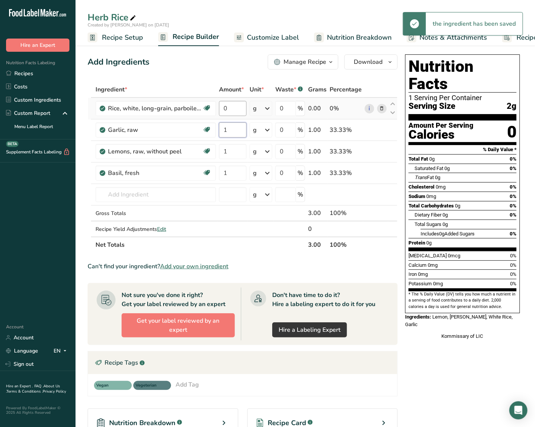
type input "1"
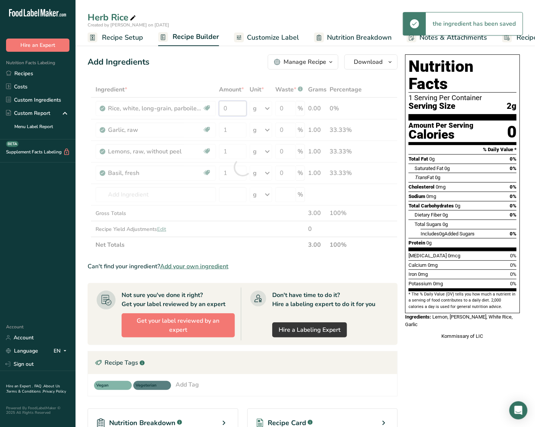
drag, startPoint x: 236, startPoint y: 108, endPoint x: 208, endPoint y: 114, distance: 28.2
click at [208, 114] on div "Ingredient * Amount * Unit * Waste * .a-a{fill:#347362;}.b-a{fill:#fff;} Grams …" at bounding box center [243, 167] width 310 height 171
click at [268, 108] on div "Ingredient * Amount * Unit * Waste * .a-a{fill:#347362;}.b-a{fill:#fff;} Grams …" at bounding box center [243, 167] width 310 height 171
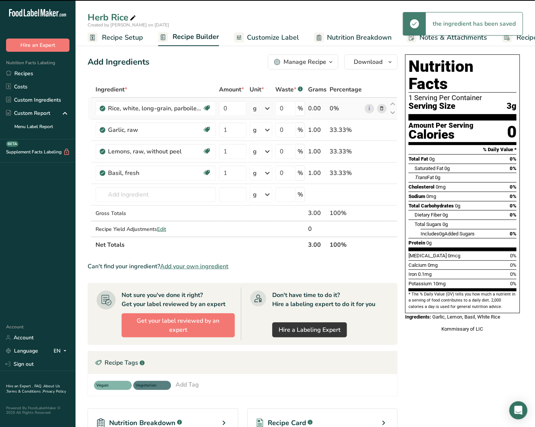
click at [270, 112] on icon at bounding box center [267, 109] width 9 height 14
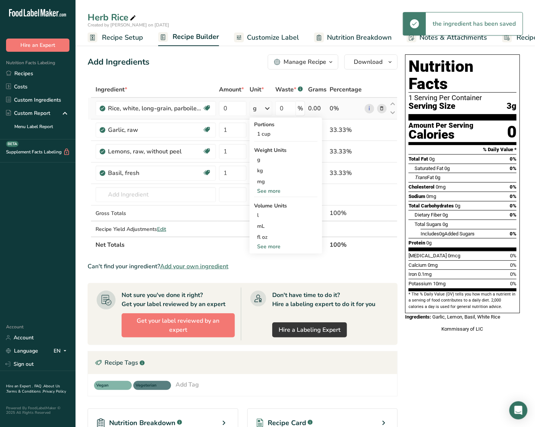
click at [268, 191] on div "See more" at bounding box center [285, 191] width 63 height 8
click at [268, 216] on div "oz" at bounding box center [285, 214] width 63 height 11
drag, startPoint x: 231, startPoint y: 105, endPoint x: 212, endPoint y: 108, distance: 19.1
click at [212, 108] on tr "Rice, white, long-grain, parboiled, enriched, dry Dairy free Gluten free Vegan …" at bounding box center [242, 109] width 309 height 22
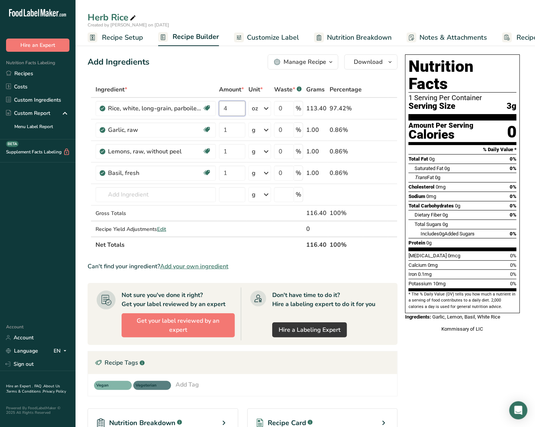
type input "4"
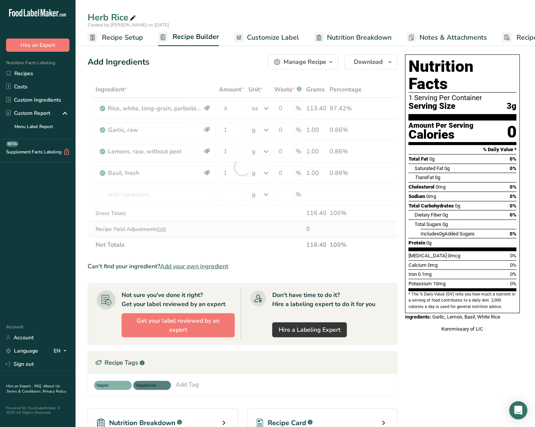
click at [186, 236] on div "Ingredient * Amount * Unit * Waste * .a-a{fill:#347362;}.b-a{fill:#fff;} Grams …" at bounding box center [243, 167] width 310 height 171
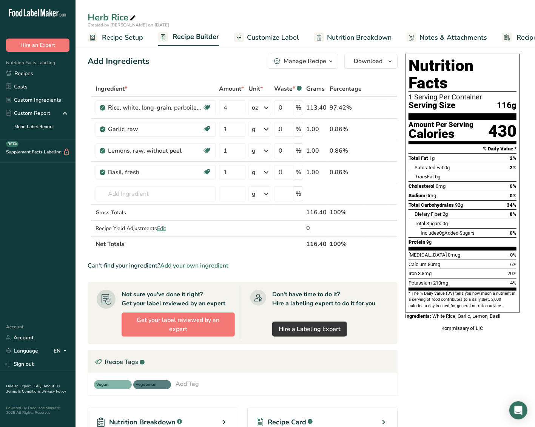
scroll to position [0, 0]
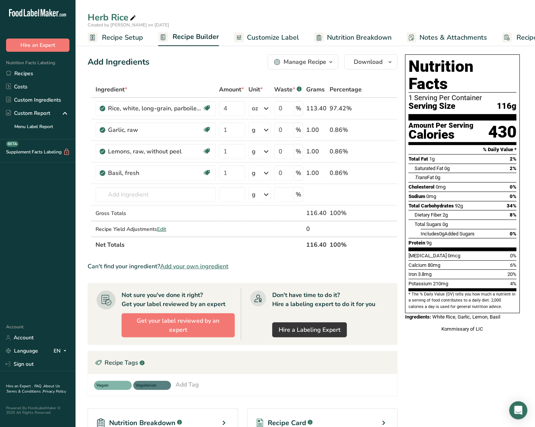
click at [328, 65] on icon "button" at bounding box center [331, 61] width 6 height 9
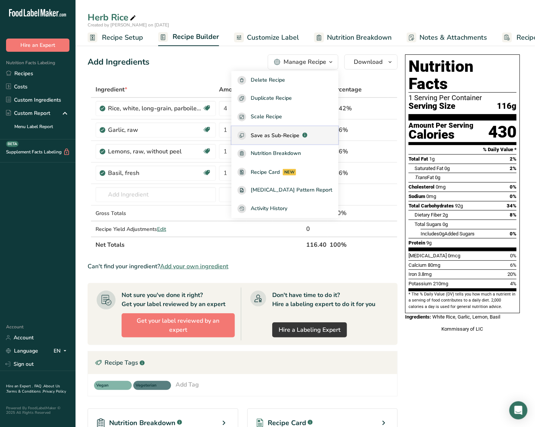
click at [298, 133] on span "Save as Sub-Recipe" at bounding box center [275, 135] width 49 height 8
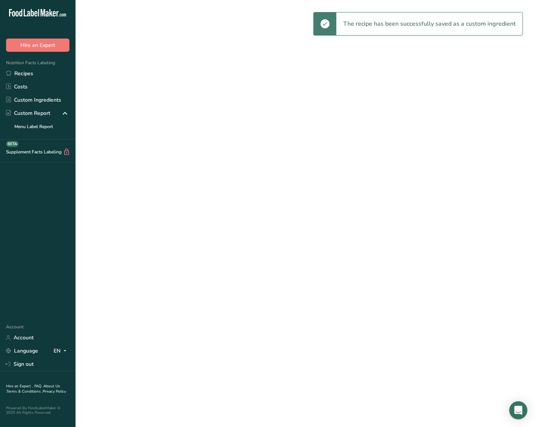
select select "30"
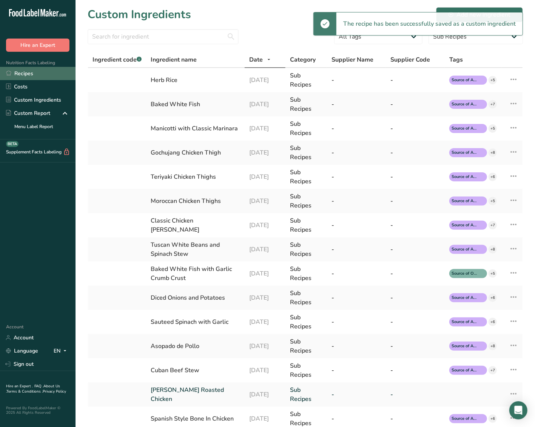
click at [28, 71] on link "Recipes" at bounding box center [37, 73] width 75 height 13
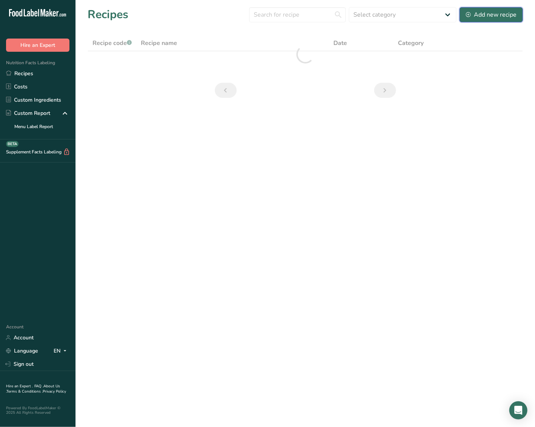
click at [488, 8] on button "Add new recipe" at bounding box center [490, 14] width 63 height 15
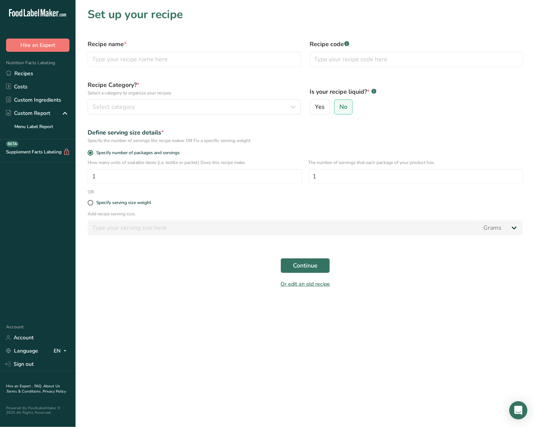
click at [170, 48] on label "Recipe name *" at bounding box center [194, 44] width 213 height 9
click at [168, 52] on input "text" at bounding box center [194, 59] width 213 height 15
type input "Baked Fish with Herb Rice and Butternut Squash"
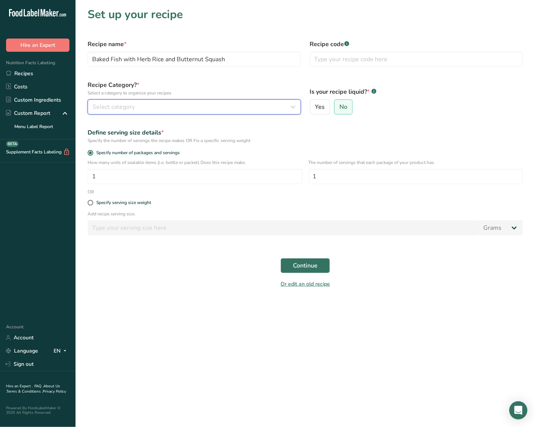
click at [240, 106] on div "Select category" at bounding box center [191, 106] width 199 height 9
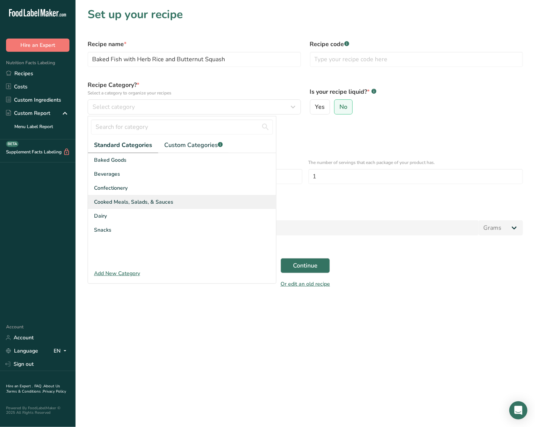
click at [148, 199] on span "Cooked Meals, Salads, & Sauces" at bounding box center [133, 202] width 79 height 8
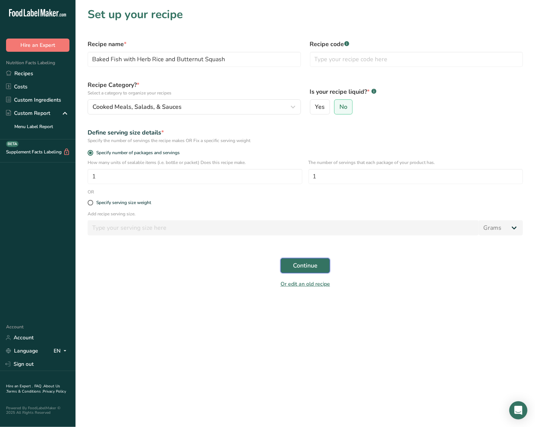
click at [301, 265] on span "Continue" at bounding box center [305, 265] width 25 height 9
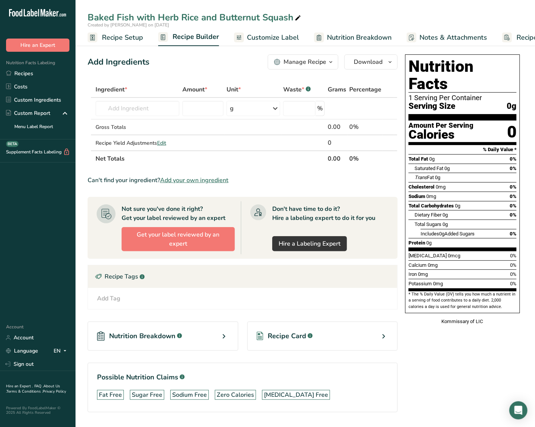
click at [138, 88] on div "Ingredient *" at bounding box center [138, 89] width 84 height 9
click at [140, 106] on input "text" at bounding box center [138, 108] width 84 height 15
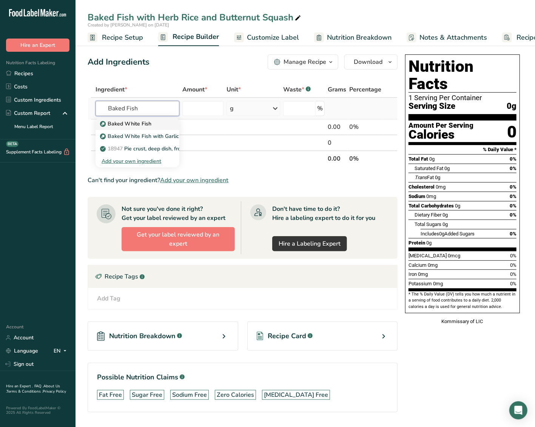
type input "Baked Fish"
click at [137, 124] on p "Baked White Fish" at bounding box center [127, 124] width 50 height 8
type input "Baked White Fish"
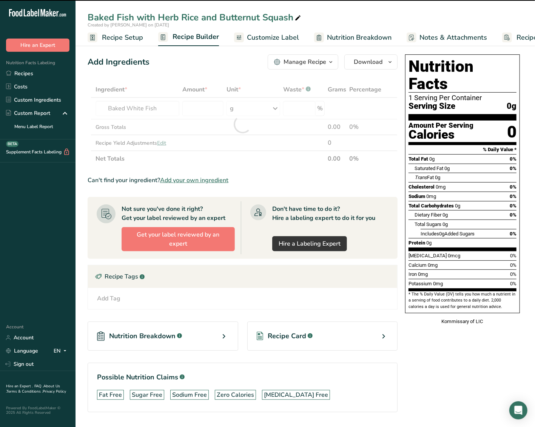
type input "0"
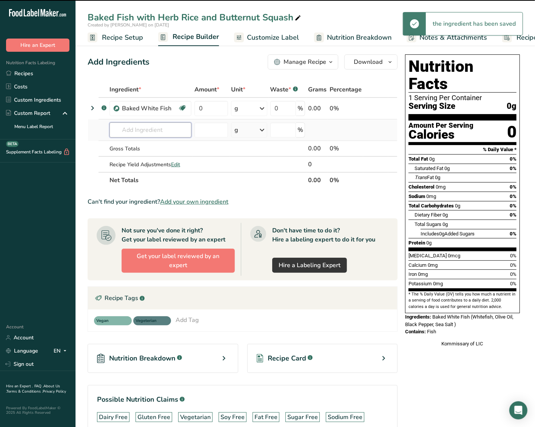
click at [150, 128] on input "text" at bounding box center [150, 129] width 82 height 15
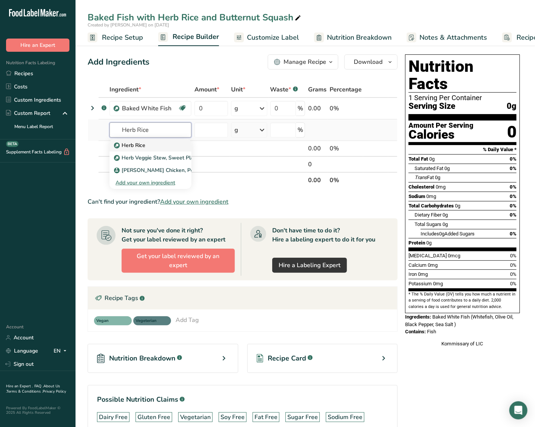
type input "Herb Rice"
click at [146, 140] on link "Herb Rice" at bounding box center [150, 145] width 82 height 12
type input "Herb Rice"
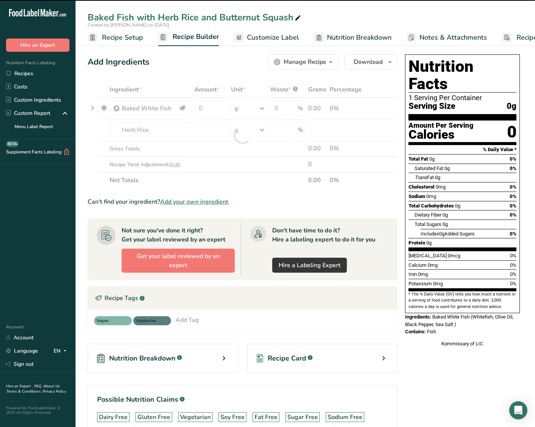
type input "0"
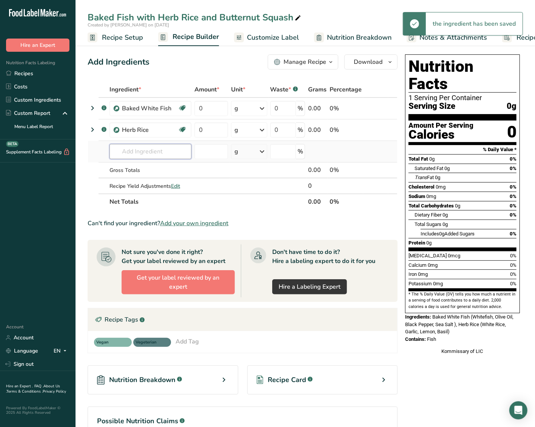
click at [151, 144] on input "text" at bounding box center [150, 151] width 82 height 15
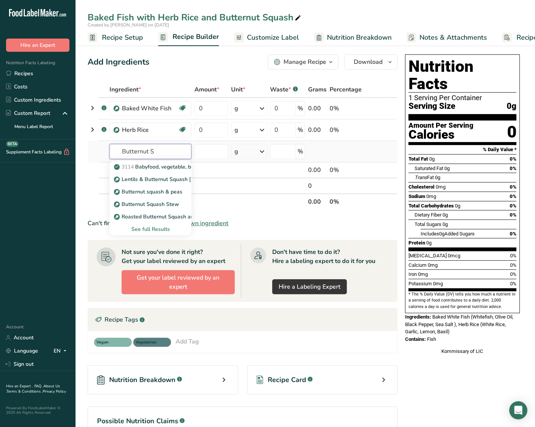
type input "Butternut S"
click at [145, 224] on div "See full Results" at bounding box center [150, 229] width 82 height 12
click at [147, 227] on div "See full Results" at bounding box center [151, 229] width 70 height 8
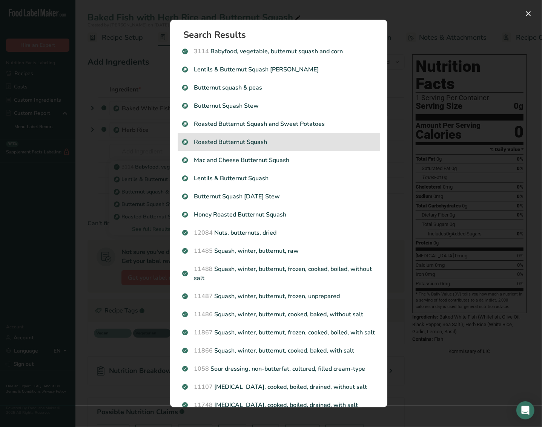
click at [287, 140] on p "Roasted Butternut Squash" at bounding box center [278, 141] width 193 height 9
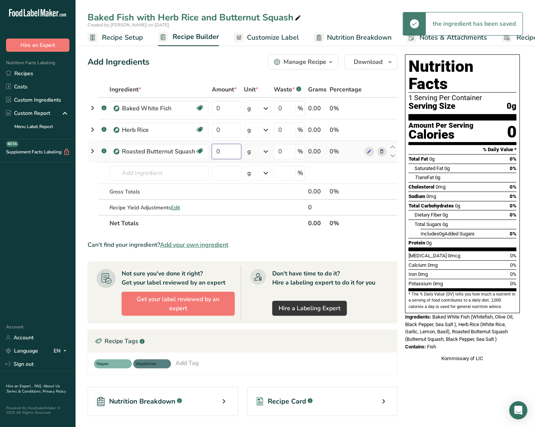
click at [212, 152] on input "0" at bounding box center [226, 151] width 29 height 15
drag, startPoint x: 227, startPoint y: 149, endPoint x: 212, endPoint y: 152, distance: 15.8
click at [207, 156] on tr ".a-a{fill:#347362;}.b-a{fill:#fff;} Roasted Butternut Squash Source of Antioxid…" at bounding box center [242, 152] width 309 height 22
click at [228, 132] on div "Ingredient * Amount * Unit * Waste * .a-a{fill:#347362;}.b-a{fill:#fff;} Grams …" at bounding box center [243, 156] width 310 height 149
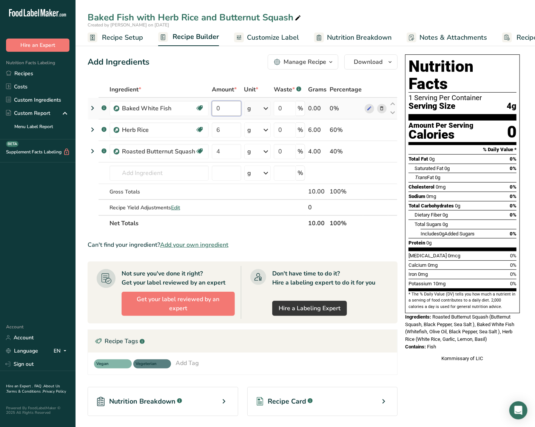
click at [225, 103] on div "Ingredient * Amount * Unit * Waste * .a-a{fill:#347362;}.b-a{fill:#fff;} Grams …" at bounding box center [243, 156] width 310 height 149
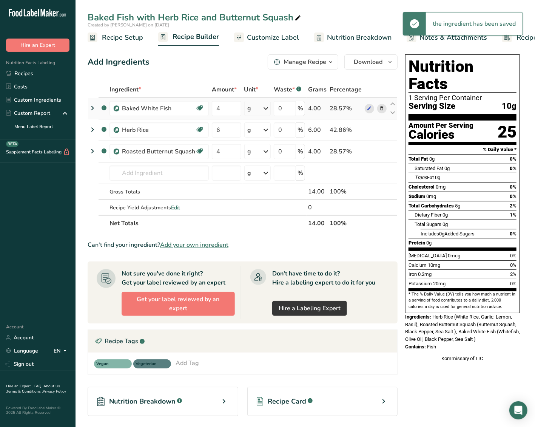
click at [263, 109] on div "Ingredient * Amount * Unit * Waste * .a-a{fill:#347362;}.b-a{fill:#fff;} Grams …" at bounding box center [243, 156] width 310 height 149
click at [263, 109] on icon at bounding box center [265, 109] width 9 height 14
click at [261, 168] on div "See more" at bounding box center [280, 168] width 63 height 8
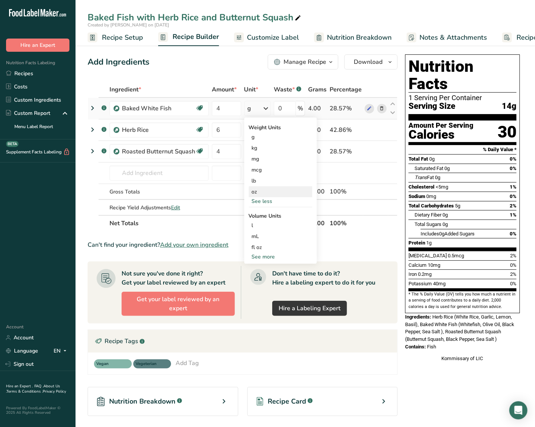
click at [260, 191] on div "oz" at bounding box center [280, 191] width 63 height 11
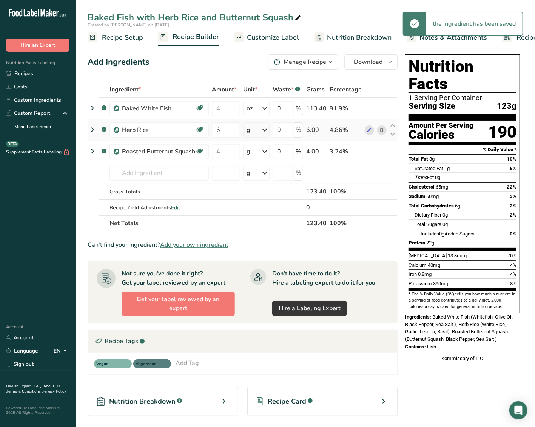
click at [266, 131] on icon at bounding box center [264, 130] width 9 height 14
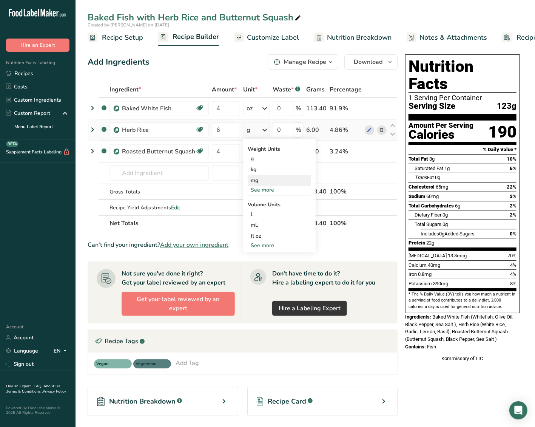
click at [258, 185] on div "mg" at bounding box center [279, 180] width 63 height 11
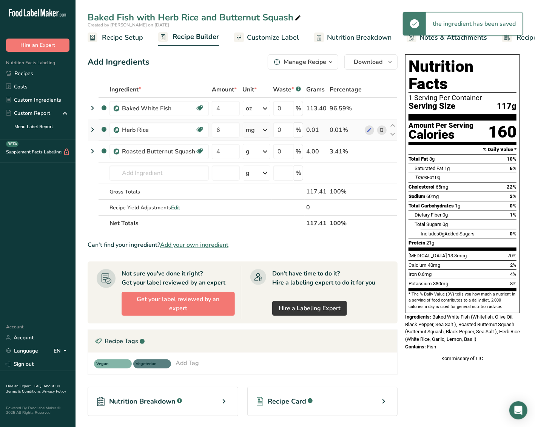
click at [263, 132] on icon at bounding box center [265, 130] width 9 height 14
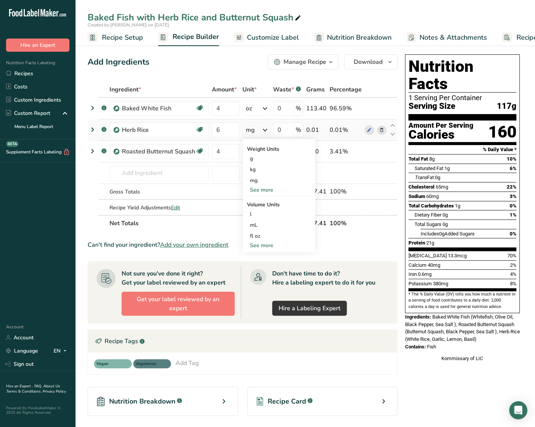
click at [263, 189] on div "See more" at bounding box center [278, 190] width 63 height 8
click at [260, 211] on div "oz" at bounding box center [278, 213] width 63 height 11
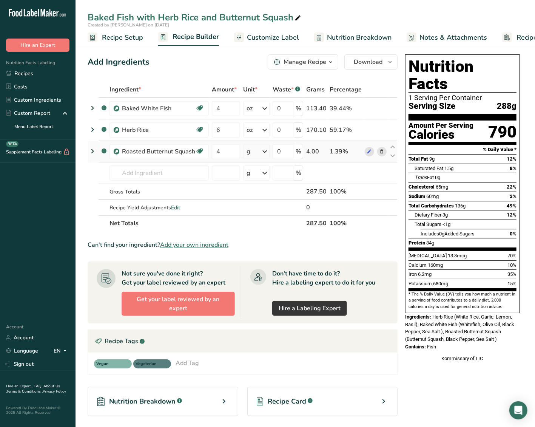
click at [262, 151] on div "g" at bounding box center [256, 151] width 26 height 15
click at [263, 212] on div "See more" at bounding box center [279, 211] width 63 height 8
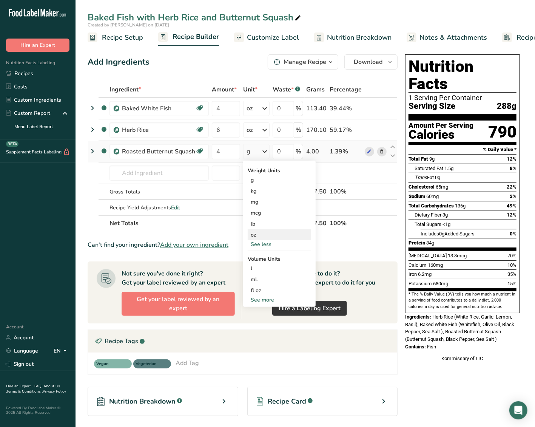
click at [262, 232] on div "oz" at bounding box center [279, 234] width 63 height 11
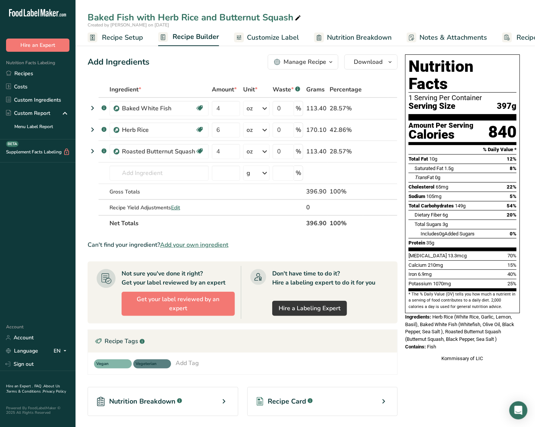
drag, startPoint x: 434, startPoint y: 300, endPoint x: 439, endPoint y: 331, distance: 30.7
click at [439, 331] on div "Nutrition Facts 1 Serving Per Container Serving Size 397g Amount Per Serving Ca…" at bounding box center [462, 208] width 121 height 314
copy div "Herb Rice (White Rice, Garlic, Lemon, Basil), Baked White Fish (Whitefish, Oliv…"
drag, startPoint x: 42, startPoint y: 77, endPoint x: 431, endPoint y: 31, distance: 392.3
click at [42, 77] on link "Recipes" at bounding box center [37, 73] width 75 height 13
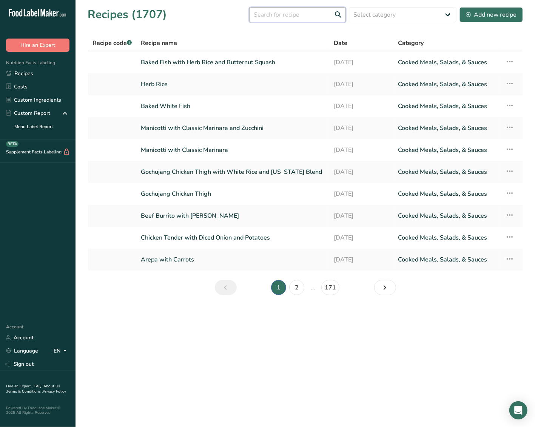
click at [301, 18] on input "text" at bounding box center [297, 14] width 97 height 15
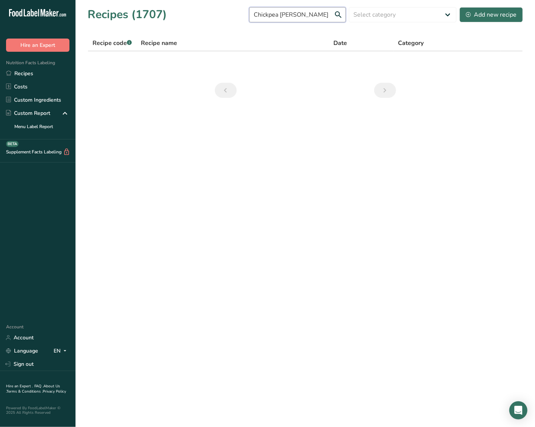
drag, startPoint x: 303, startPoint y: 18, endPoint x: 224, endPoint y: 11, distance: 79.3
click at [224, 11] on div "Recipes (1707) Chickpea [PERSON_NAME] Select category All Baked Goods [GEOGRAPH…" at bounding box center [305, 14] width 435 height 17
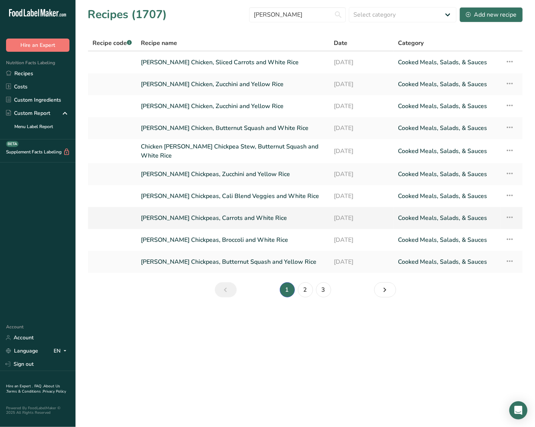
click at [231, 211] on link "[PERSON_NAME] Chickpeas, Carrots and White Rice" at bounding box center [233, 218] width 184 height 16
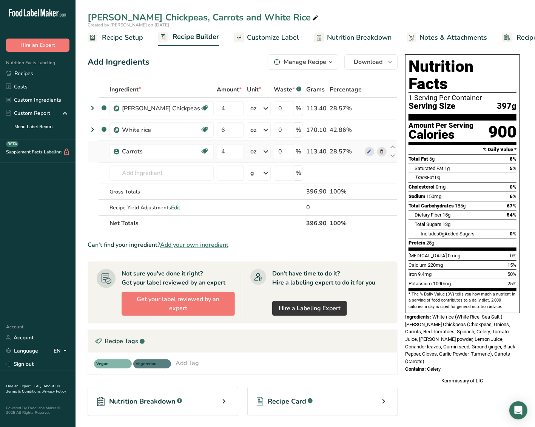
click at [381, 148] on icon at bounding box center [381, 152] width 5 height 8
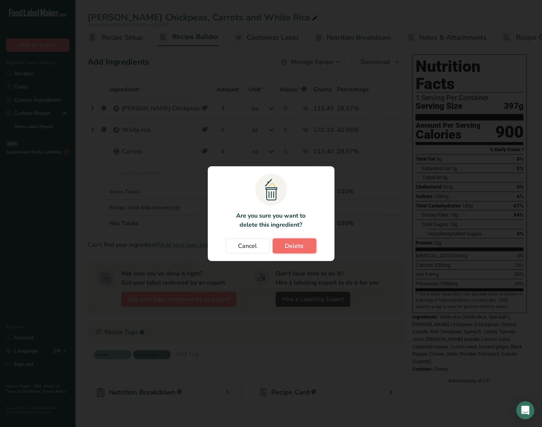
click at [291, 246] on span "Delete" at bounding box center [294, 245] width 19 height 9
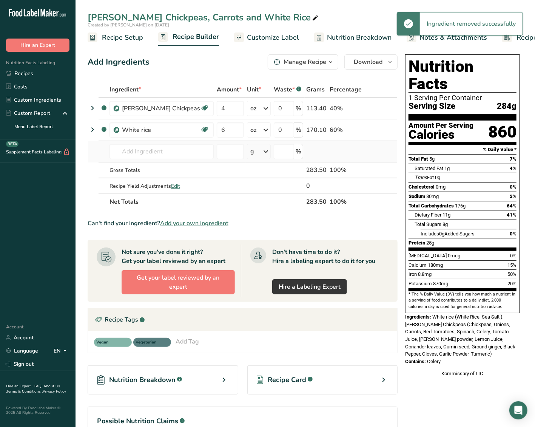
click at [139, 160] on td "Almond flour 1211 Milk, whole, 3.25% milkfat, without added vitamin A and [MEDI…" at bounding box center [161, 152] width 107 height 22
click at [138, 156] on input "text" at bounding box center [161, 151] width 104 height 15
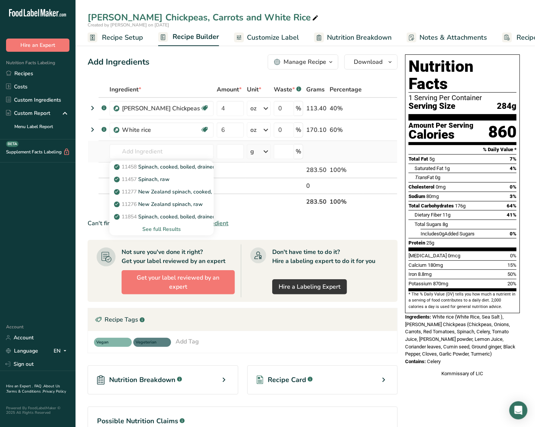
click at [154, 226] on div "See full Results" at bounding box center [162, 229] width 92 height 8
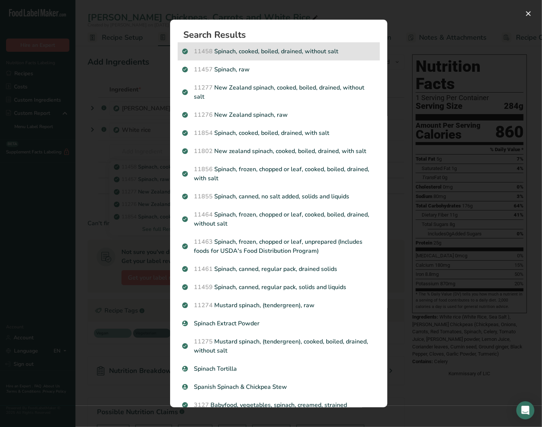
click at [285, 54] on p "11458 Spinach, cooked, boiled, drained, without salt" at bounding box center [278, 51] width 193 height 9
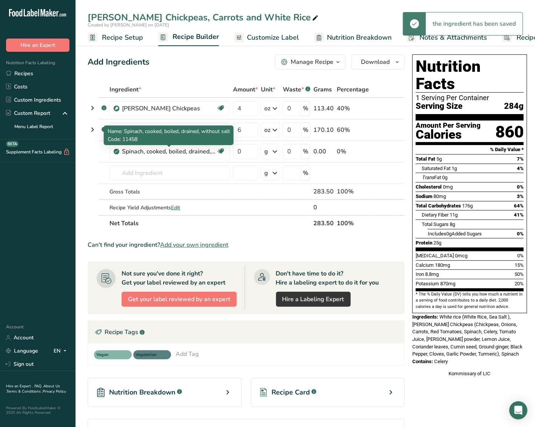
click at [206, 150] on div "Spinach, cooked, boiled, drained, without salt" at bounding box center [169, 151] width 94 height 9
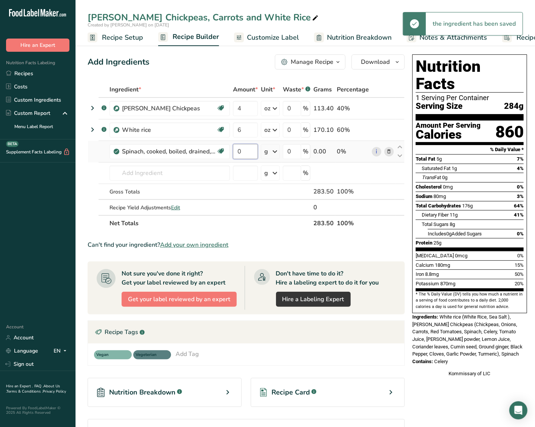
click at [238, 153] on input "0" at bounding box center [245, 151] width 25 height 15
drag, startPoint x: 246, startPoint y: 150, endPoint x: 239, endPoint y: 152, distance: 7.7
click at [233, 152] on td "0" at bounding box center [245, 152] width 28 height 22
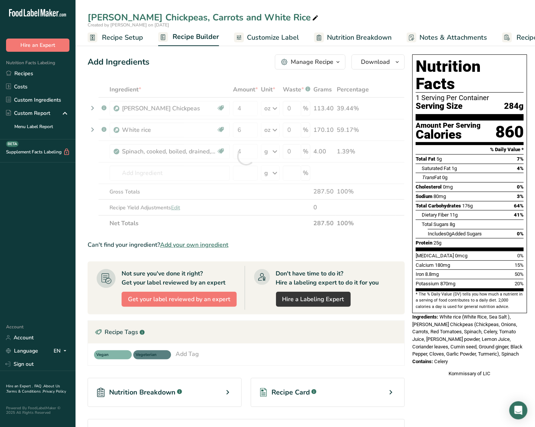
click at [275, 153] on div "Ingredient * Amount * Unit * Waste * .a-a{fill:#347362;}.b-a{fill:#fff;} Grams …" at bounding box center [246, 156] width 317 height 149
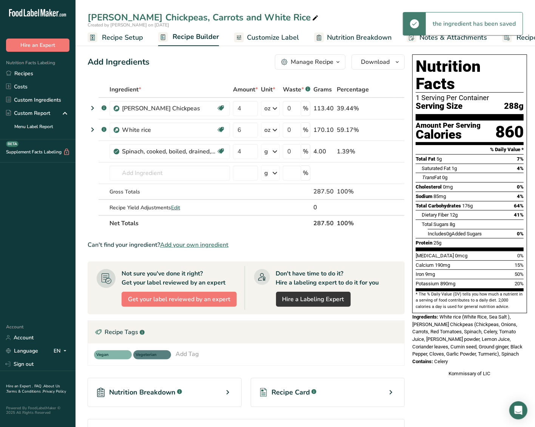
click at [275, 153] on icon at bounding box center [274, 152] width 9 height 14
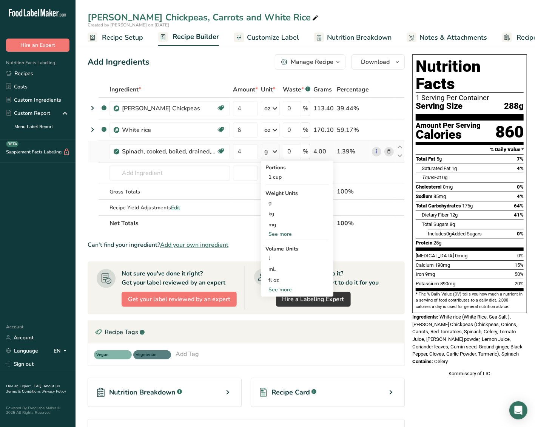
click at [285, 233] on div "See more" at bounding box center [296, 234] width 63 height 8
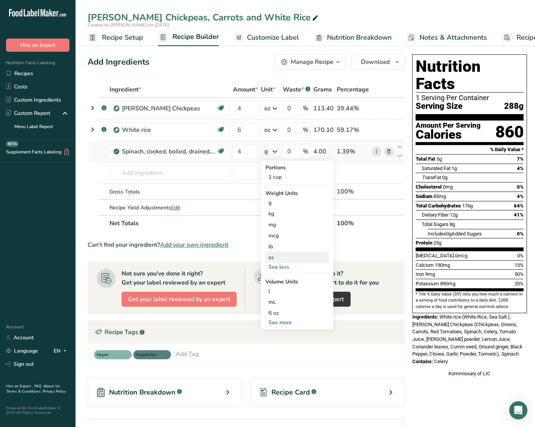
click at [274, 254] on div "oz" at bounding box center [296, 257] width 63 height 11
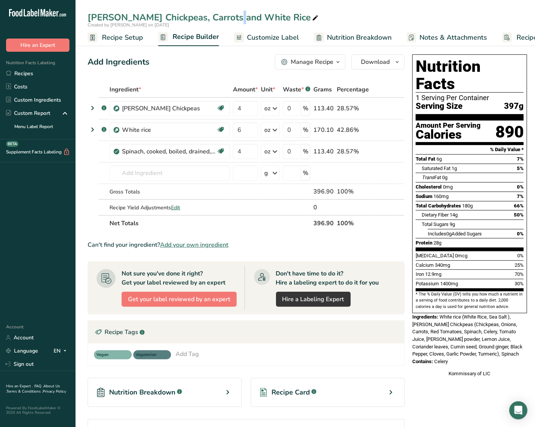
click at [174, 14] on div "[PERSON_NAME] Chickpeas, Carrots and White Rice" at bounding box center [204, 18] width 232 height 14
click at [175, 14] on input "[PERSON_NAME] Chickpeas, Carrots and White Rice" at bounding box center [305, 18] width 435 height 14
click at [440, 314] on span "White rice (White Rice, Sea Salt ), [PERSON_NAME] Chickpeas (Chickpeas, Onions,…" at bounding box center [467, 335] width 110 height 43
drag, startPoint x: 440, startPoint y: 299, endPoint x: 450, endPoint y: 348, distance: 49.8
click at [450, 348] on div "Nutrition Facts 1 Serving Per Container Serving Size 397g Amount Per Serving Ca…" at bounding box center [469, 215] width 121 height 328
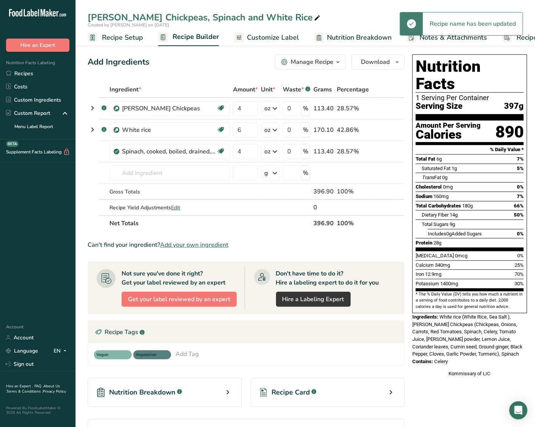
copy div "White rice (White Rice, Sea Salt ), [PERSON_NAME] Chickpeas (Chickpeas, Onions,…"
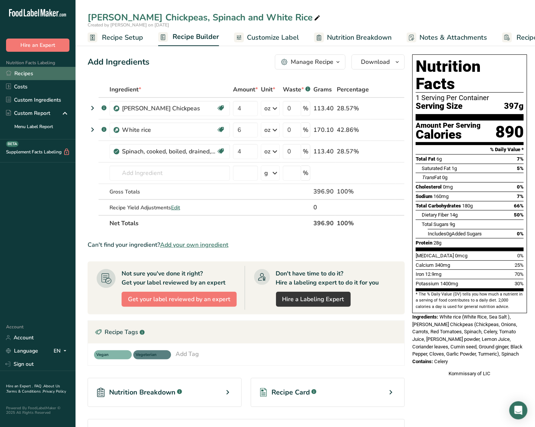
click at [34, 67] on link "Recipes" at bounding box center [37, 73] width 75 height 13
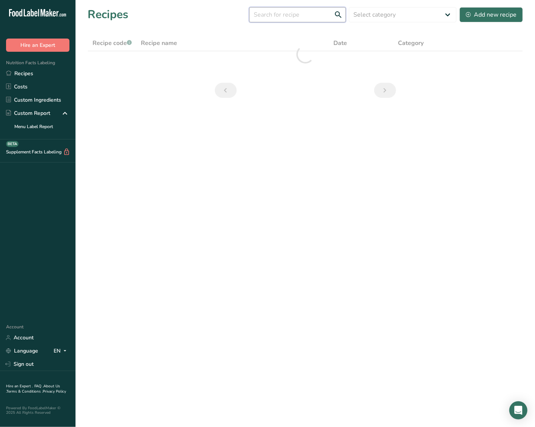
click at [297, 16] on input "text" at bounding box center [297, 14] width 97 height 15
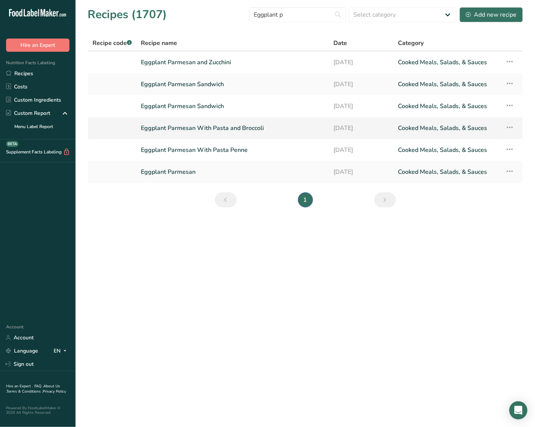
click at [194, 130] on link "Eggplant Parmesan With Pasta and Broccoli" at bounding box center [232, 128] width 183 height 16
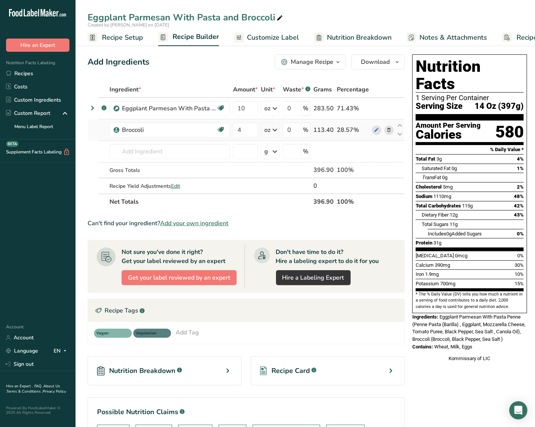
click at [391, 129] on span at bounding box center [389, 129] width 9 height 9
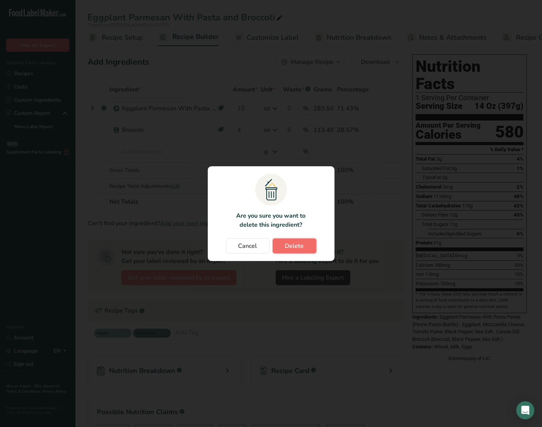
click at [290, 245] on span "Delete" at bounding box center [294, 245] width 19 height 9
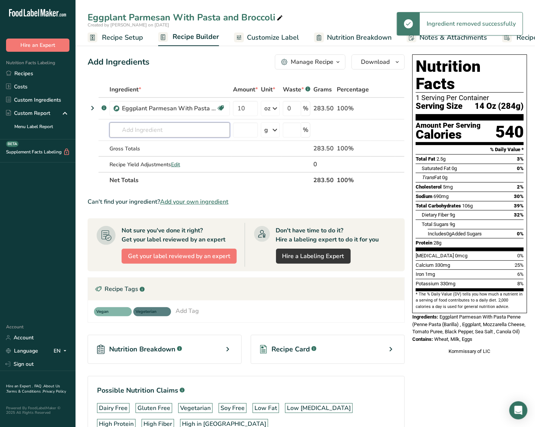
click at [147, 127] on input "text" at bounding box center [169, 129] width 120 height 15
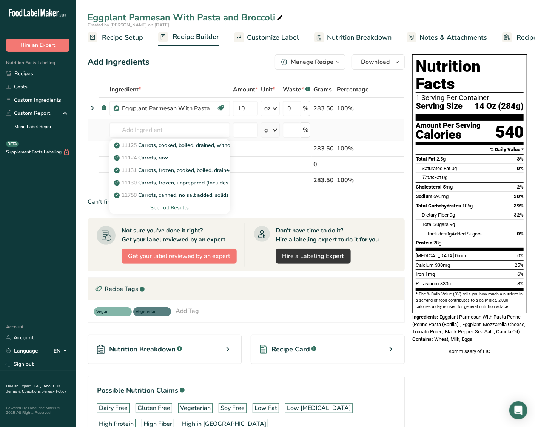
click at [184, 207] on div "See full Results" at bounding box center [170, 207] width 108 height 8
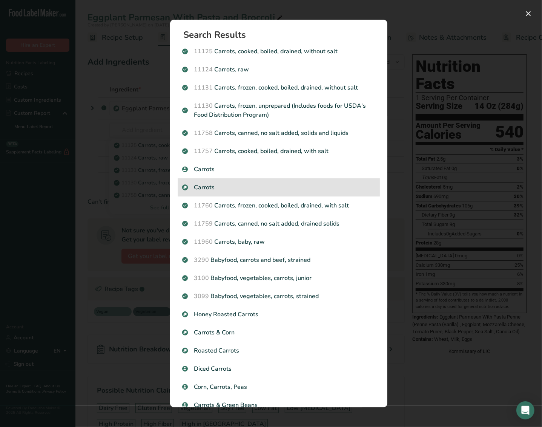
click at [189, 183] on p "Carrots" at bounding box center [278, 187] width 193 height 9
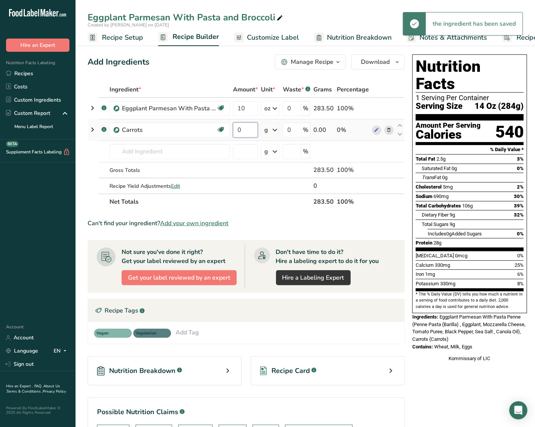
click at [246, 133] on input "0" at bounding box center [245, 129] width 25 height 15
drag, startPoint x: 246, startPoint y: 133, endPoint x: 270, endPoint y: 131, distance: 23.1
click at [236, 128] on input "0" at bounding box center [245, 129] width 25 height 15
click at [274, 132] on div "Ingredient * Amount * Unit * Waste * .a-a{fill:#347362;}.b-a{fill:#fff;} Grams …" at bounding box center [246, 146] width 317 height 128
click at [274, 130] on icon at bounding box center [274, 130] width 9 height 14
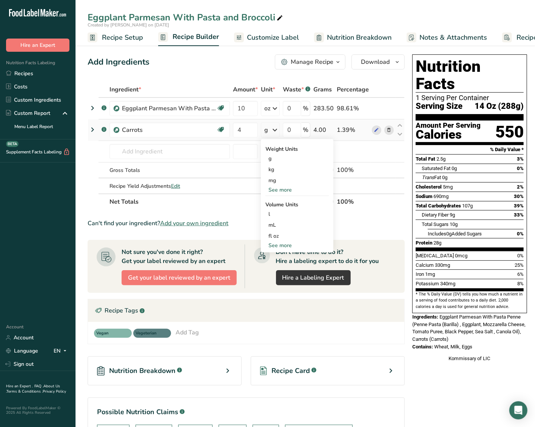
click at [280, 189] on div "See more" at bounding box center [296, 190] width 63 height 8
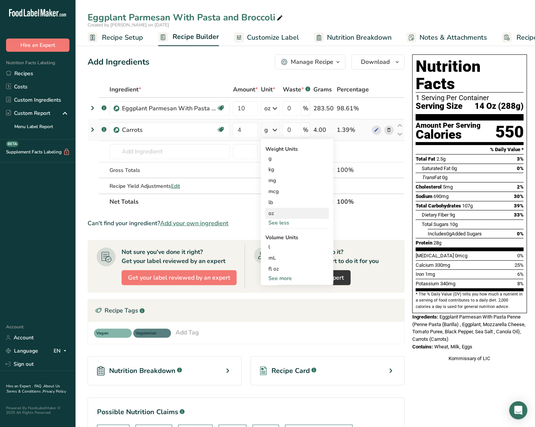
click at [282, 210] on div "oz" at bounding box center [296, 213] width 63 height 11
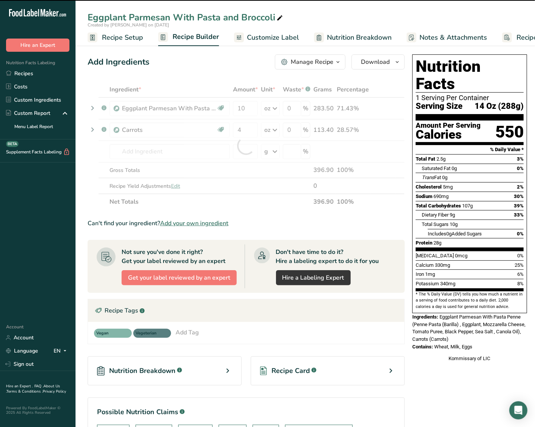
click at [282, 16] on icon at bounding box center [279, 18] width 7 height 11
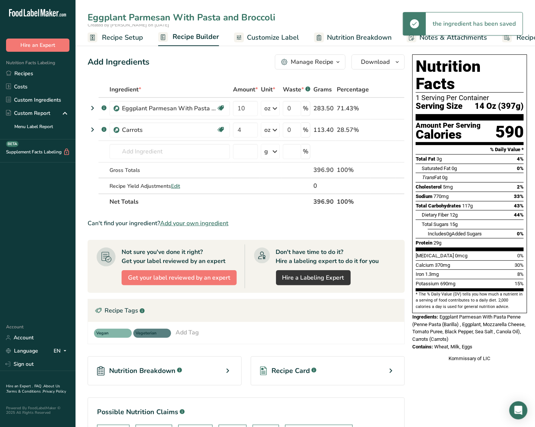
click at [251, 8] on div "Eggplant Parmesan With Pasta and Broccoli Created by [PERSON_NAME] on [DATE] Re…" at bounding box center [304, 23] width 459 height 46
click at [468, 314] on span "Eggplant Parmesan With Pasta Penne (Penne Pasta (Barilla) , Eggplant, Mozzarell…" at bounding box center [468, 328] width 113 height 28
drag, startPoint x: 440, startPoint y: 302, endPoint x: 487, endPoint y: 331, distance: 54.9
click at [487, 331] on div "Nutrition Facts 1 Serving Per Container Serving Size 14 Oz (397g) Amount Per Se…" at bounding box center [469, 208] width 121 height 314
copy div "Eggplant Parmesan With Pasta Penne (Penne Pasta (Barilla) , Eggplant, Mozzarell…"
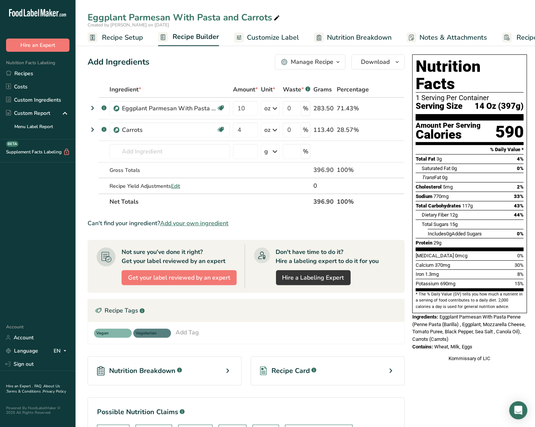
drag, startPoint x: 111, startPoint y: 42, endPoint x: 119, endPoint y: 59, distance: 19.2
click at [111, 42] on span "Recipe Setup" at bounding box center [122, 37] width 41 height 10
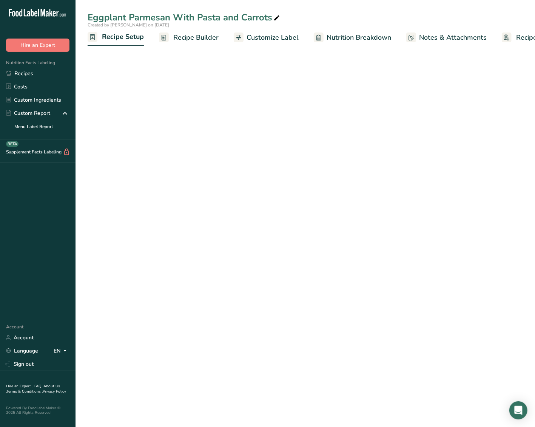
scroll to position [0, 2]
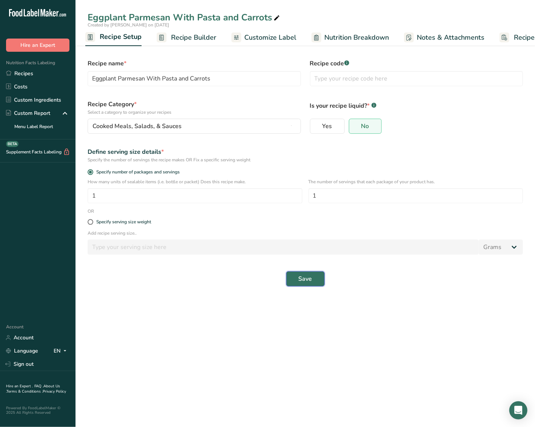
click at [301, 276] on span "Save" at bounding box center [306, 278] width 14 height 9
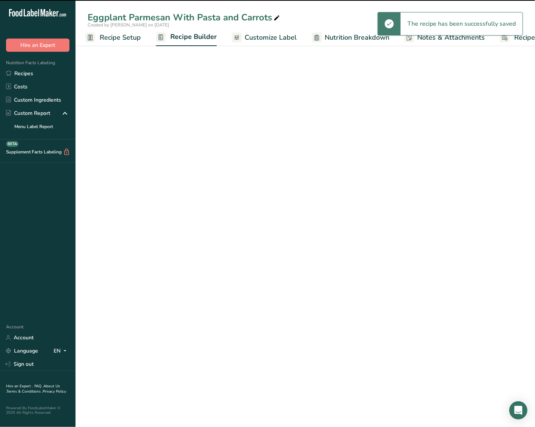
click at [279, 37] on span "Customize Label" at bounding box center [271, 37] width 52 height 10
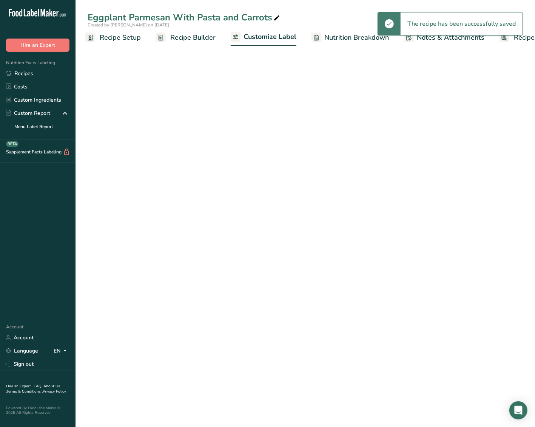
scroll to position [0, 39]
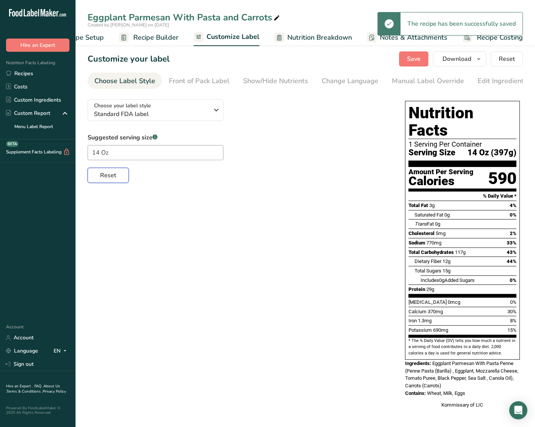
click at [112, 177] on span "Reset" at bounding box center [108, 175] width 16 height 9
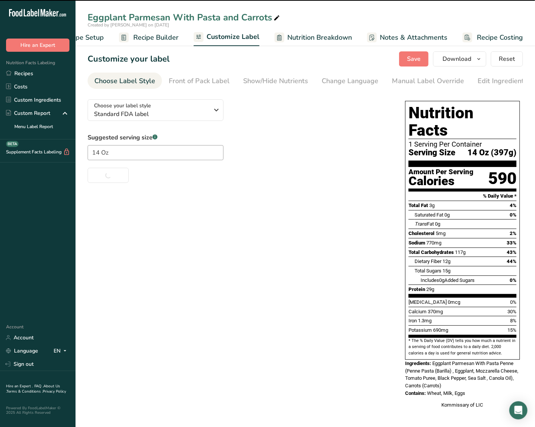
click at [143, 35] on span "Recipe Builder" at bounding box center [155, 37] width 45 height 10
